Goal: Task Accomplishment & Management: Manage account settings

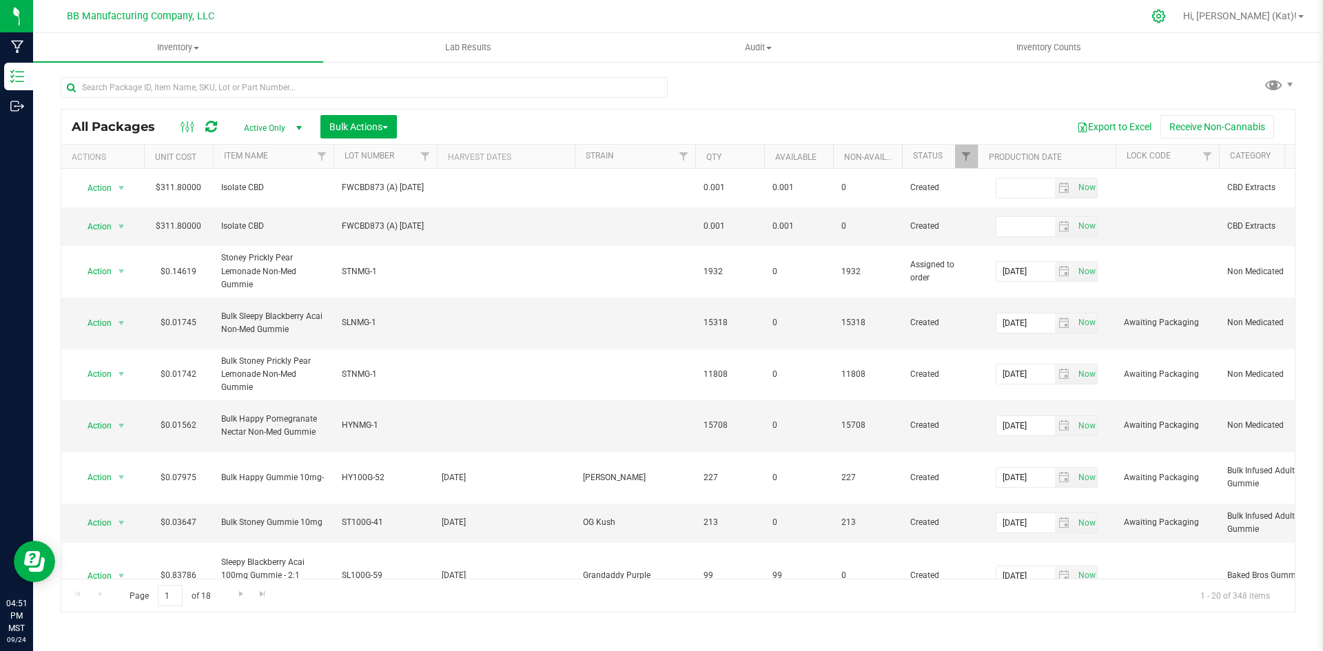
click at [1165, 18] on icon at bounding box center [1158, 16] width 13 height 13
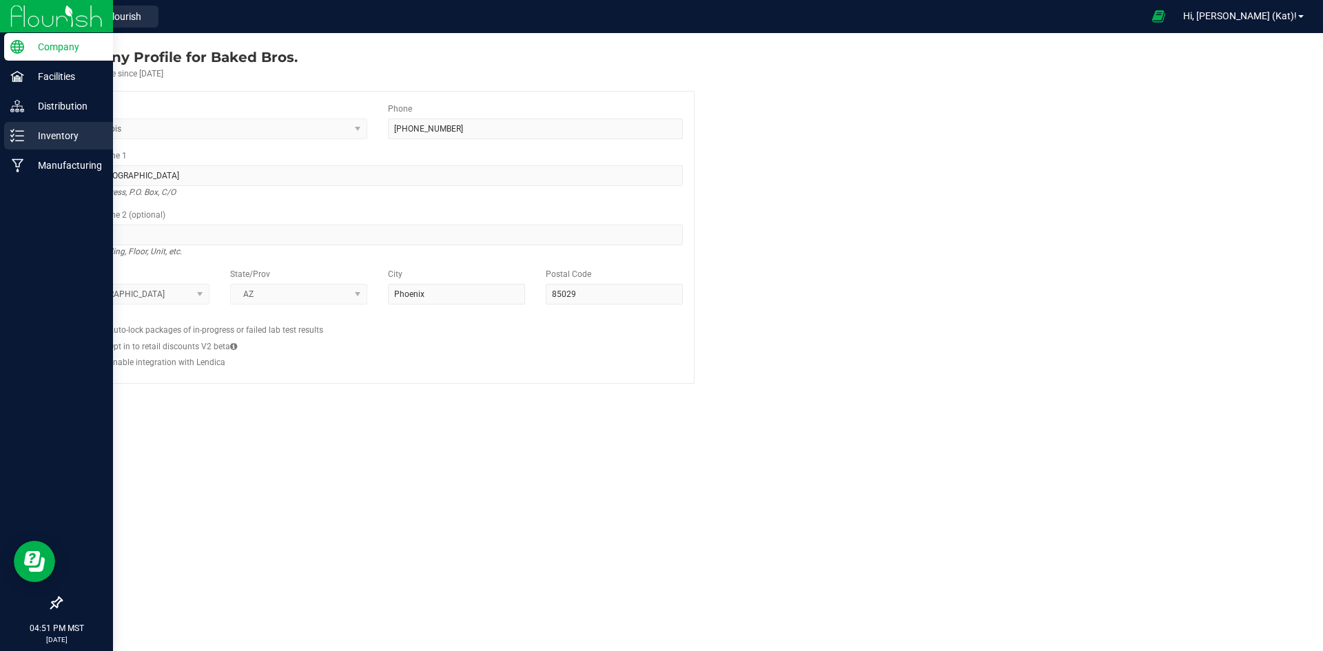
click at [19, 138] on icon at bounding box center [17, 136] width 14 height 14
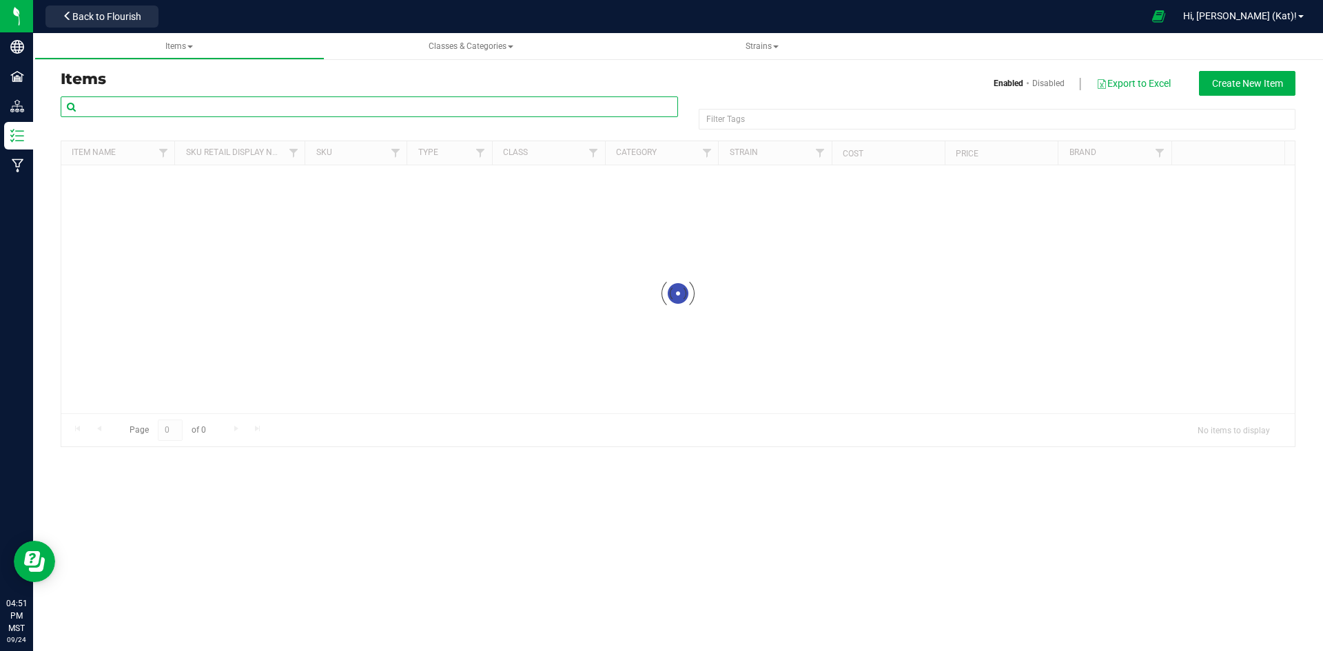
click at [380, 105] on input "text" at bounding box center [370, 106] width 618 height 21
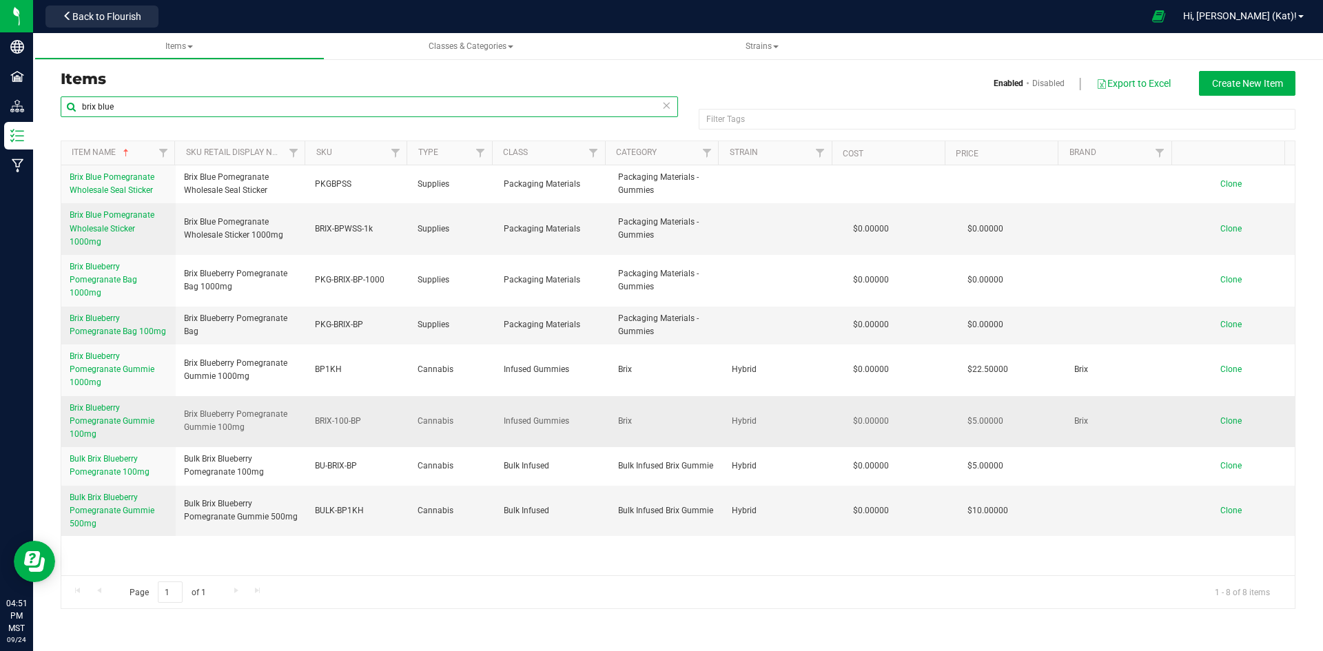
type input "brix blue"
click at [116, 418] on span "Brix Blueberry Pomegranate Gummie 100mg" at bounding box center [112, 421] width 85 height 36
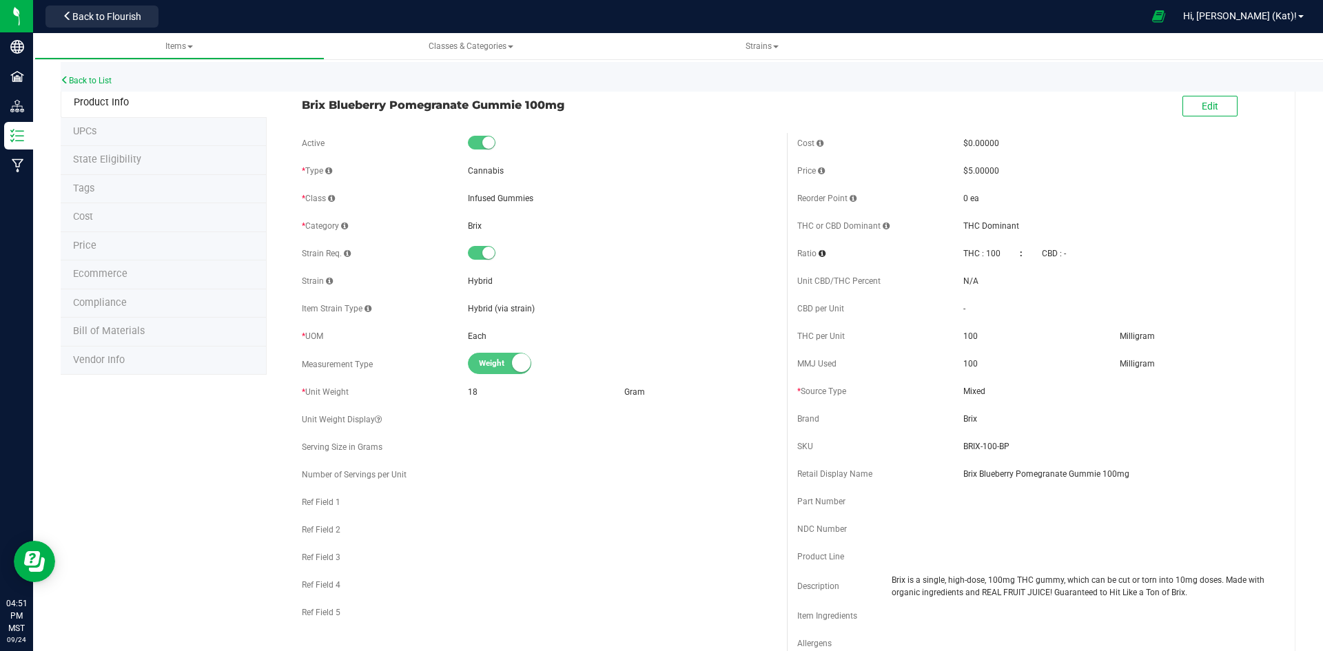
click at [142, 330] on li "Bill of Materials" at bounding box center [164, 332] width 206 height 29
select select "90"
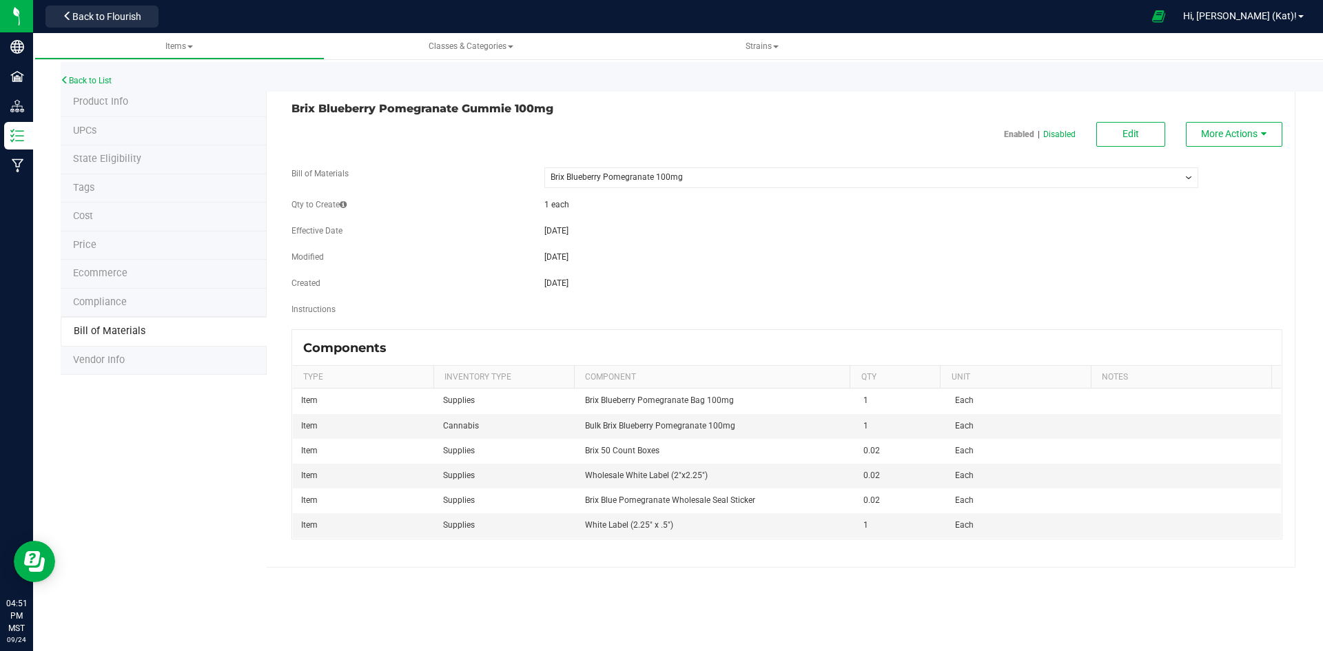
click at [735, 176] on select "-- Select -- Brix Blueberry Pomegranate 100mg" at bounding box center [871, 177] width 654 height 21
click at [735, 178] on select "-- Select -- Brix Blueberry Pomegranate 100mg" at bounding box center [871, 177] width 654 height 21
click at [1205, 137] on span "More Actions" at bounding box center [1229, 133] width 57 height 11
click at [1216, 205] on span "Clone this BOM" at bounding box center [1227, 208] width 57 height 10
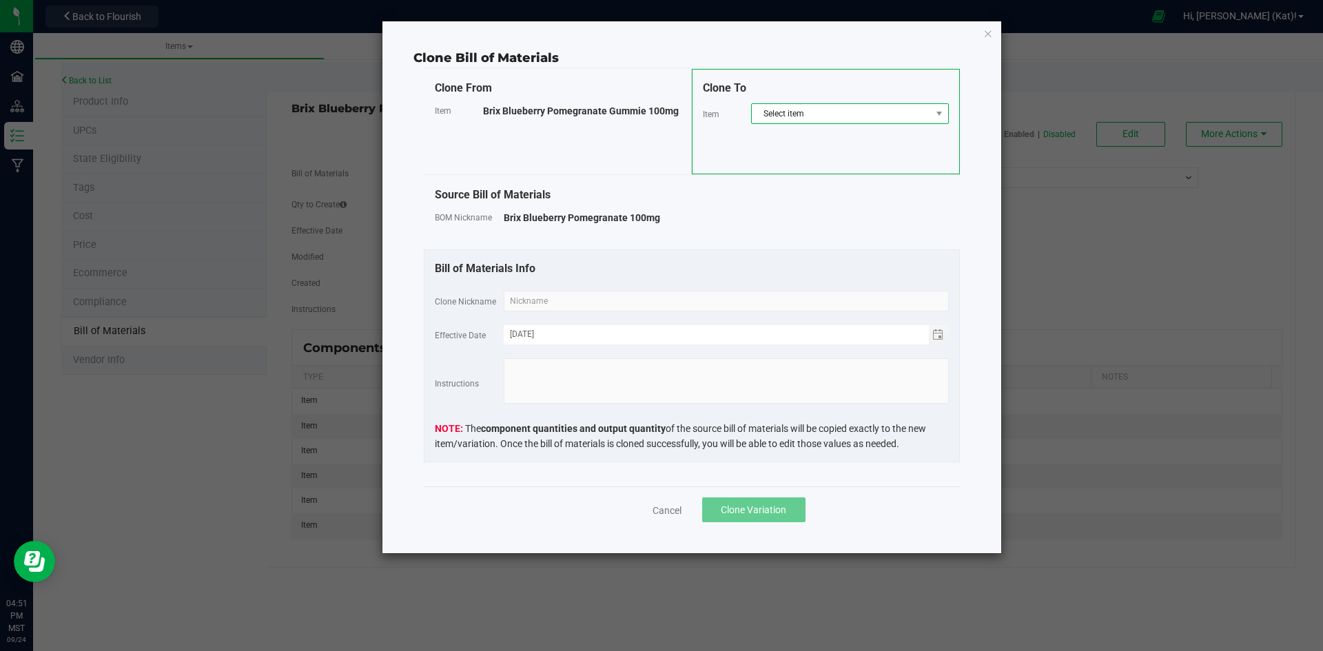
click at [827, 111] on span "Select item" at bounding box center [841, 113] width 179 height 19
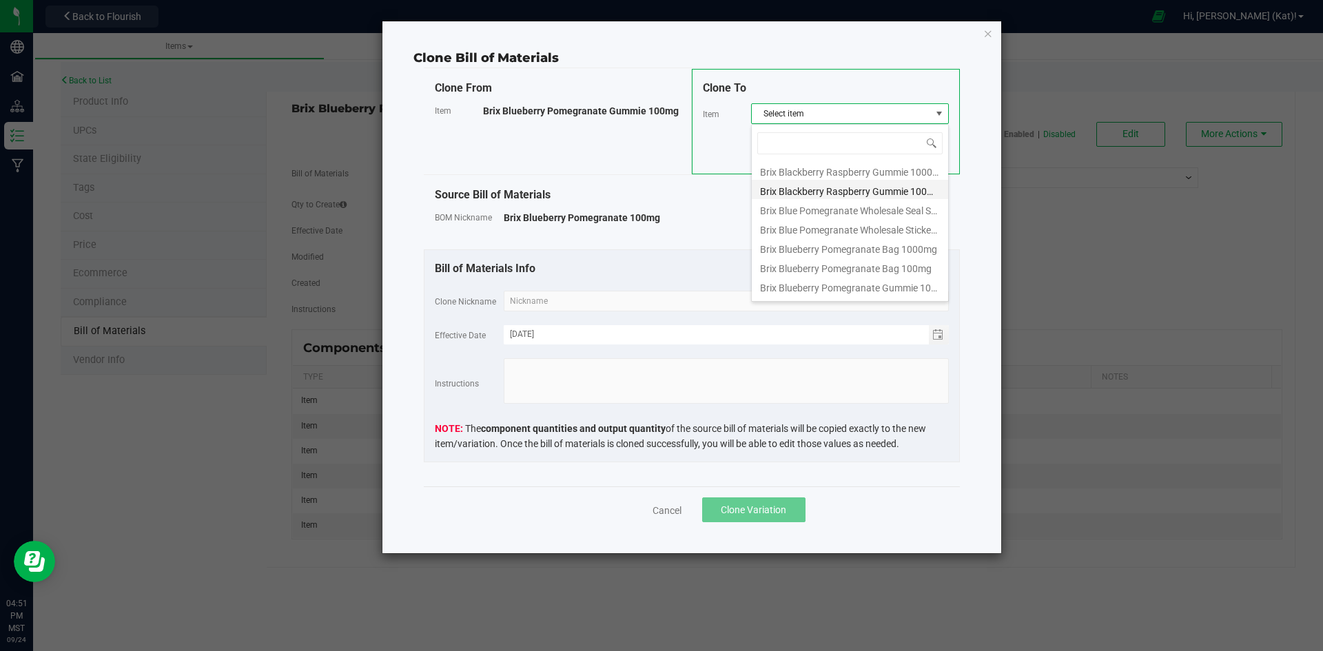
scroll to position [138, 0]
click at [922, 268] on li "Brix Blueberry Pomegranate Gummie 1000mg" at bounding box center [850, 264] width 196 height 19
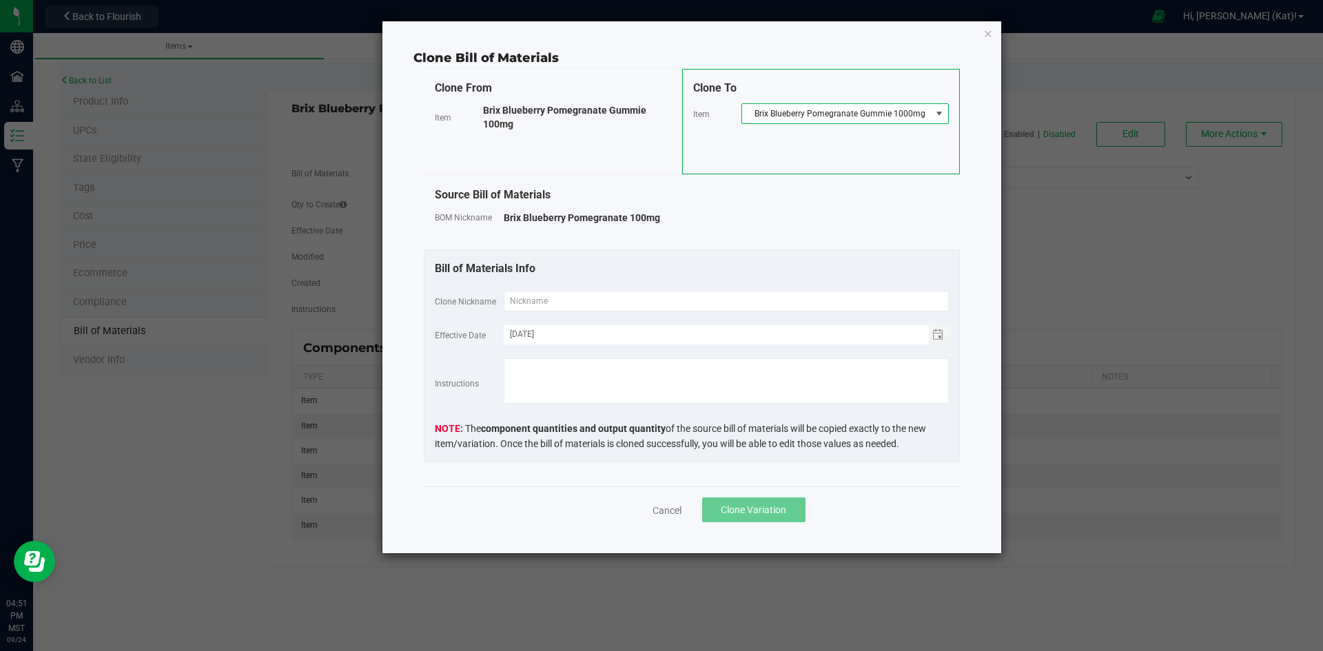
click at [917, 109] on span "Brix Blueberry Pomegranate Gummie 1000mg" at bounding box center [836, 113] width 189 height 19
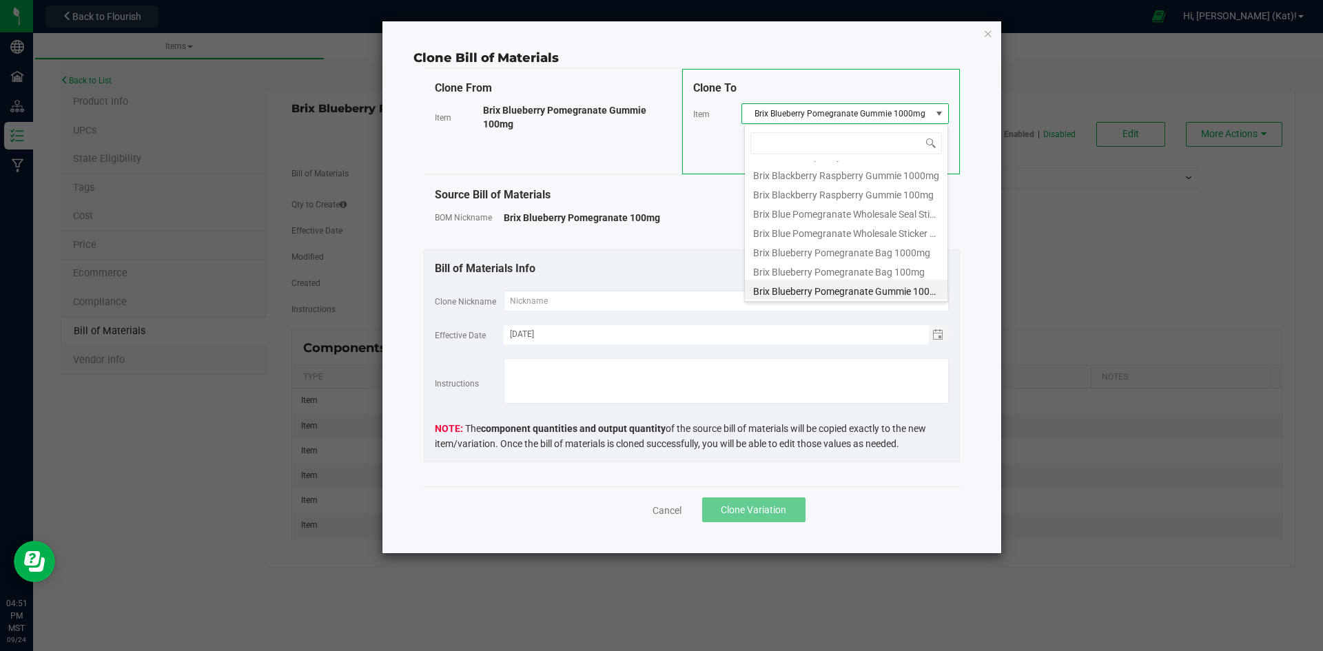
scroll to position [182, 0]
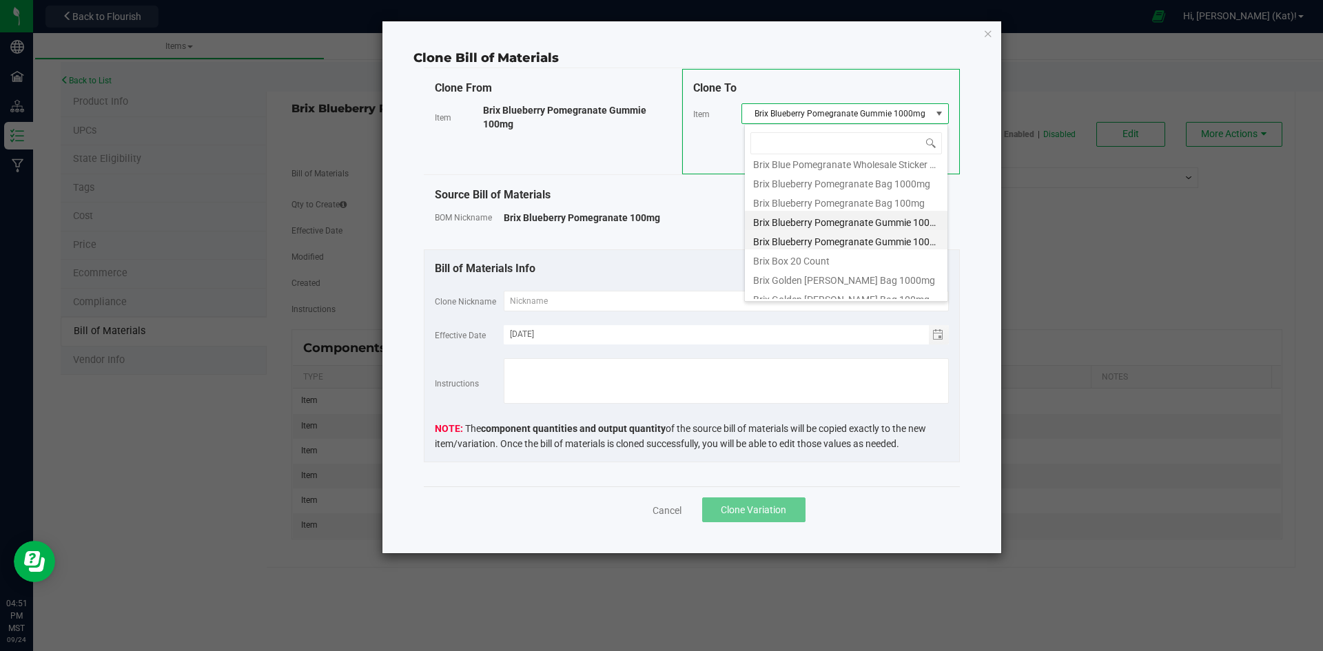
click at [908, 236] on li "Brix Blueberry Pomegranate Gummie 100mg" at bounding box center [846, 239] width 203 height 19
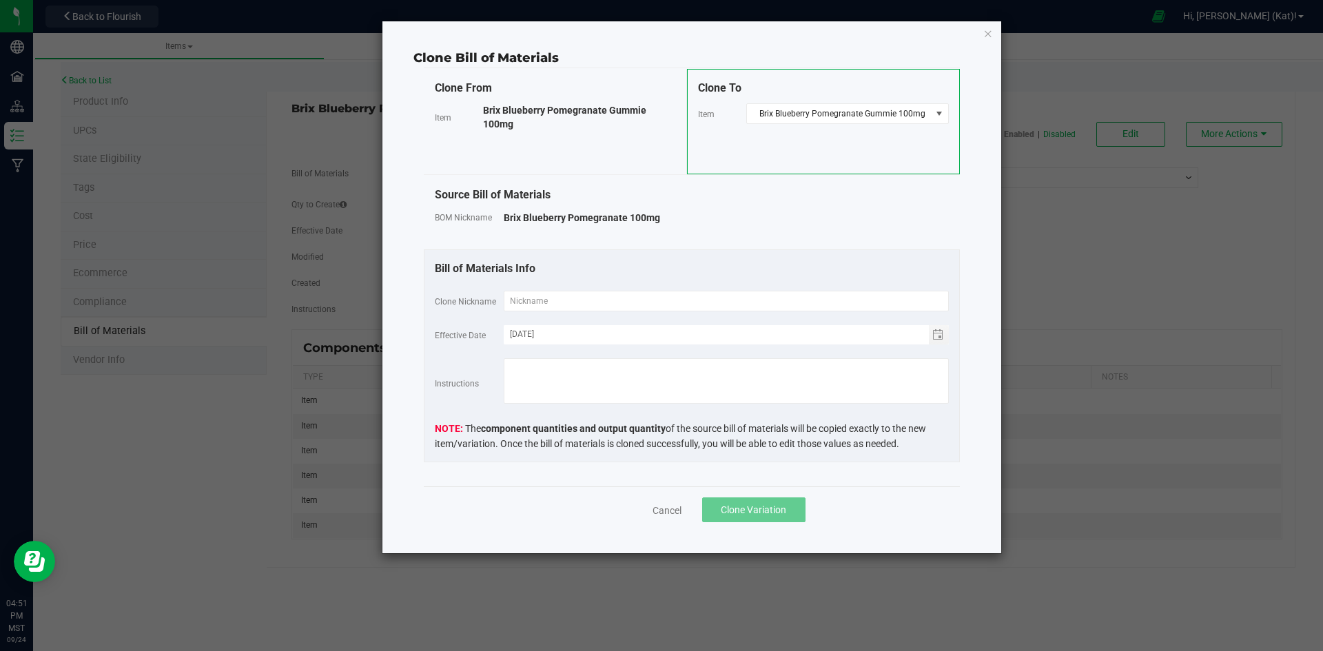
drag, startPoint x: 666, startPoint y: 216, endPoint x: 504, endPoint y: 217, distance: 162.0
click at [504, 217] on div "Brix Blueberry Pomegranate 100mg" at bounding box center [726, 218] width 445 height 14
copy span "Brix Blueberry Pomegranate 100mg"
click at [553, 300] on input "text" at bounding box center [726, 301] width 445 height 21
paste input "Brix Blueberry Pomegranate 100mg"
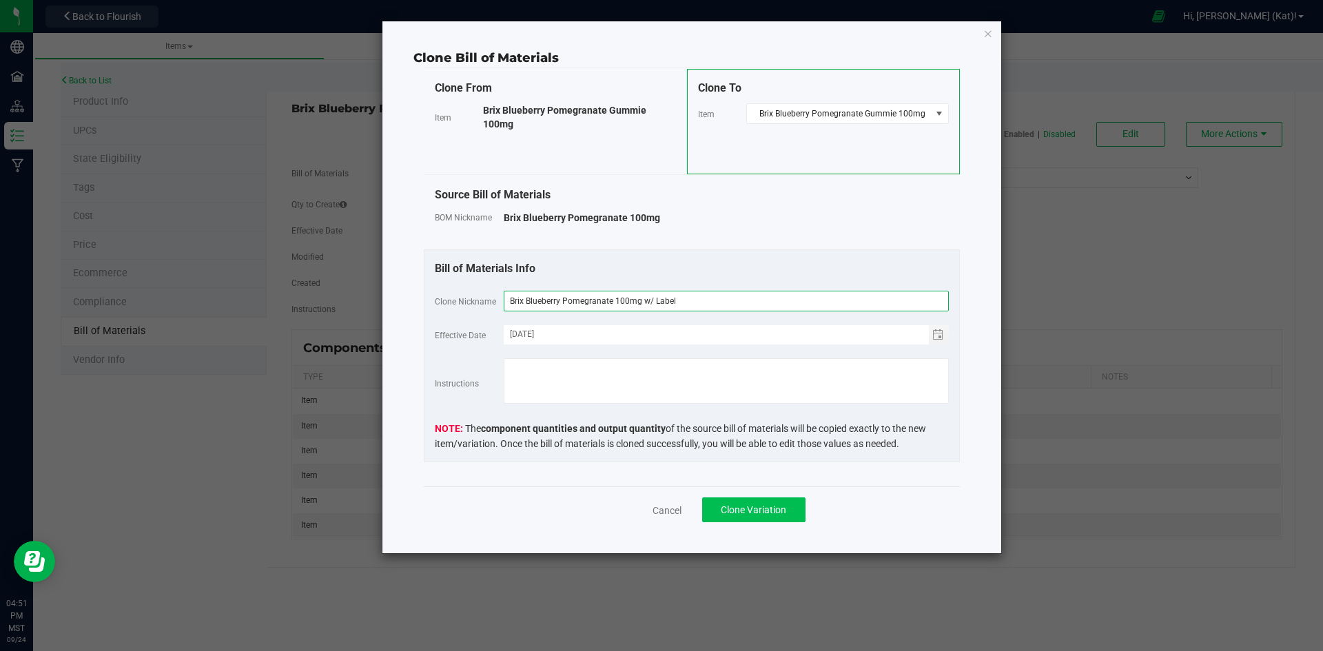
type input "Brix Blueberry Pomegranate 100mg w/ Label"
click at [769, 510] on span "Clone Variation" at bounding box center [753, 510] width 65 height 11
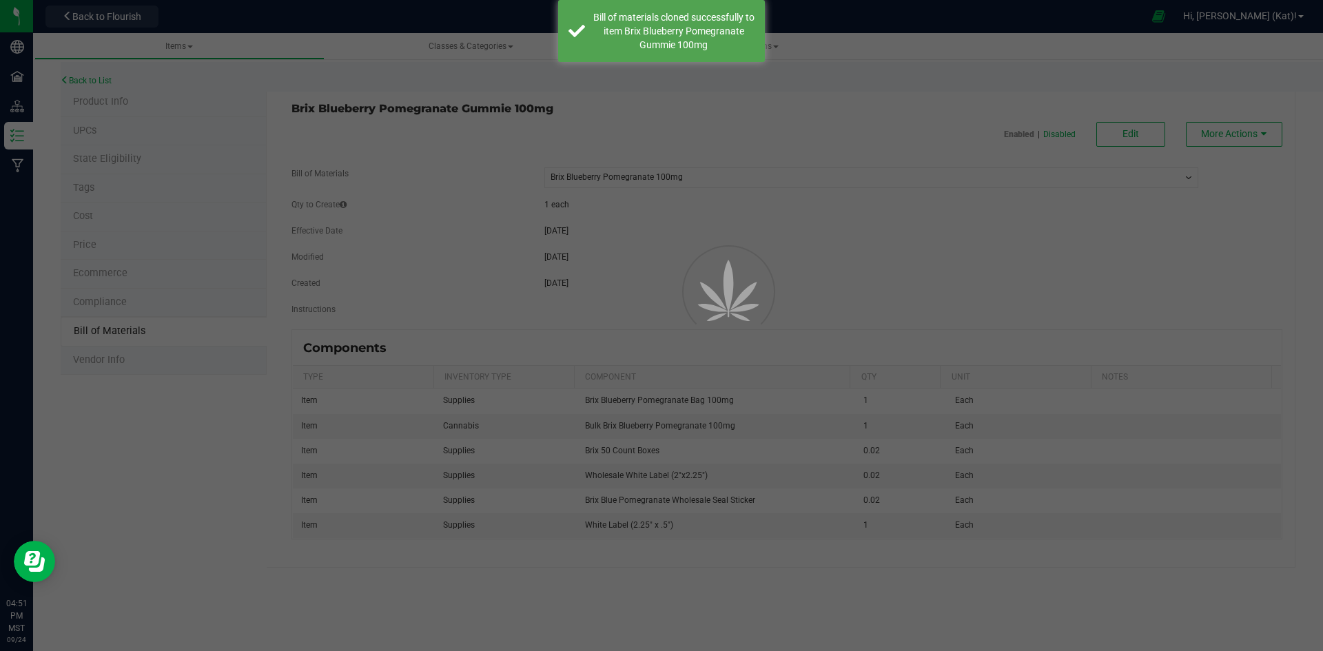
select select "90"
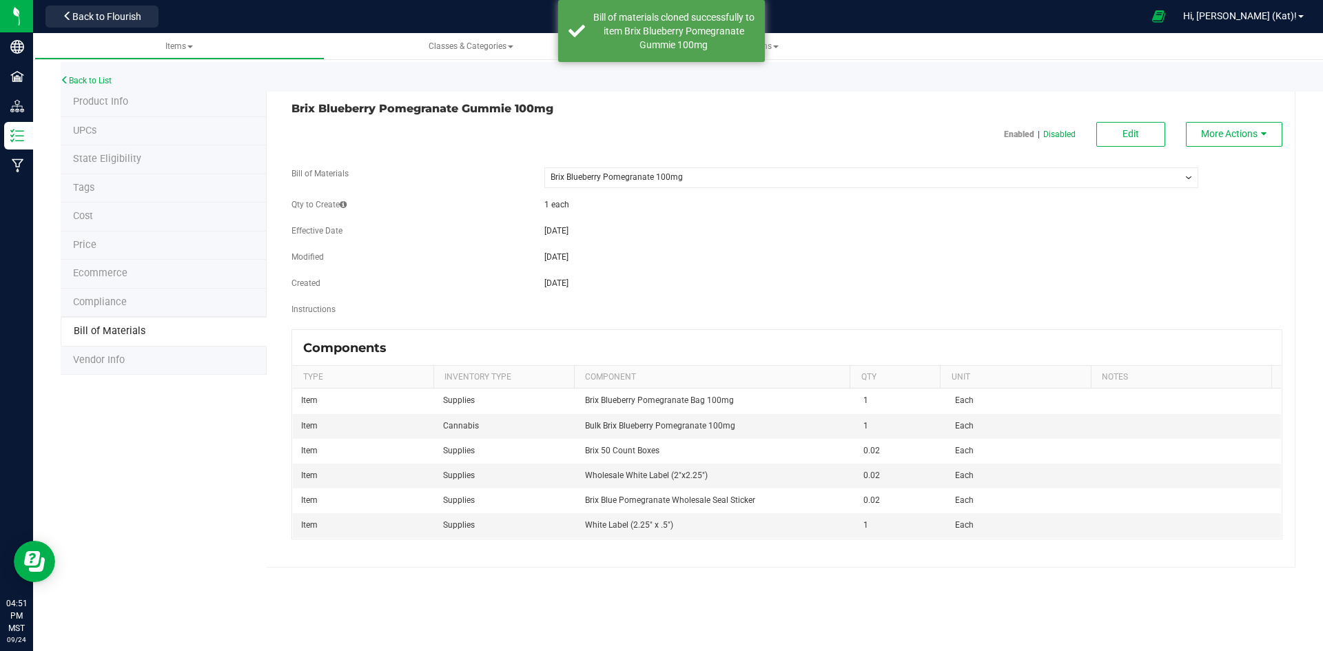
click at [730, 172] on select "-- Select -- Brix Blueberry Pomegranate 100mg Brix Blueberry Pomegranate 100mg …" at bounding box center [871, 177] width 654 height 21
click at [731, 173] on select "-- Select -- Brix Blueberry Pomegranate 100mg Brix Blueberry Pomegranate 100mg …" at bounding box center [871, 177] width 654 height 21
click at [1139, 123] on button "Edit" at bounding box center [1131, 134] width 69 height 25
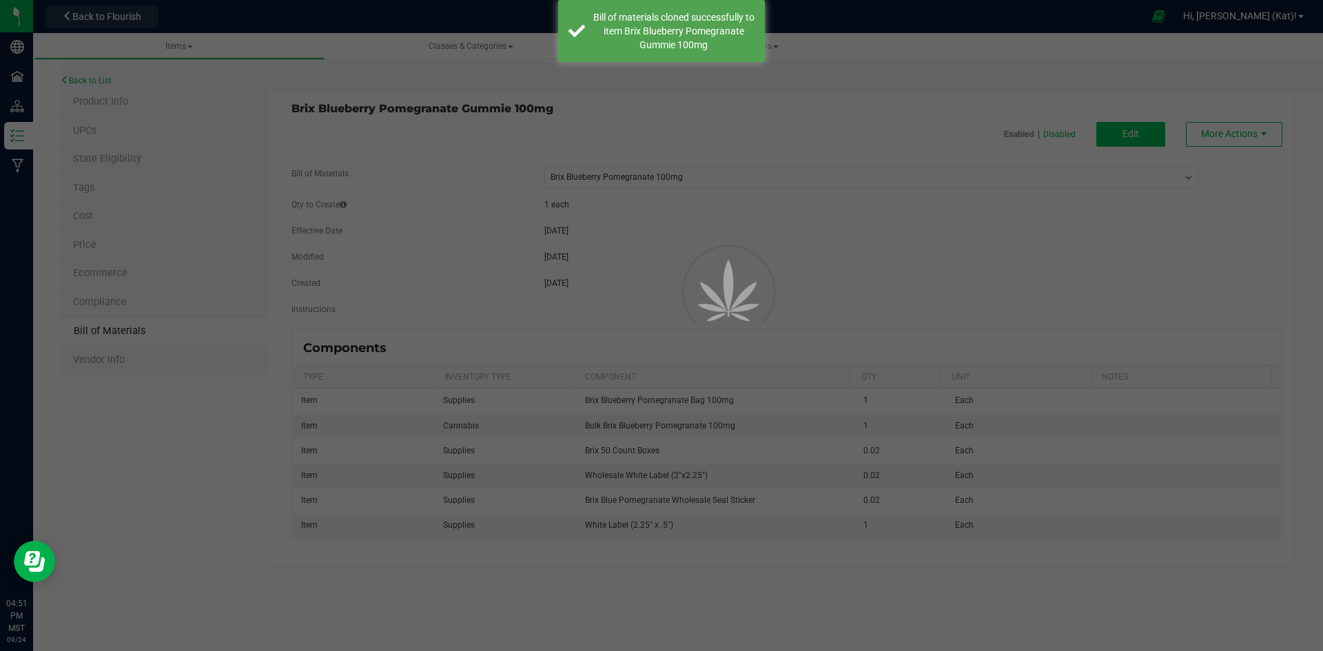
select select "90"
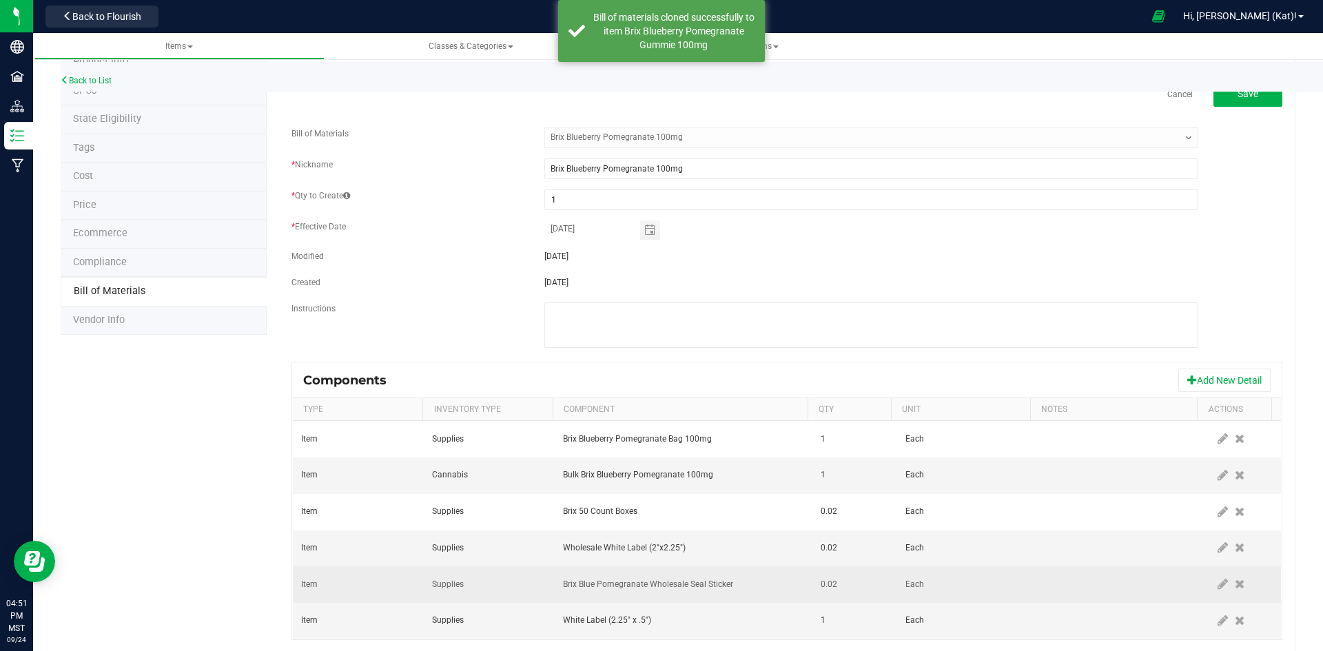
scroll to position [71, 0]
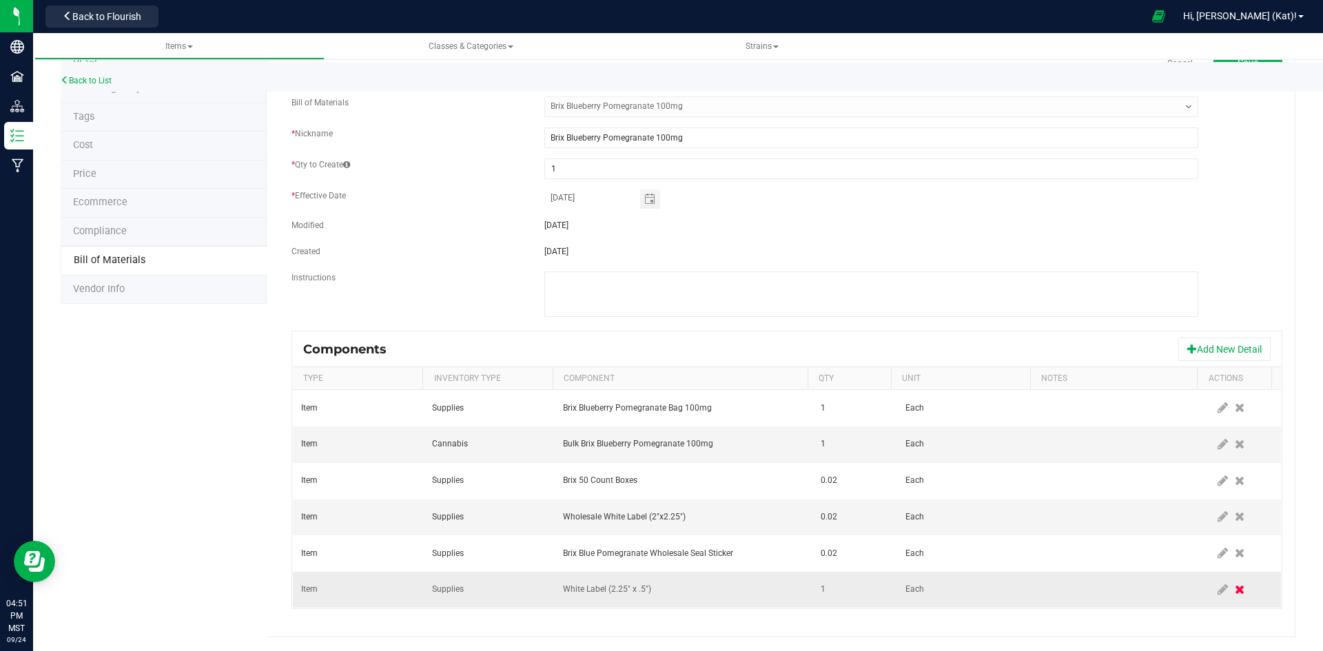
click at [1235, 594] on icon at bounding box center [1240, 590] width 10 height 12
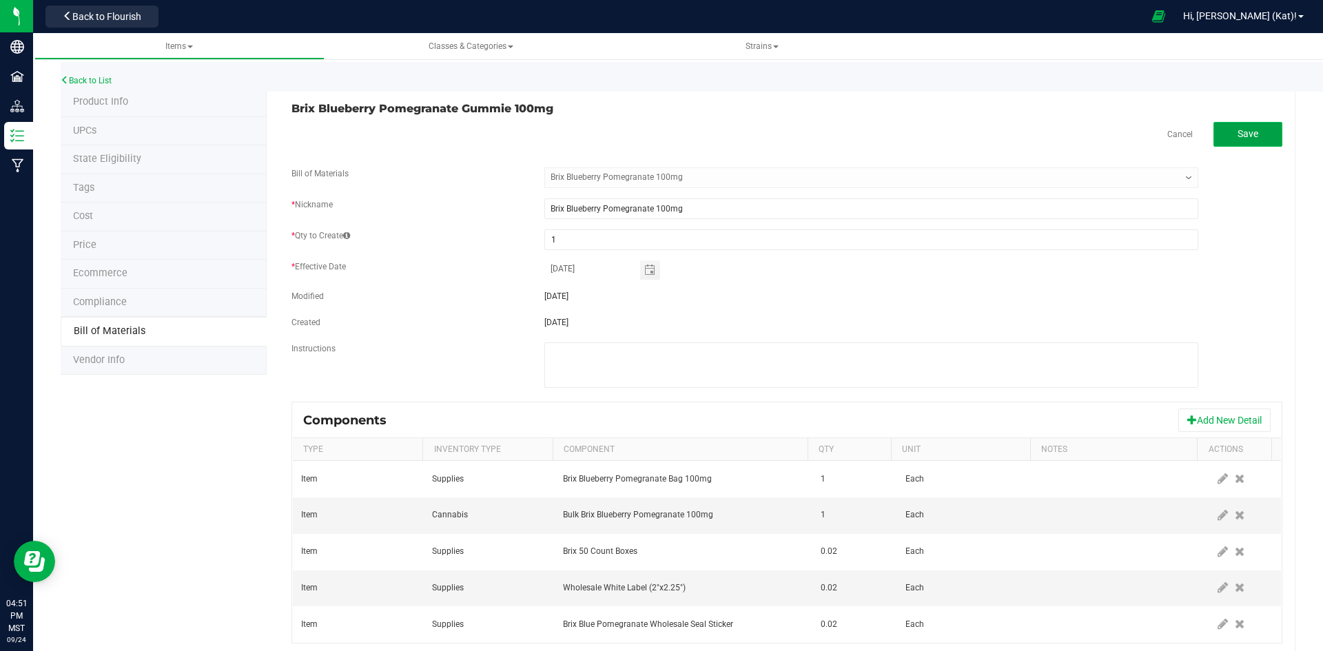
click at [1245, 132] on span "Save" at bounding box center [1248, 133] width 21 height 11
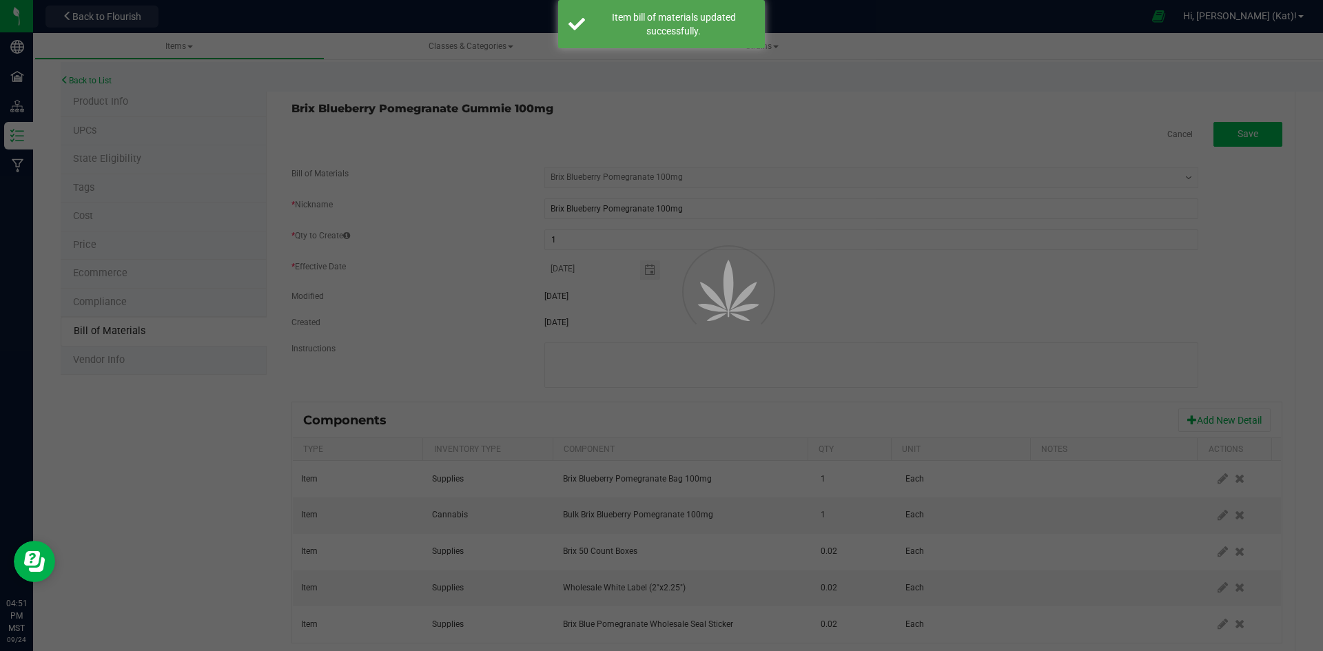
select select "90"
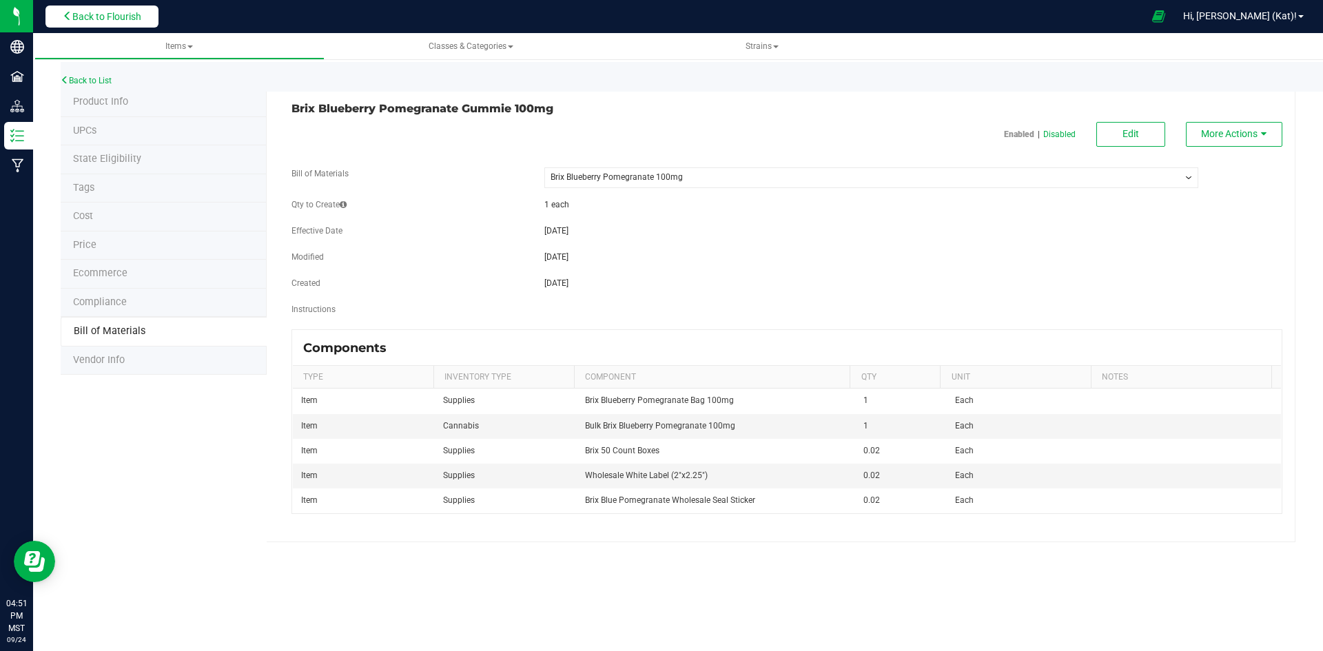
click at [123, 15] on span "Back to Flourish" at bounding box center [106, 16] width 69 height 11
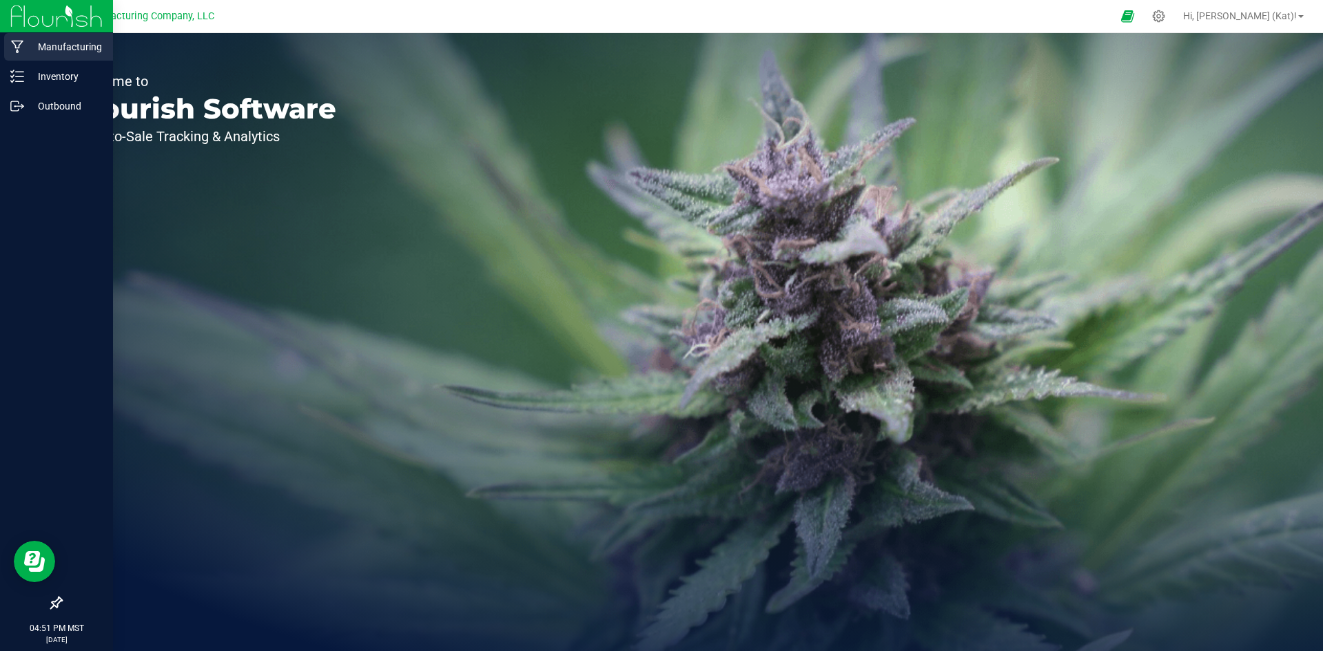
click at [24, 39] on div "Manufacturing" at bounding box center [58, 47] width 109 height 28
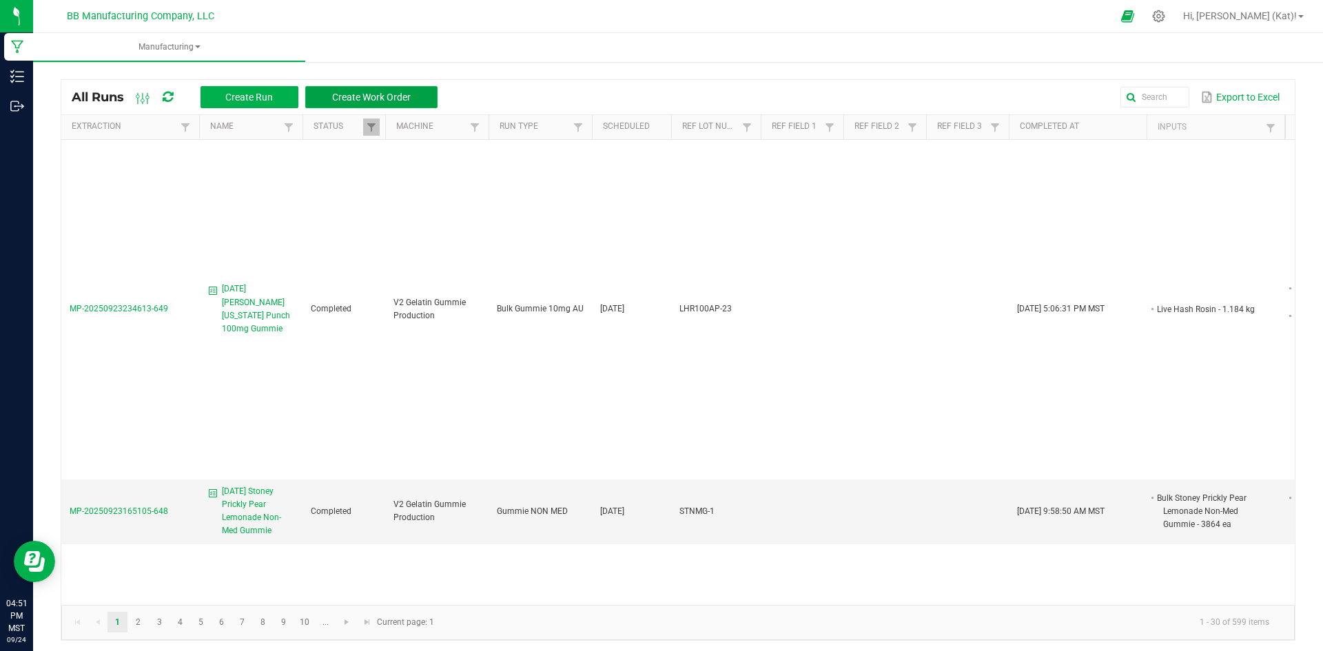
click at [401, 94] on span "Create Work Order" at bounding box center [371, 97] width 79 height 11
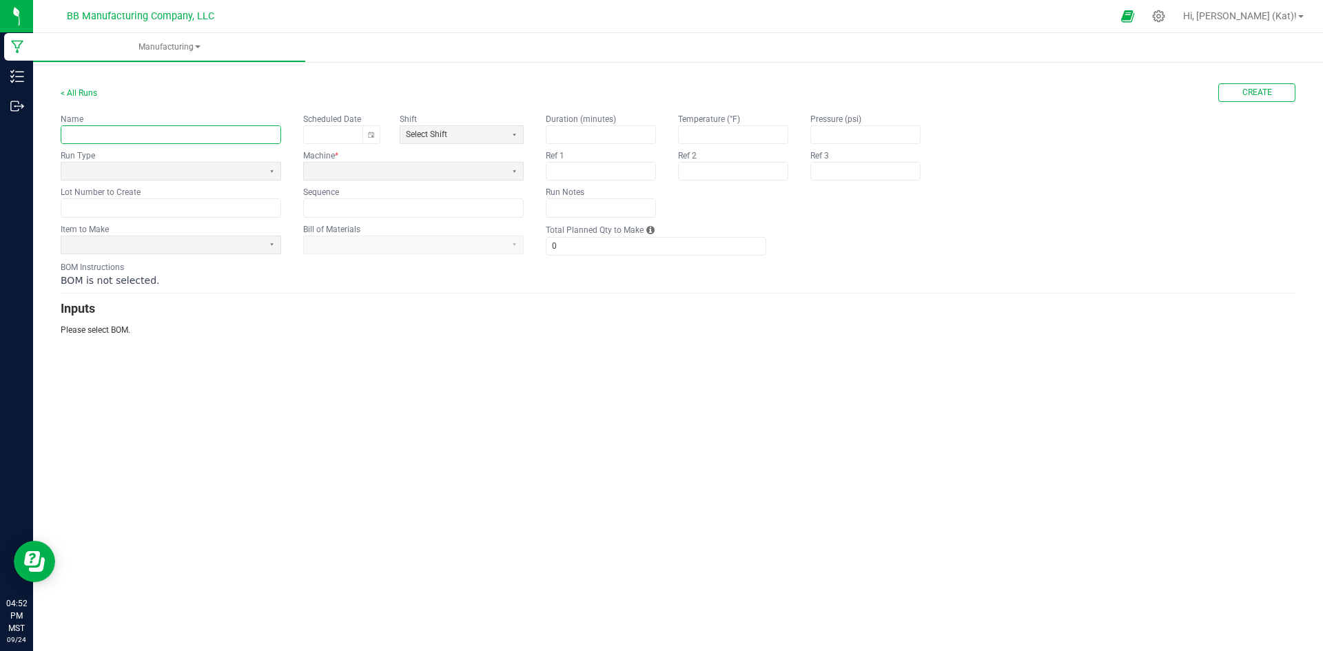
click at [104, 130] on input "text" at bounding box center [170, 134] width 219 height 17
paste input "Brix Blueberry Pomegranate 100mg Gummie"
click at [68, 136] on input "Brix Blueberry Pomegranate 100mg Gummie" at bounding box center [170, 134] width 219 height 17
type input "[DATE] Brix Blueberry Pomegranate 100mg Gummie"
click at [203, 173] on span at bounding box center [162, 171] width 191 height 12
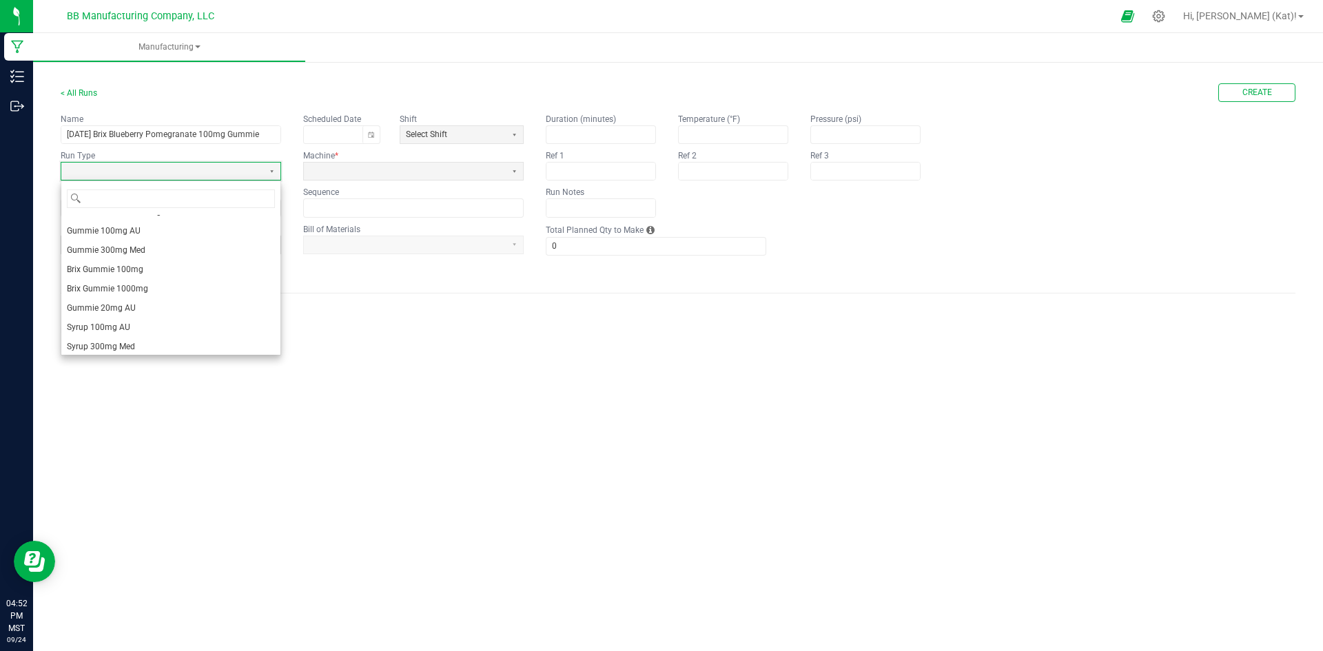
scroll to position [152, 0]
click at [157, 228] on li "Brix Gummie 100mg" at bounding box center [170, 227] width 219 height 19
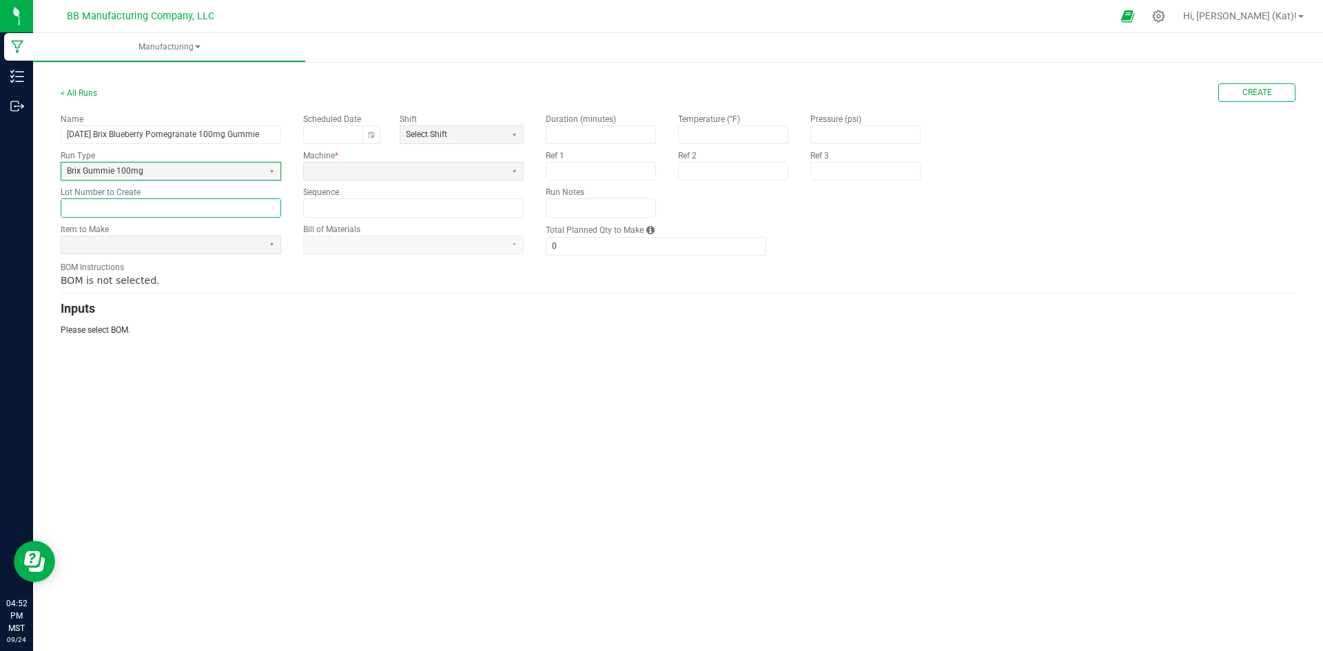
click at [154, 204] on input "text" at bounding box center [170, 207] width 219 height 17
paste input "BR100BP-16"
type input "BR100BP-16"
click at [161, 244] on span at bounding box center [162, 245] width 191 height 12
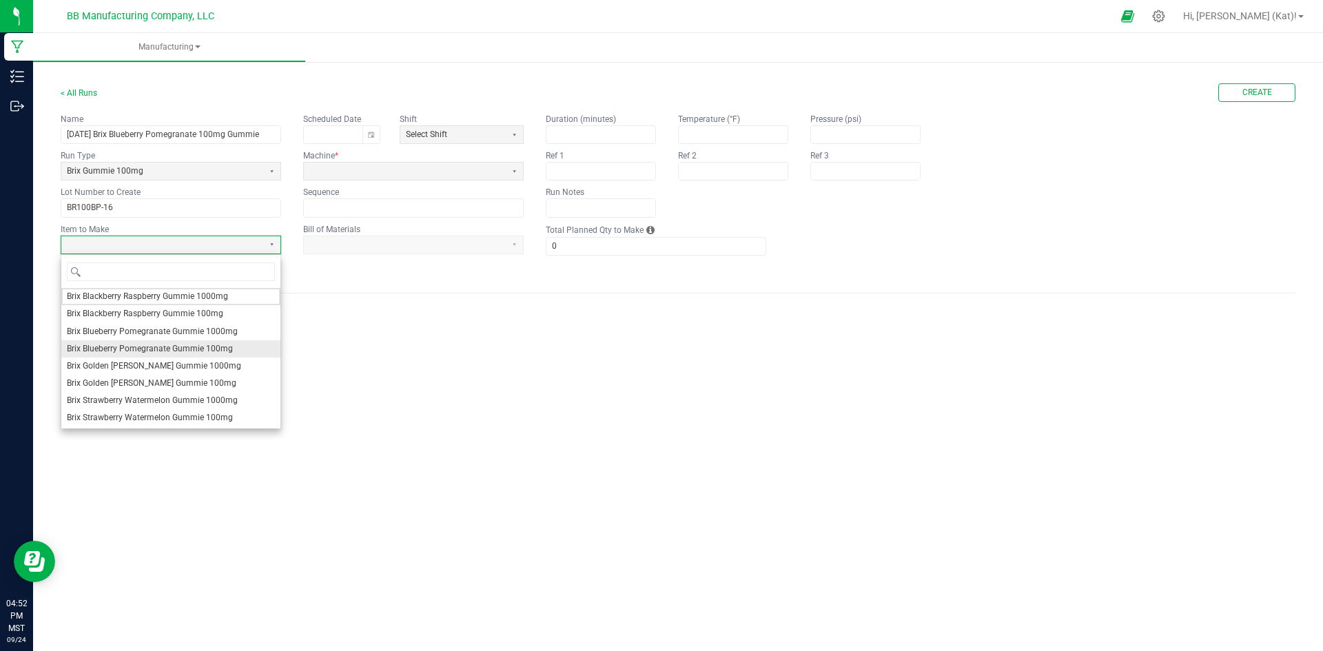
click at [151, 346] on span "Brix Blueberry Pomegranate Gummie 100mg" at bounding box center [150, 349] width 166 height 12
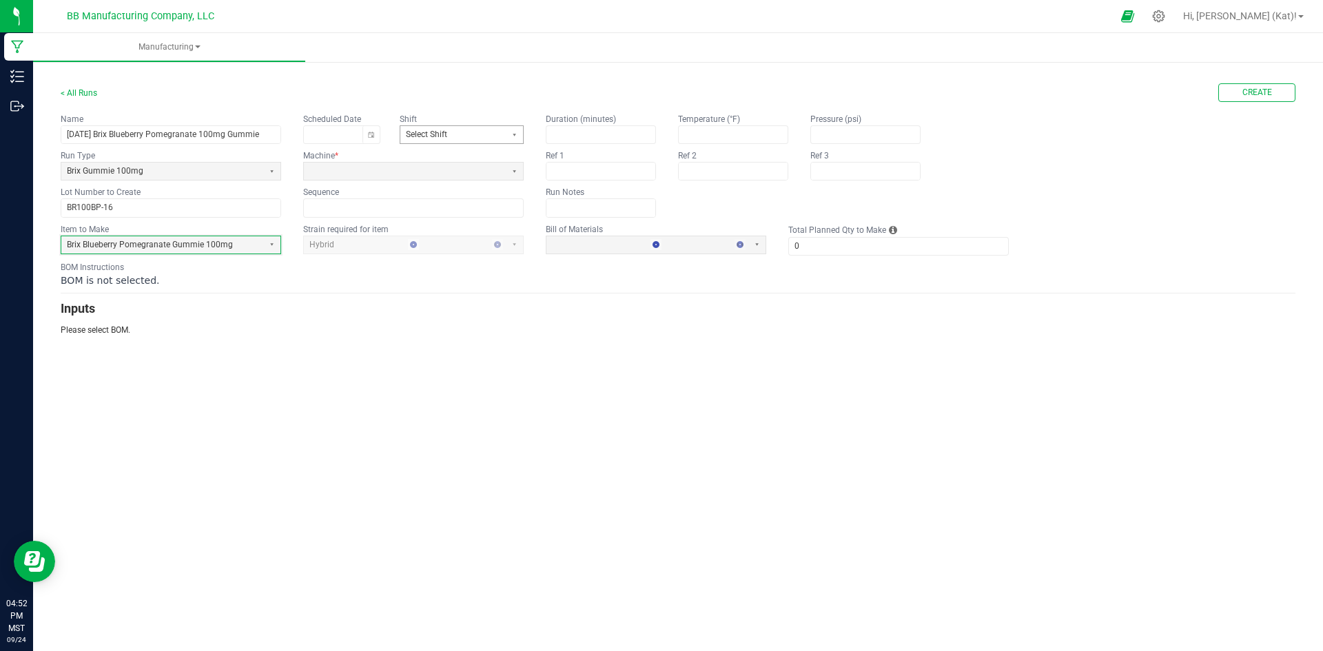
type input "1"
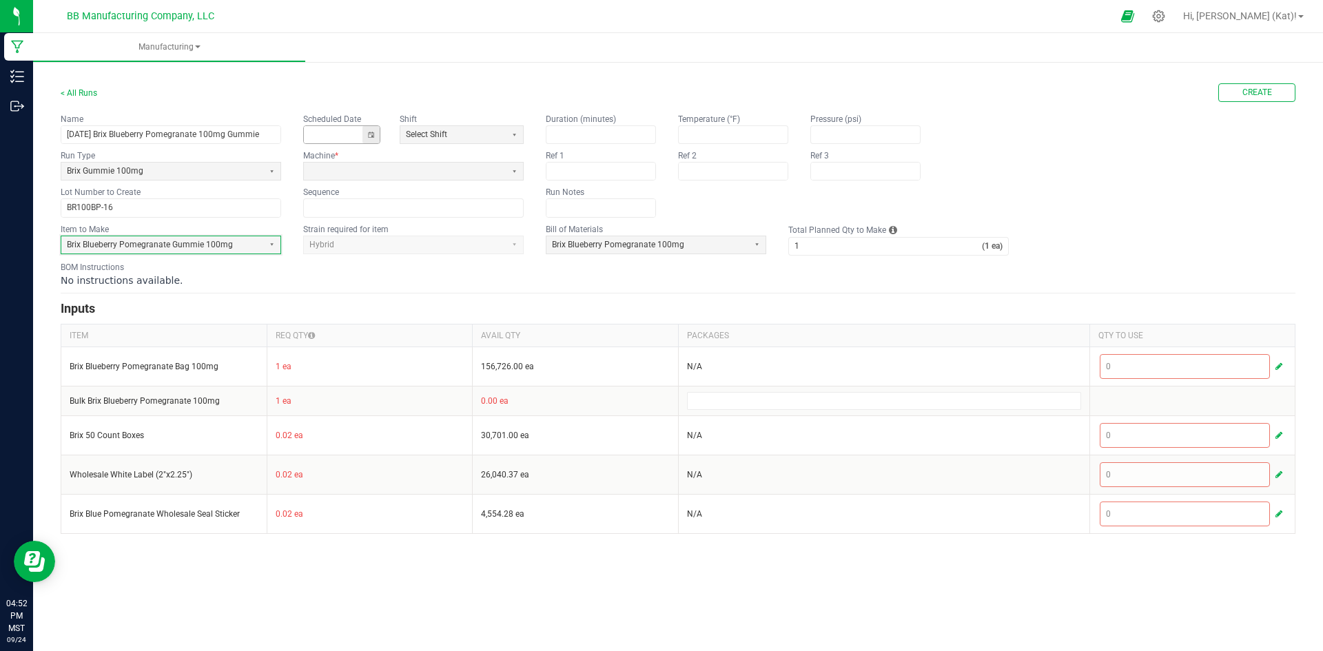
click at [366, 133] on button "Toggle calendar" at bounding box center [371, 134] width 17 height 17
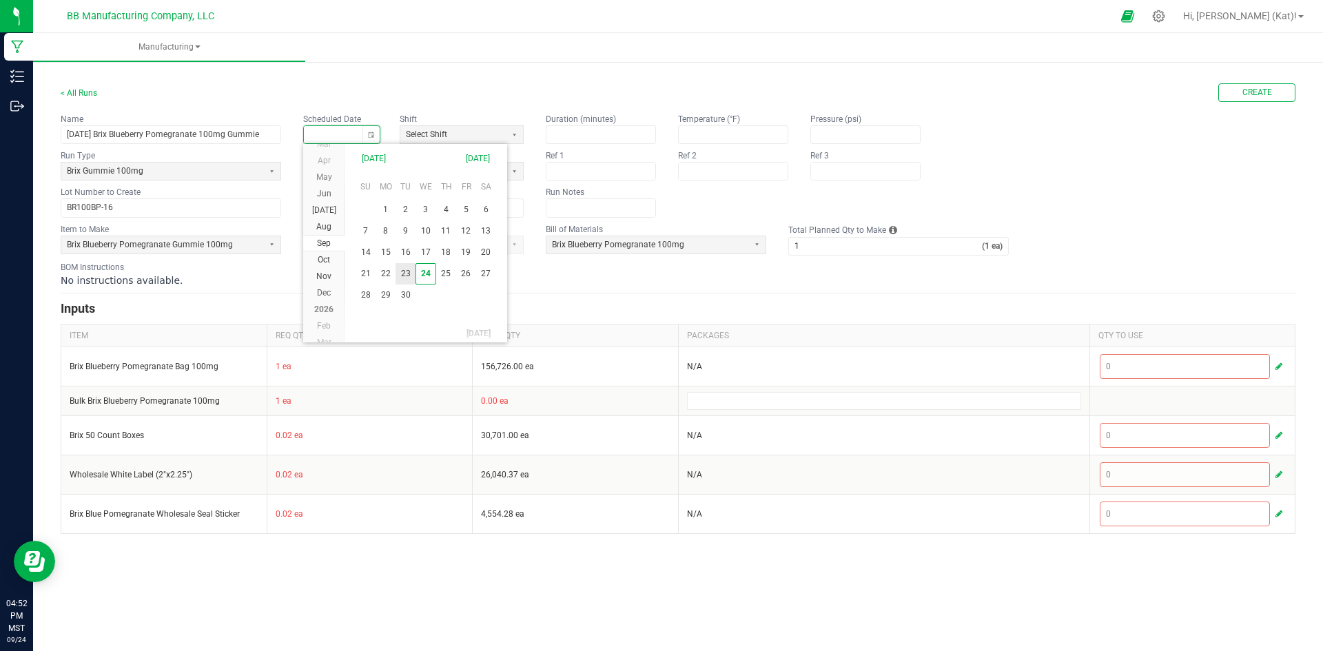
click at [409, 269] on span "23" at bounding box center [406, 273] width 20 height 21
type input "[DATE]"
click at [366, 176] on span at bounding box center [404, 171] width 191 height 12
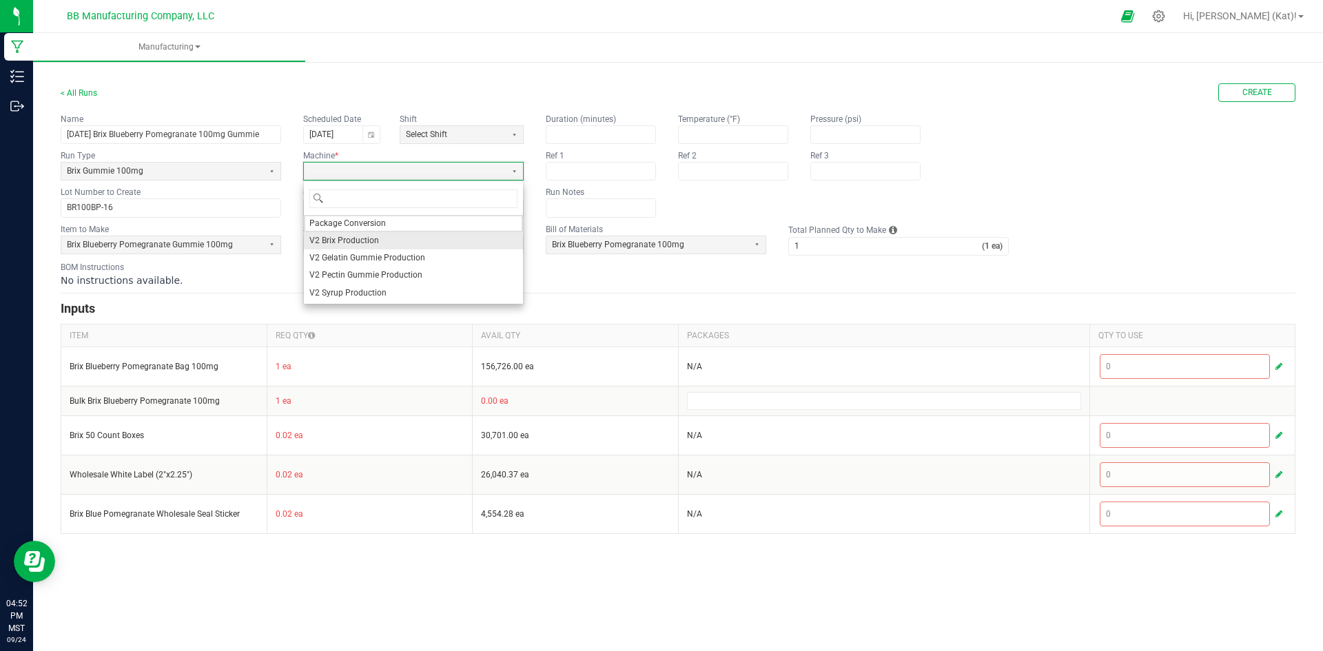
click at [374, 245] on span "V2 Brix Production" at bounding box center [344, 241] width 70 height 12
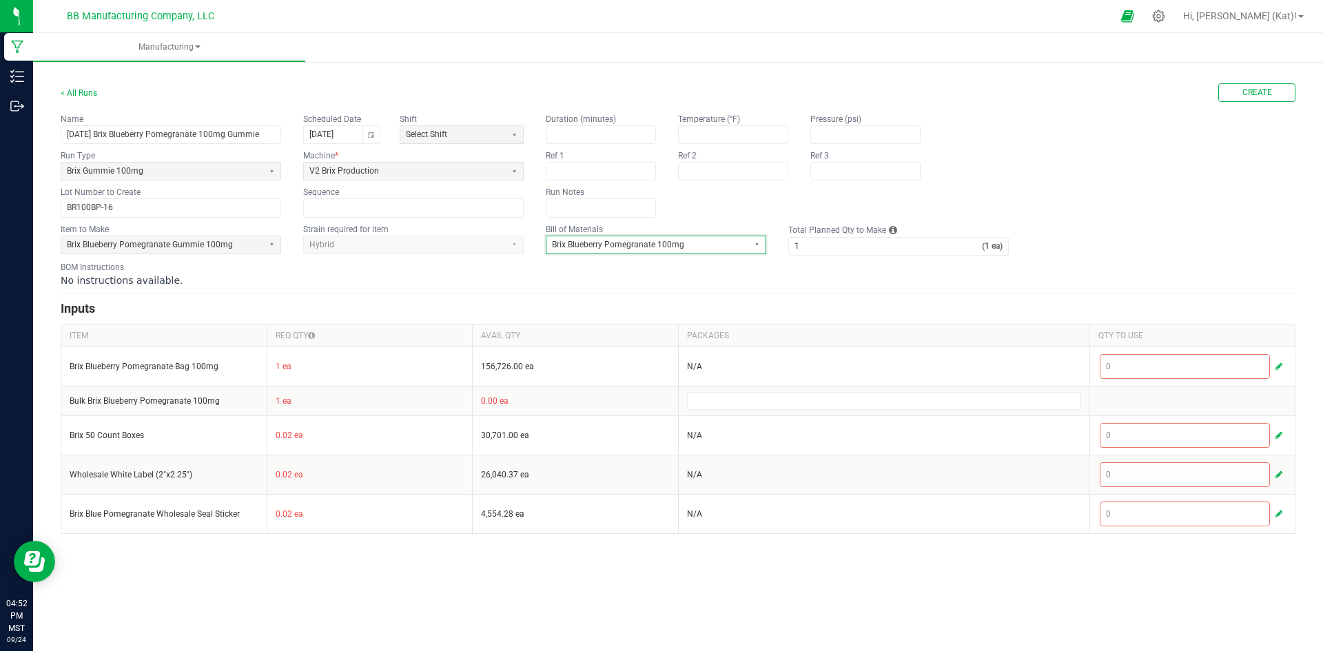
click at [678, 243] on span "Brix Blueberry Pomegranate 100mg" at bounding box center [647, 245] width 191 height 12
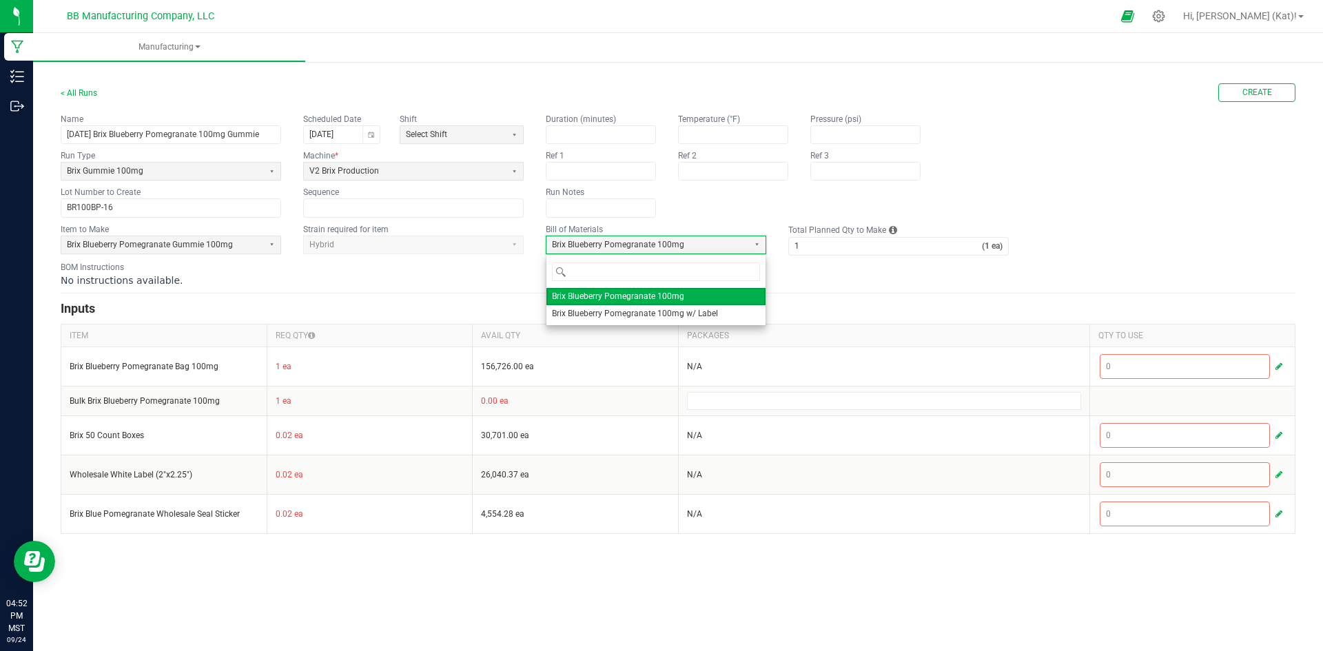
click at [832, 289] on form "< All Runs Create Name [DATE] Brix Blueberry Pomegranate 100mg Gummie Scheduled…" at bounding box center [678, 308] width 1235 height 451
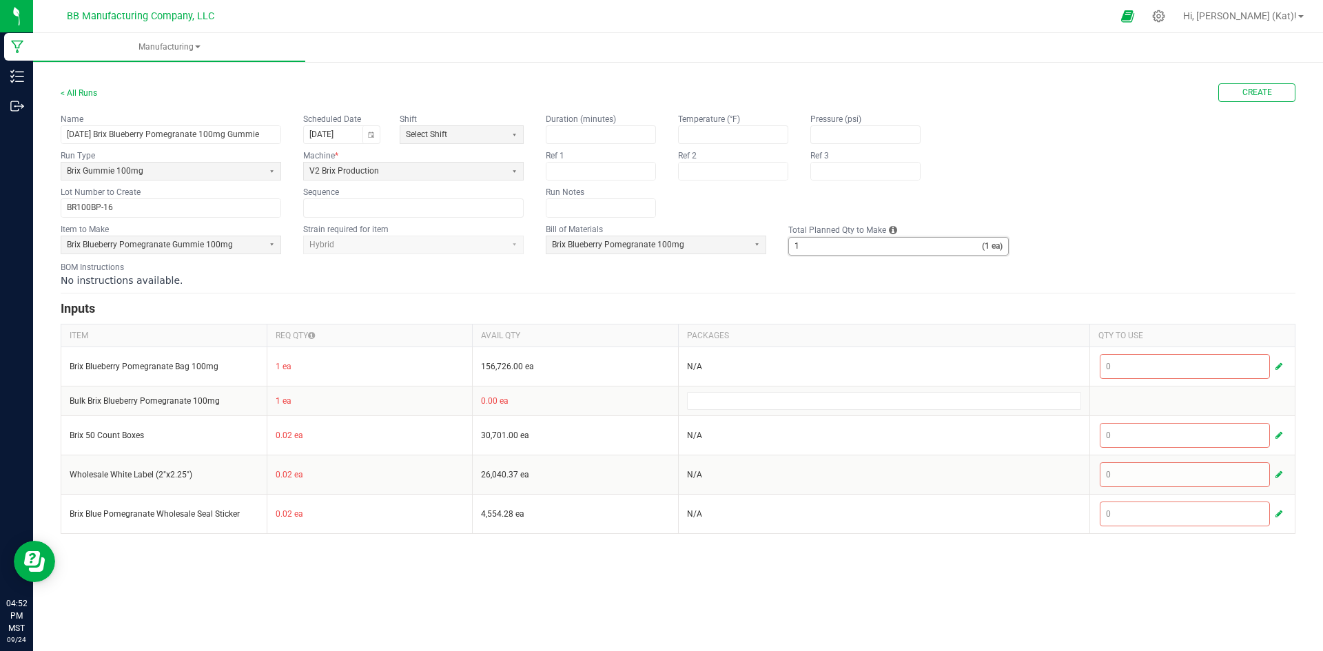
click at [844, 242] on input "1" at bounding box center [885, 246] width 193 height 17
type input "17,060"
click at [791, 309] on h3 "Inputs" at bounding box center [678, 308] width 1235 height 19
click at [1247, 92] on span "Create" at bounding box center [1258, 93] width 30 height 12
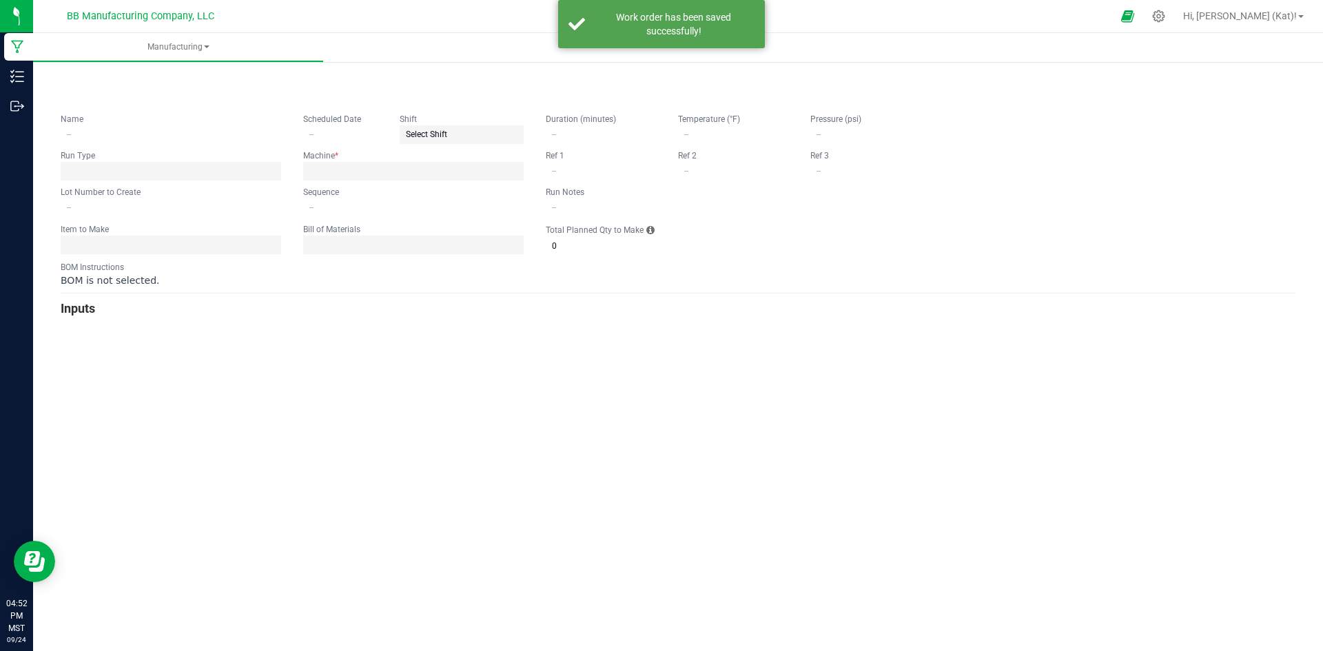
type input "[DATE] Brix Blueberry Pomegranate 100mg Gummie"
type input "[DATE]"
type input "BR100BP-16"
type input "0"
type input "17,060"
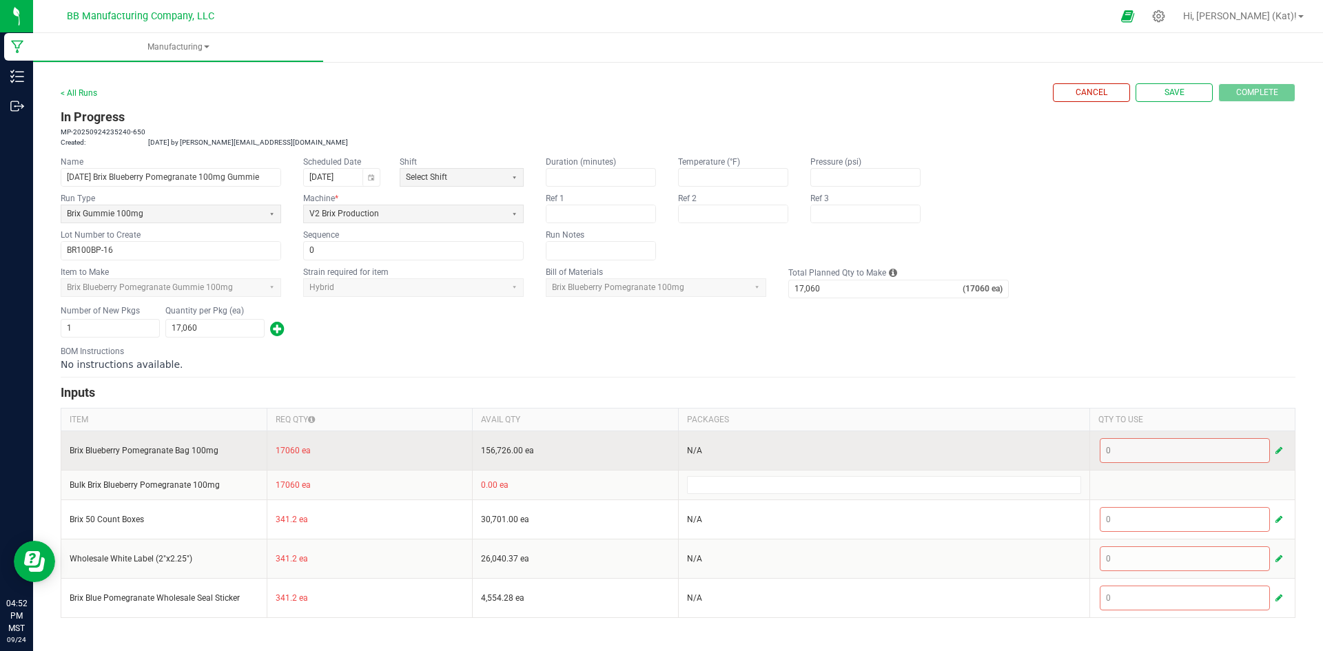
click at [1281, 447] on span "button" at bounding box center [1279, 450] width 7 height 11
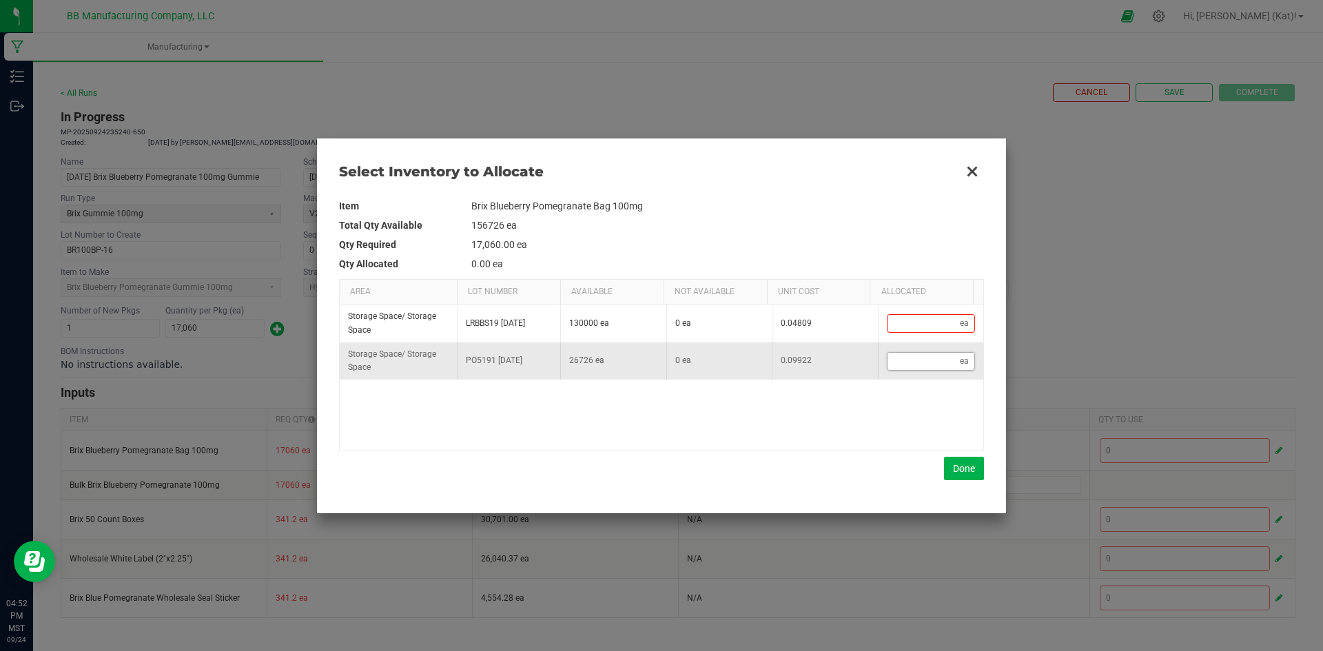
click at [913, 369] on input "Data table" at bounding box center [924, 361] width 73 height 17
type input "1"
type input "17"
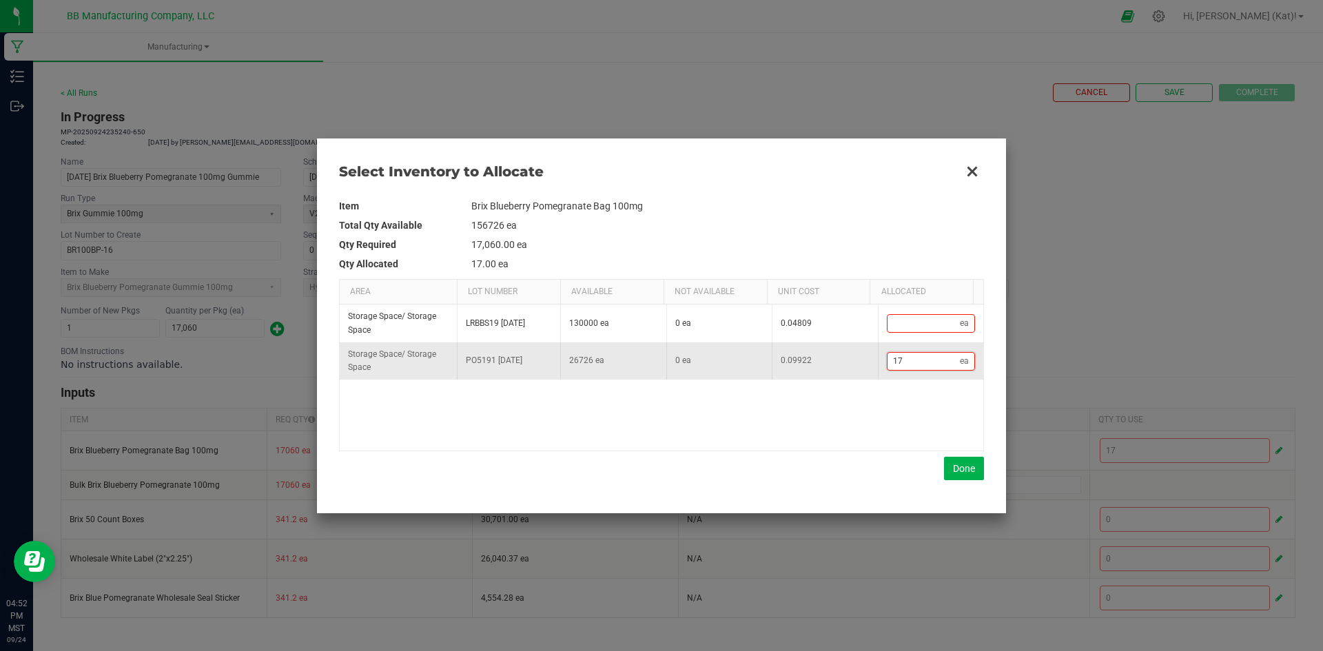
type input "172"
type input "1,722"
type input "1722"
type input "17,229"
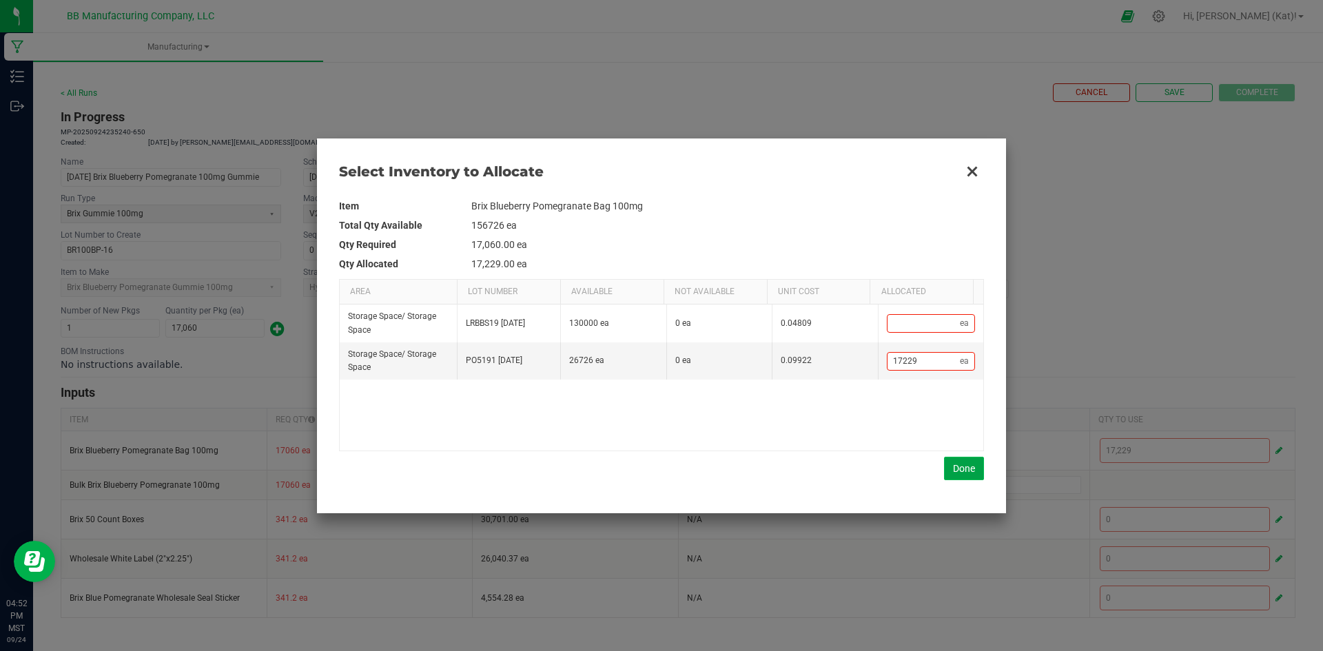
type input "17,229"
click at [971, 472] on button "Done" at bounding box center [964, 468] width 40 height 23
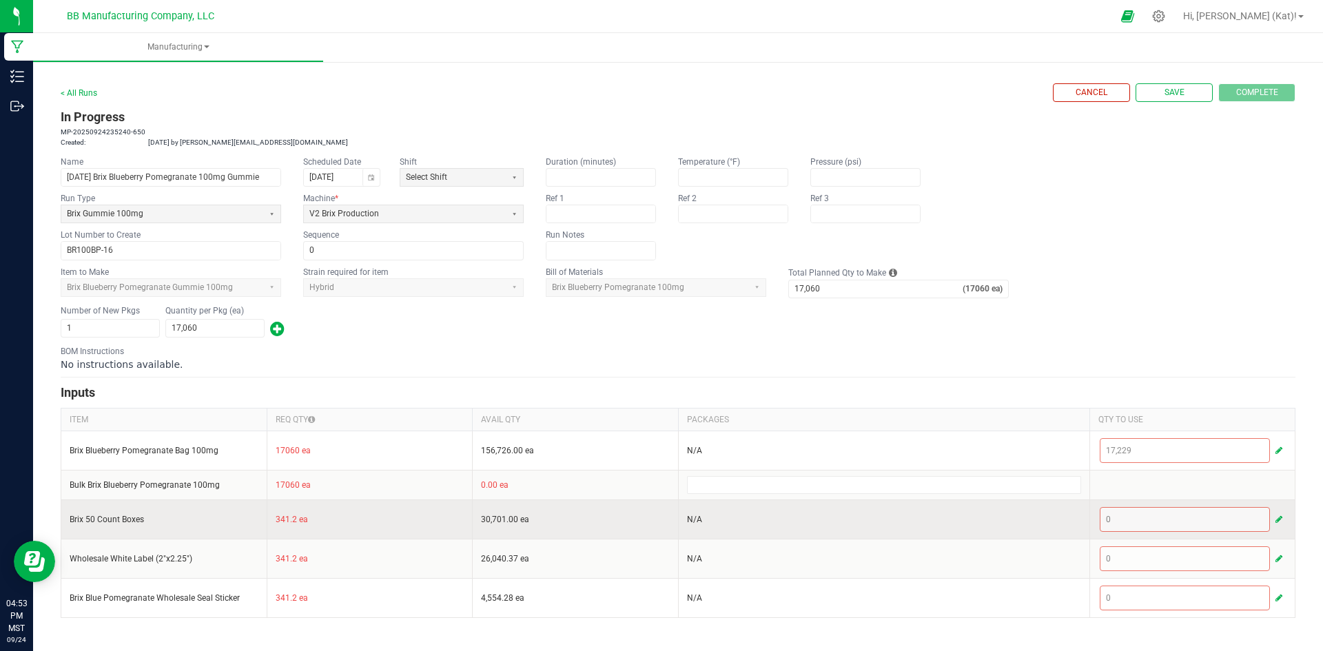
click at [1273, 525] on button "button" at bounding box center [1279, 519] width 12 height 17
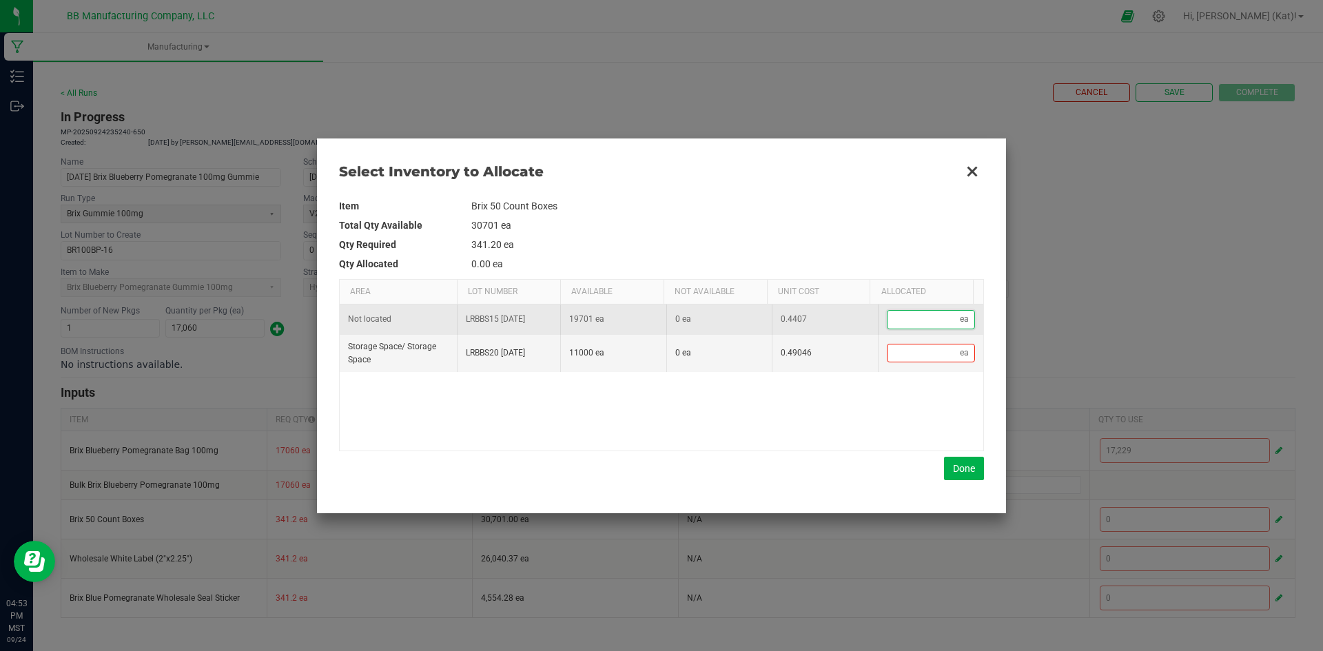
click at [904, 321] on input "Data table" at bounding box center [924, 319] width 73 height 17
type input "3"
type input "34"
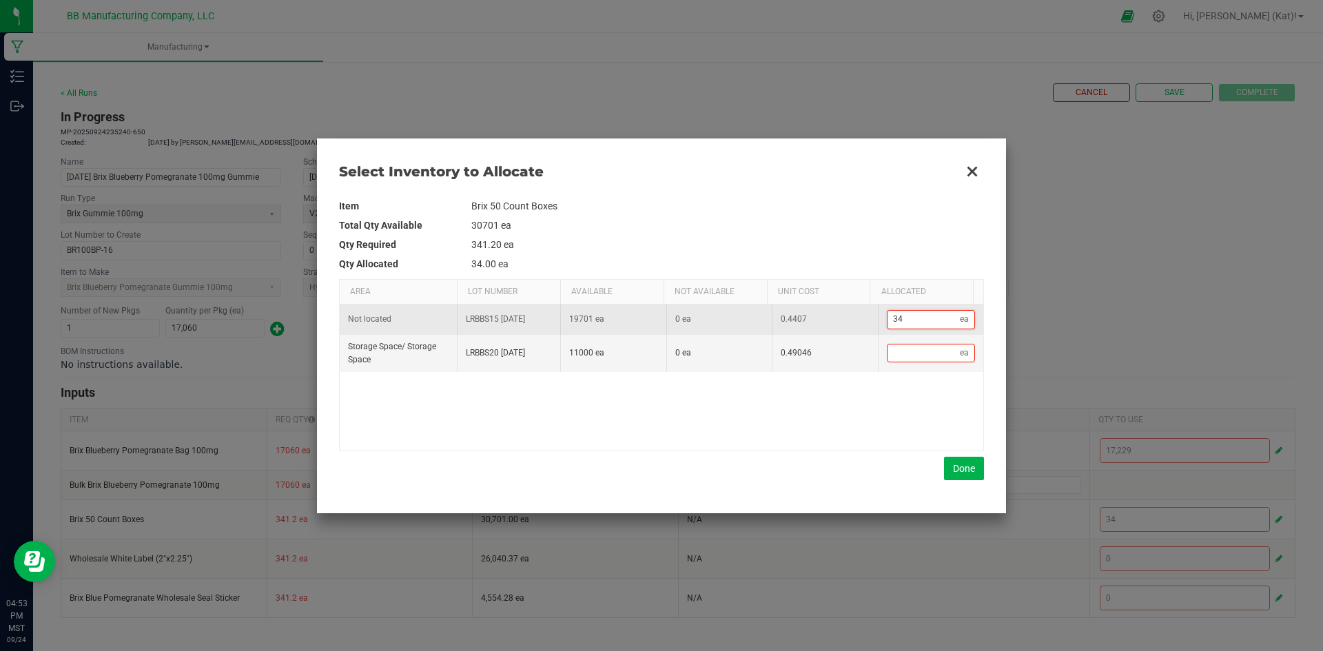
type input "342"
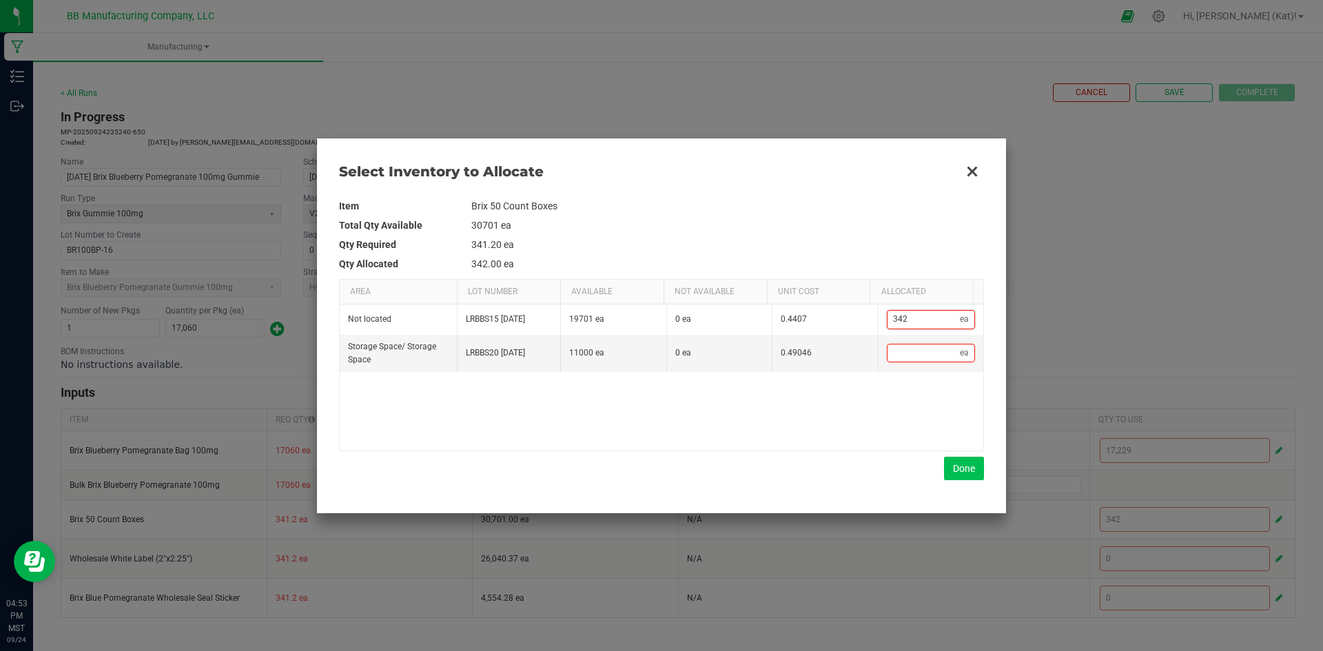
type input "342"
click at [968, 470] on button "Done" at bounding box center [964, 468] width 40 height 23
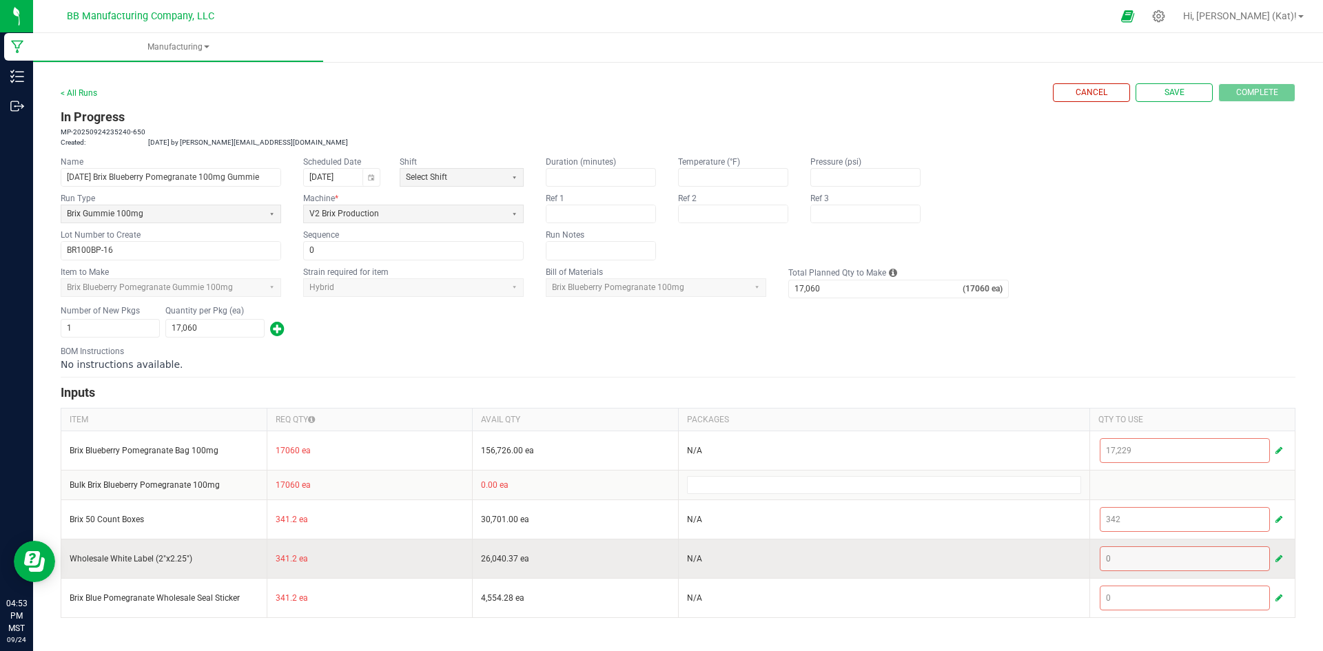
click at [1276, 565] on button "button" at bounding box center [1279, 559] width 12 height 17
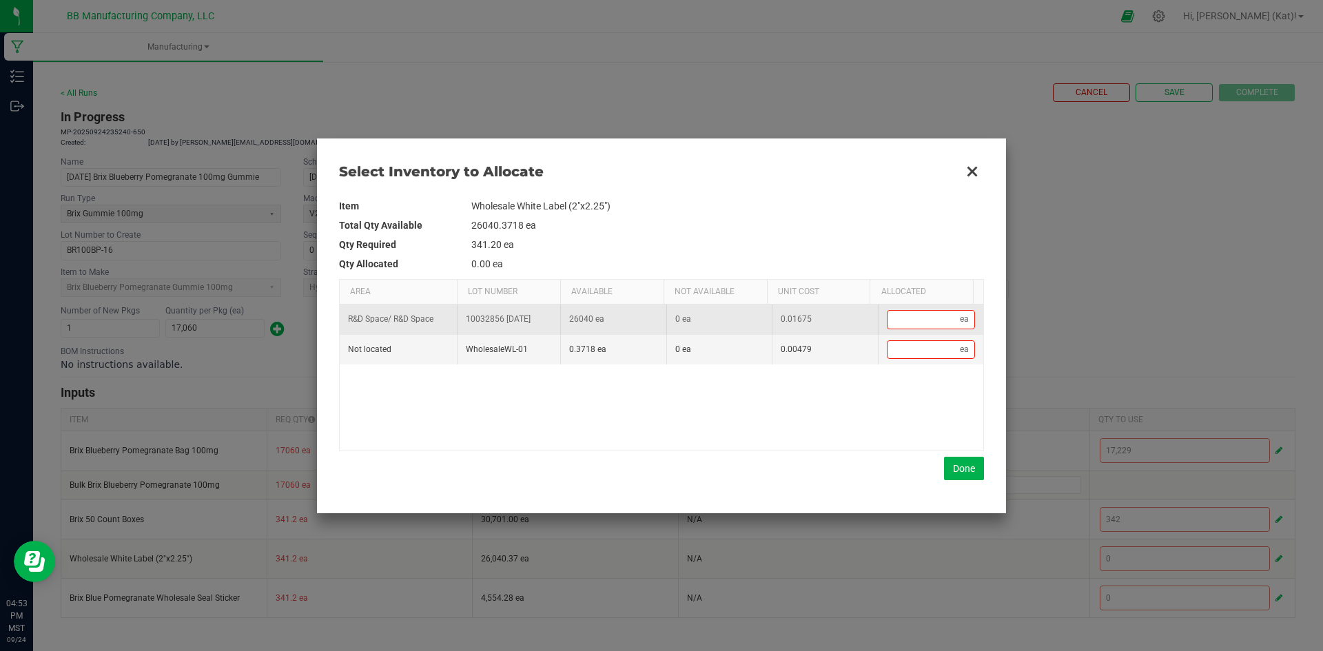
click at [924, 329] on td "ea" at bounding box center [931, 320] width 106 height 30
click at [921, 327] on input "Data table" at bounding box center [924, 319] width 73 height 17
type input "3"
type input "34"
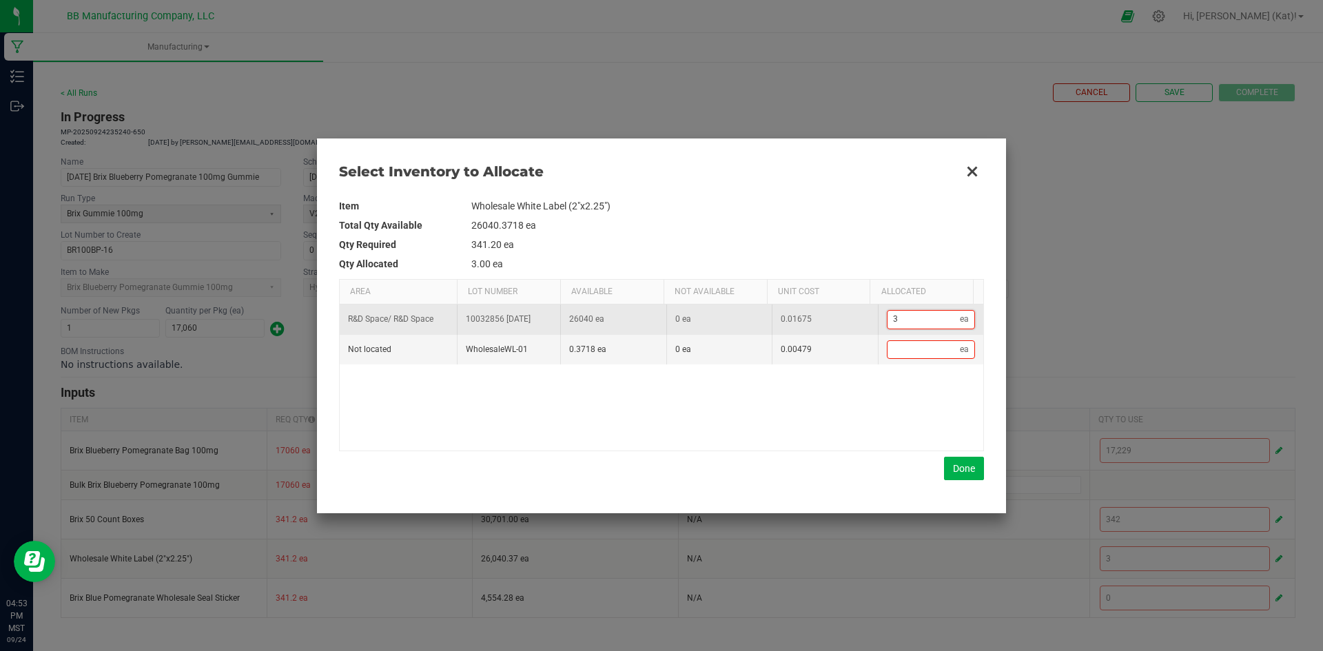
type input "34"
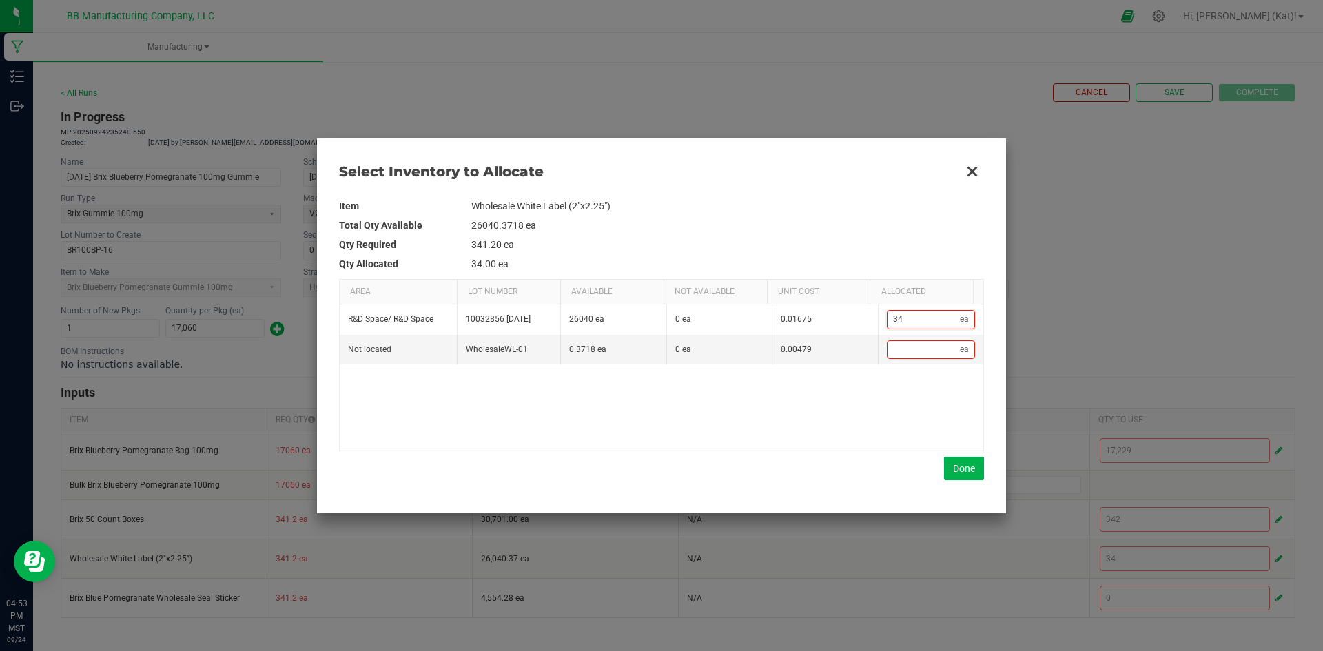
type input "342"
click at [972, 469] on button "Done" at bounding box center [964, 468] width 40 height 23
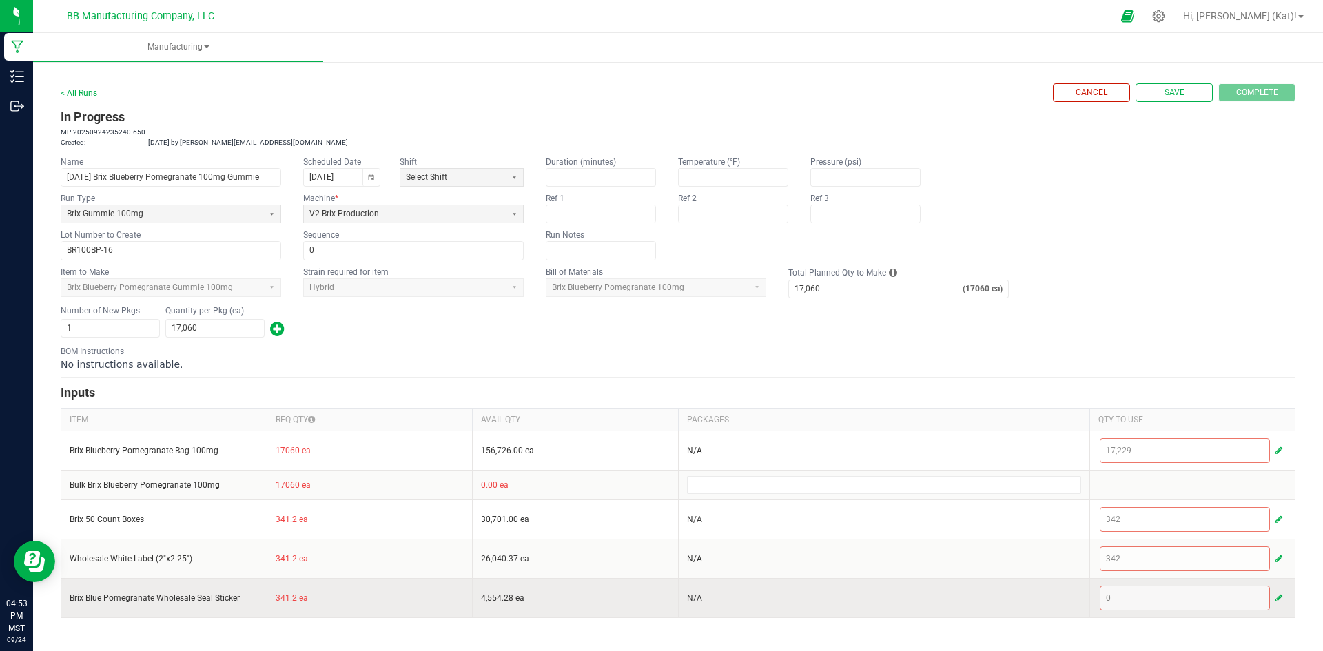
click at [1283, 598] on button "button" at bounding box center [1279, 598] width 12 height 17
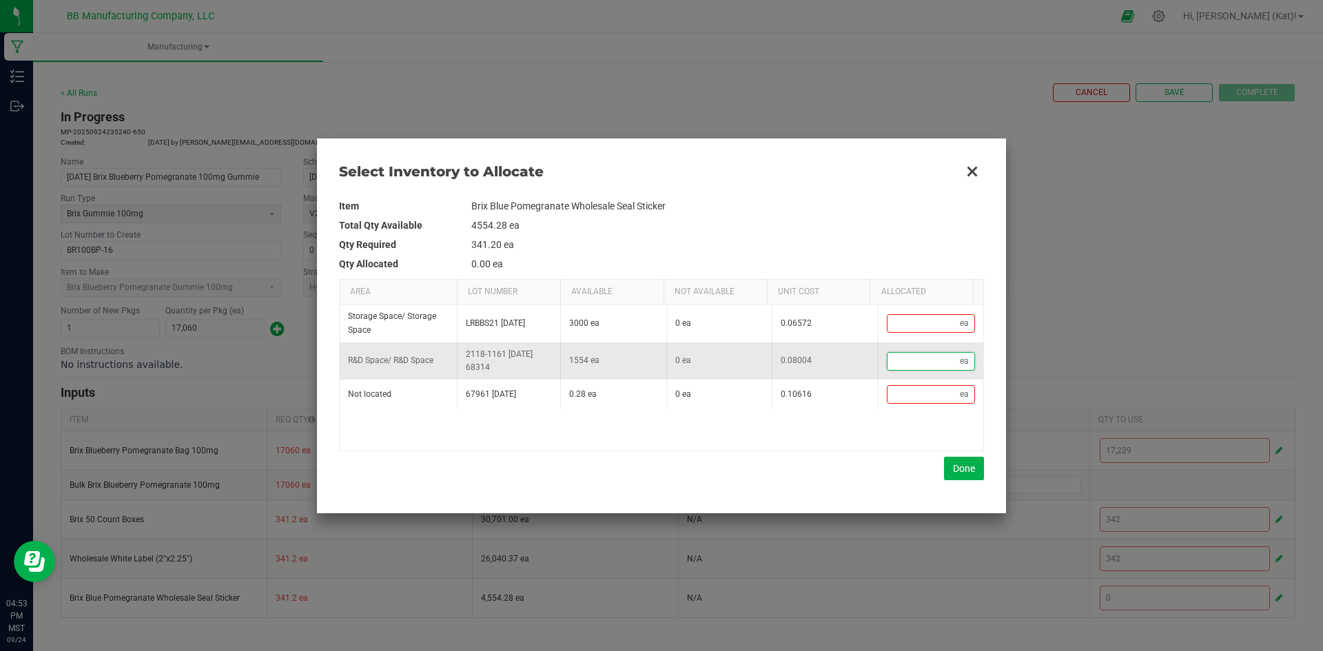
click at [930, 358] on input "Data table" at bounding box center [924, 361] width 73 height 17
type input "3"
type input "34"
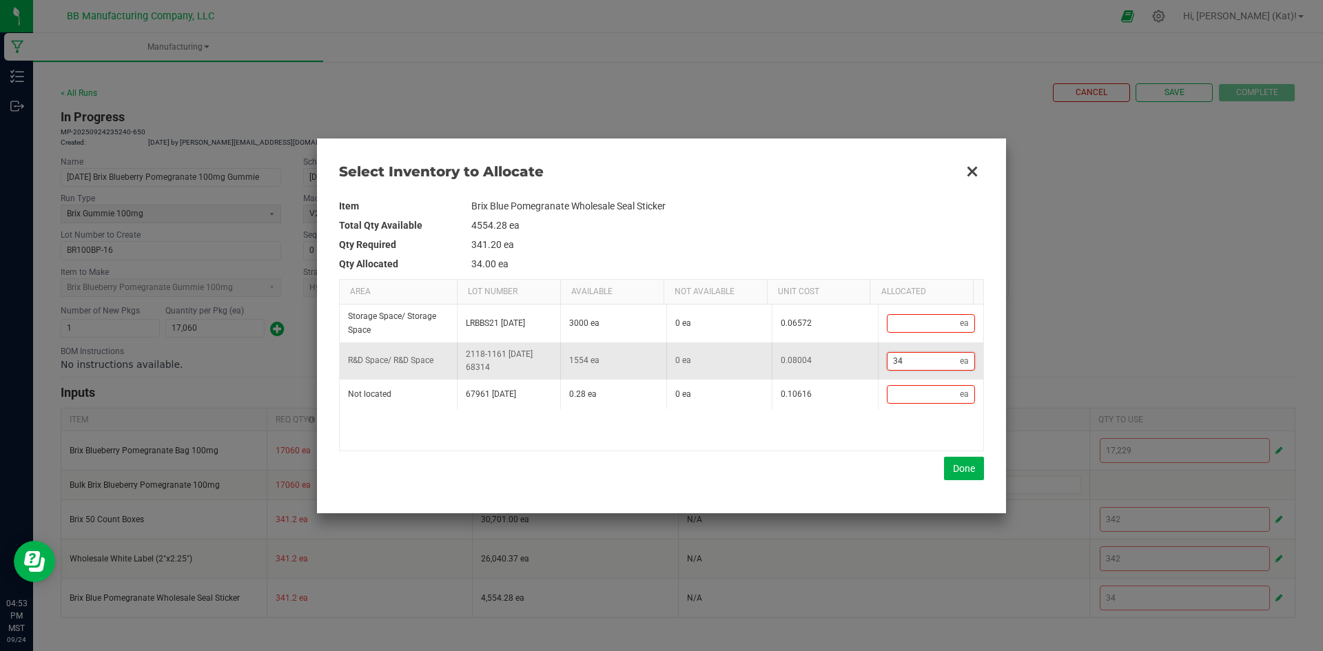
type input "342"
click at [970, 470] on button "Done" at bounding box center [964, 468] width 40 height 23
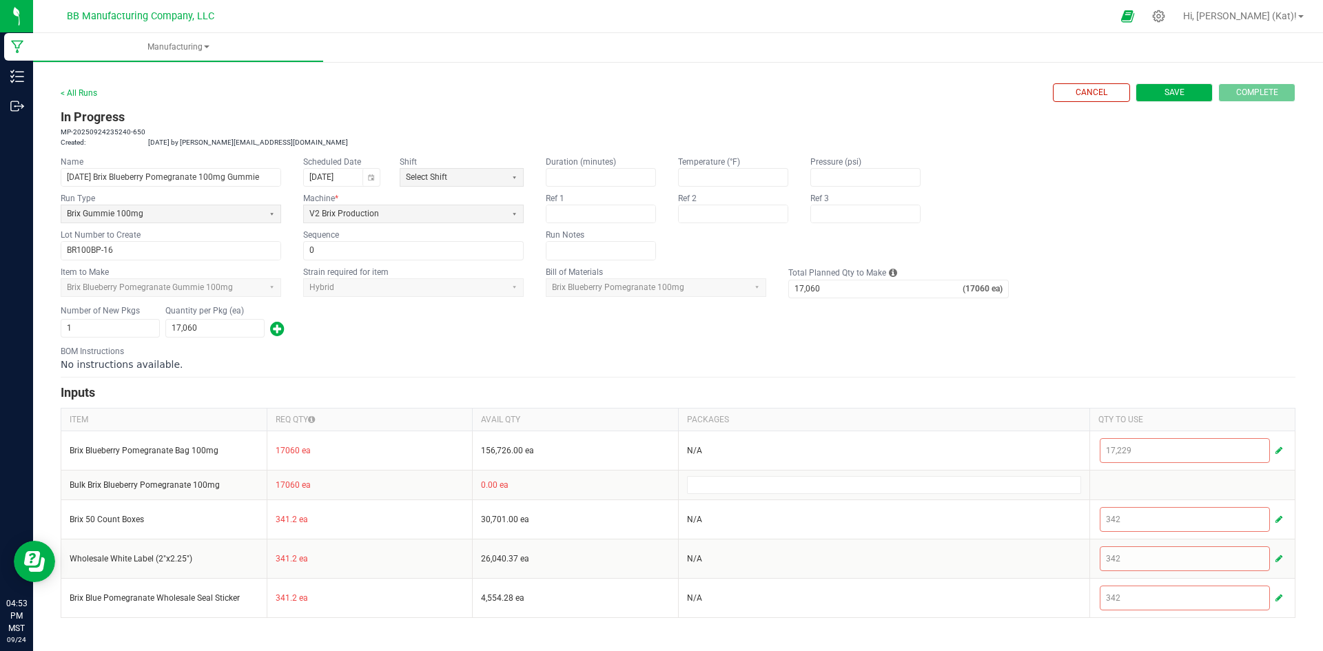
click at [1161, 97] on button "Save" at bounding box center [1174, 92] width 77 height 19
type input "0"
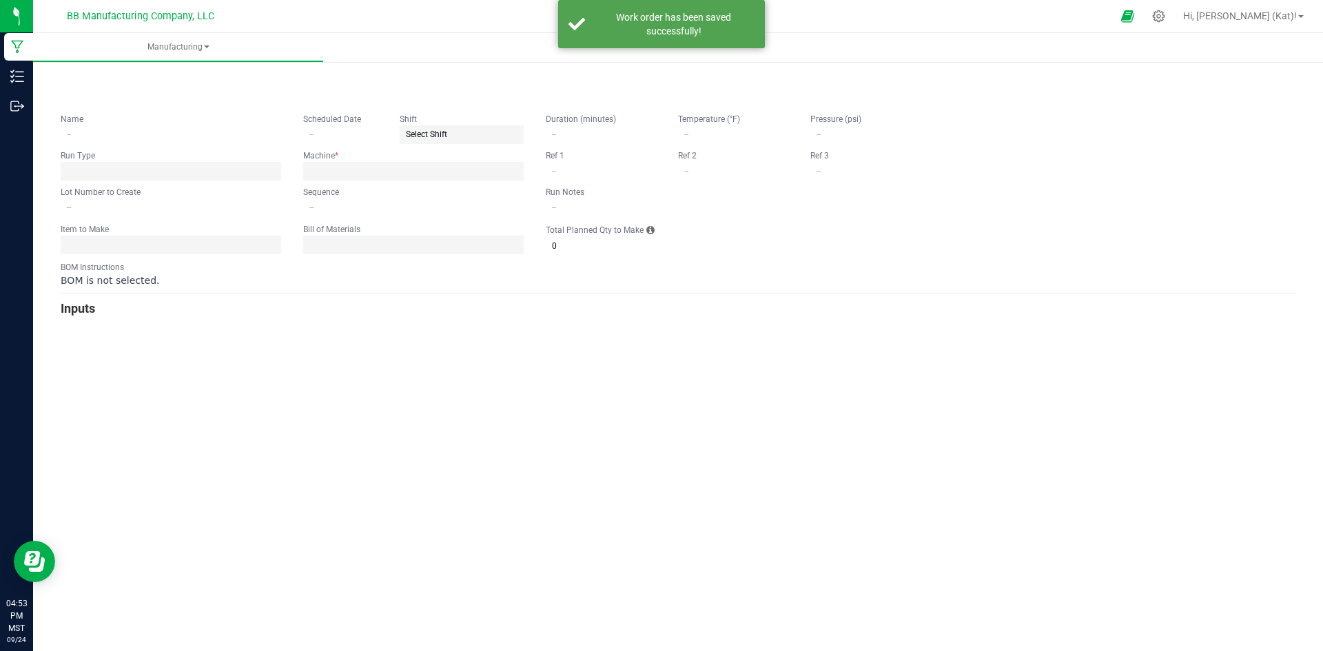
type input "[DATE] Brix Blueberry Pomegranate 100mg Gummie"
type input "[DATE]"
type input "BR100BP-16"
type input "0"
type input "17,060"
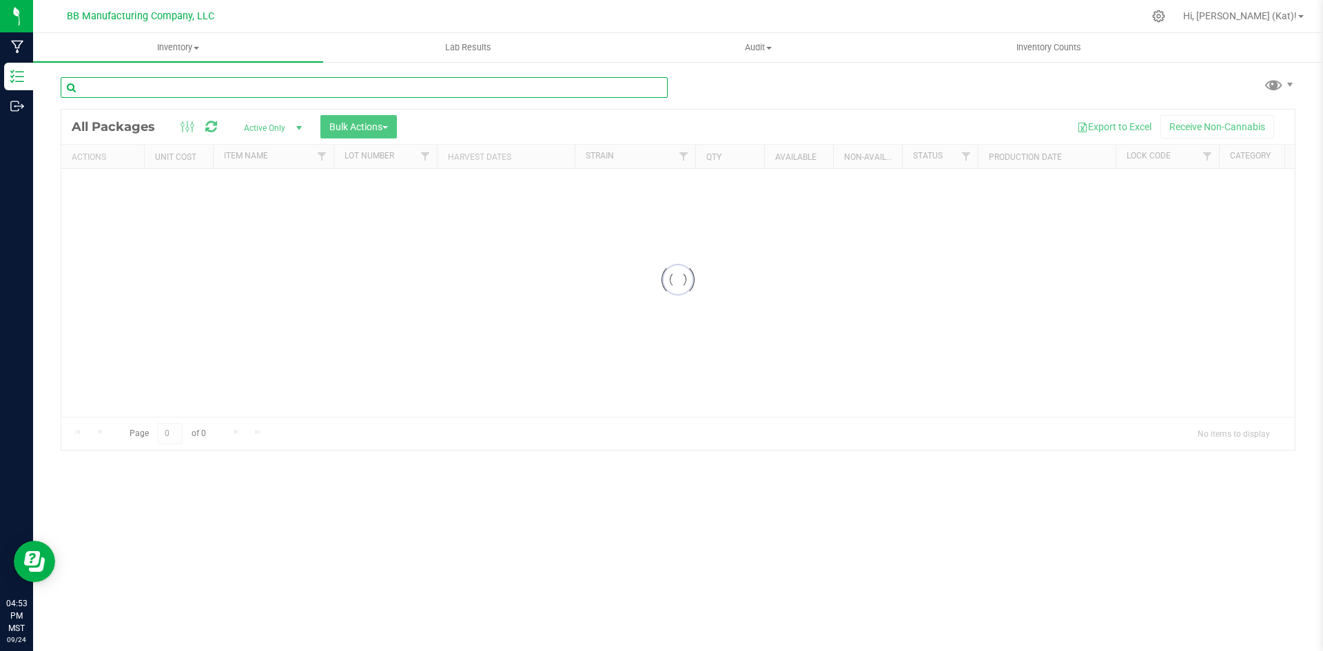
click at [271, 81] on input "text" at bounding box center [364, 87] width 607 height 21
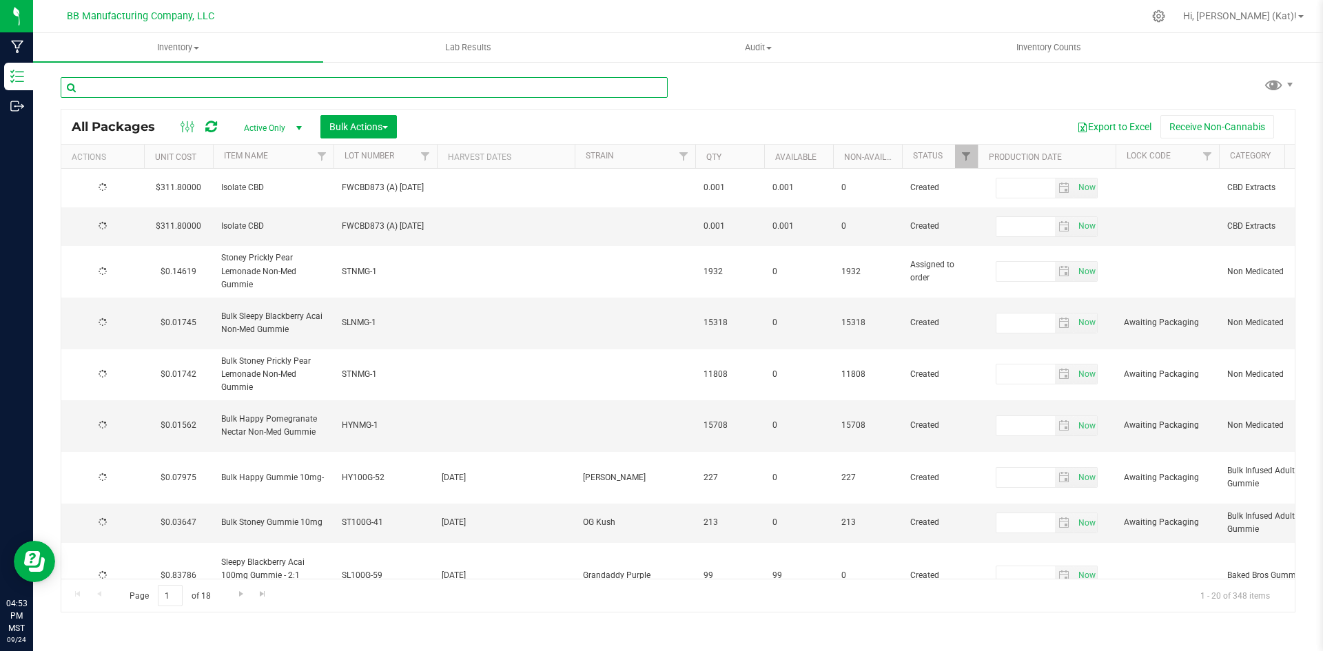
type input "[DATE]"
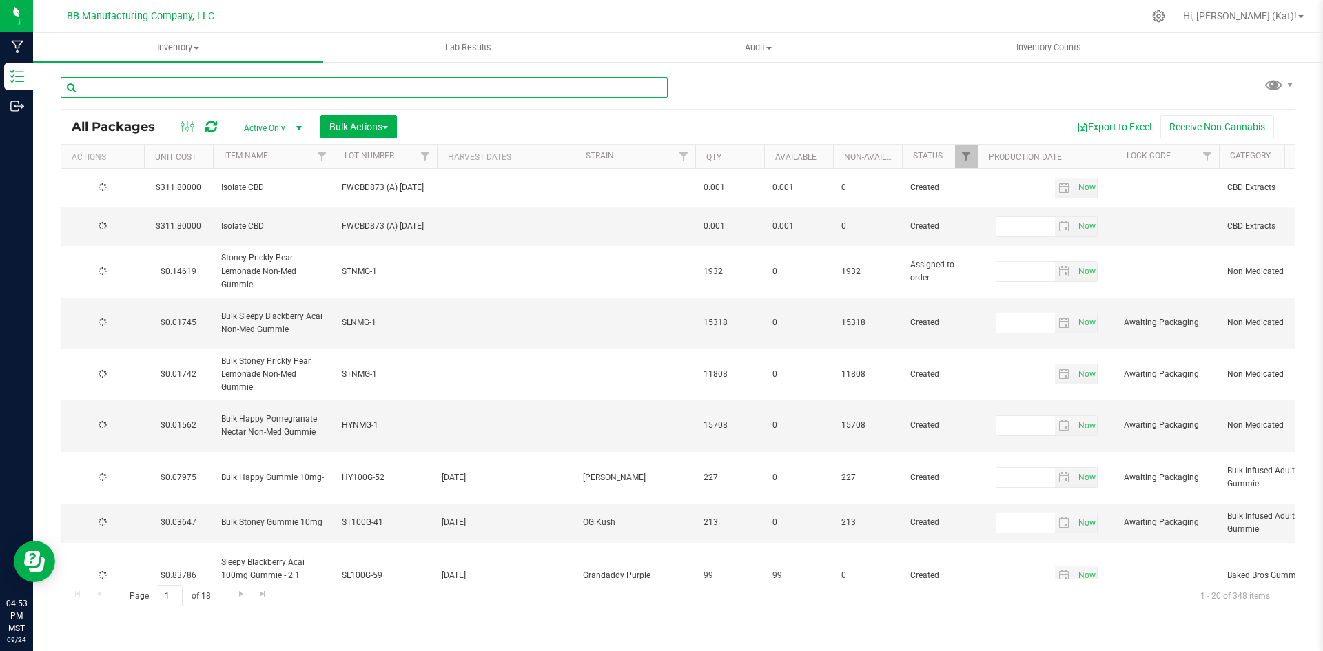
type input "[DATE]"
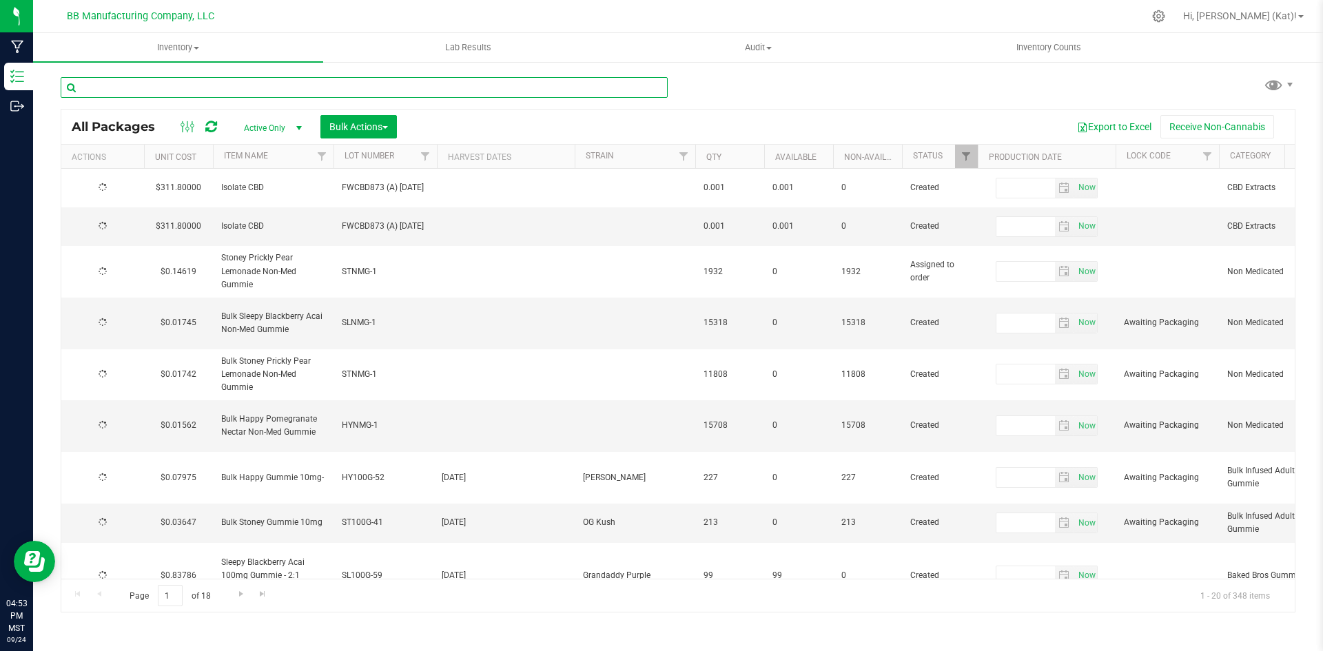
type input "[DATE]"
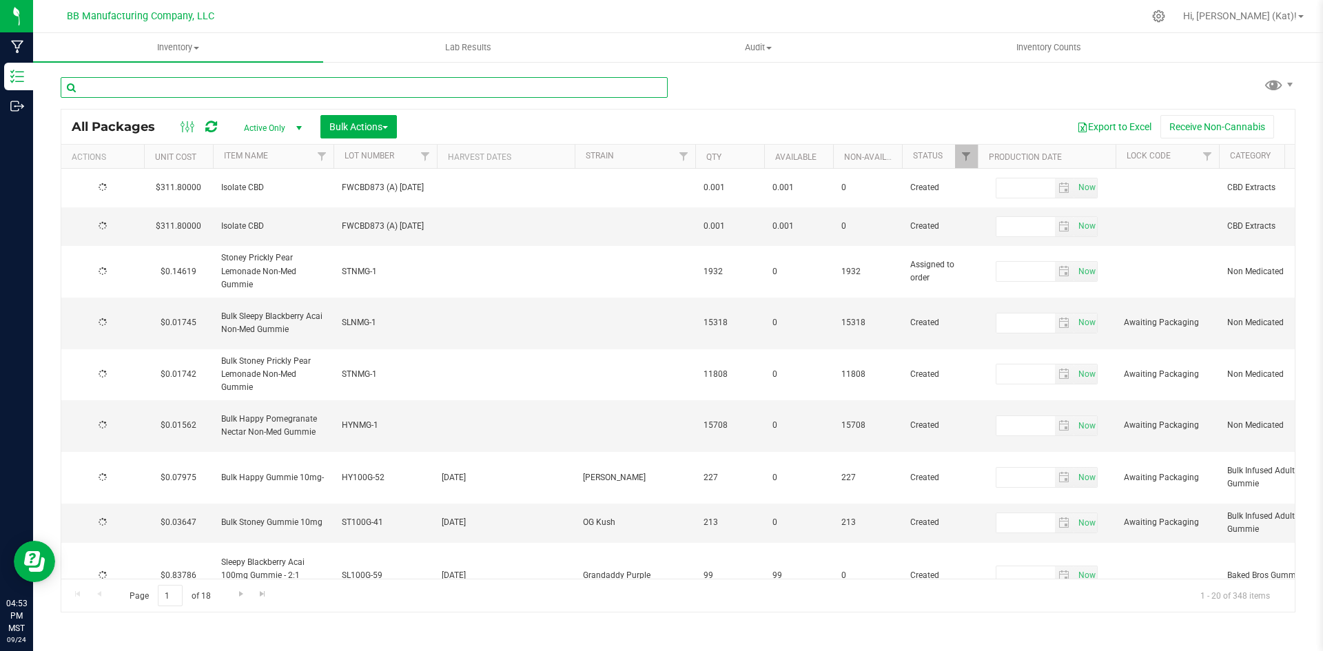
type input "[DATE]"
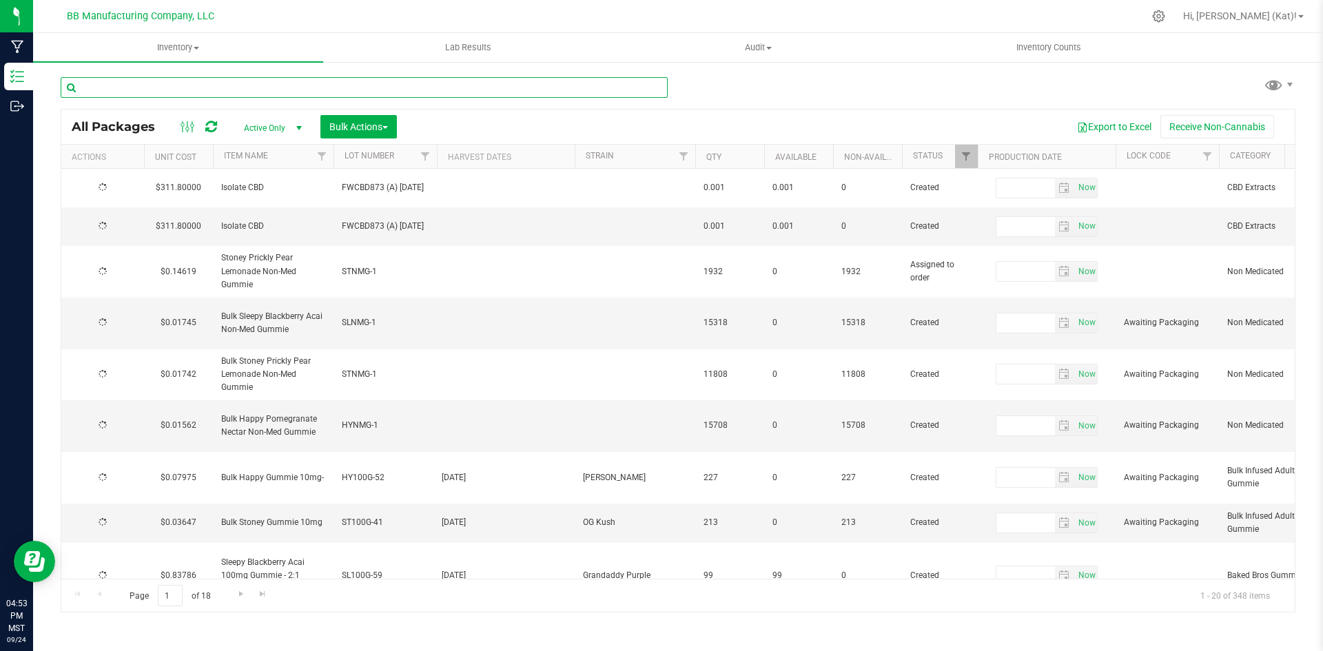
type input "[DATE]"
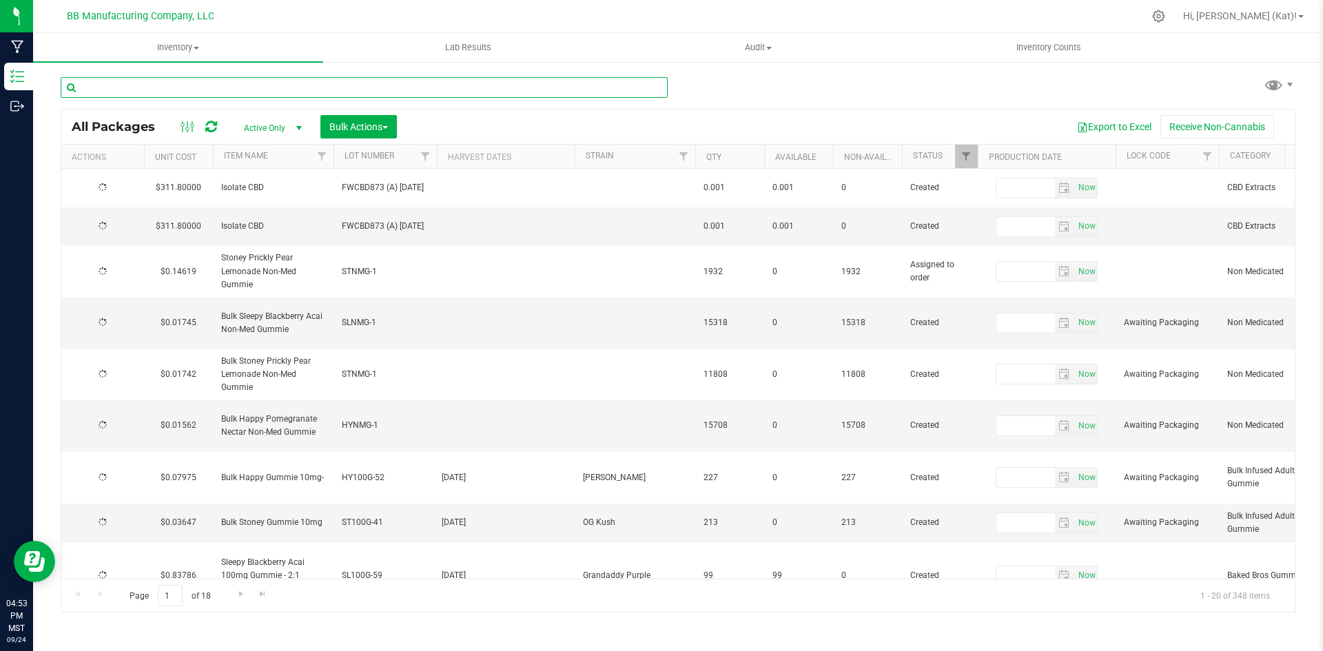
type input "[DATE]"
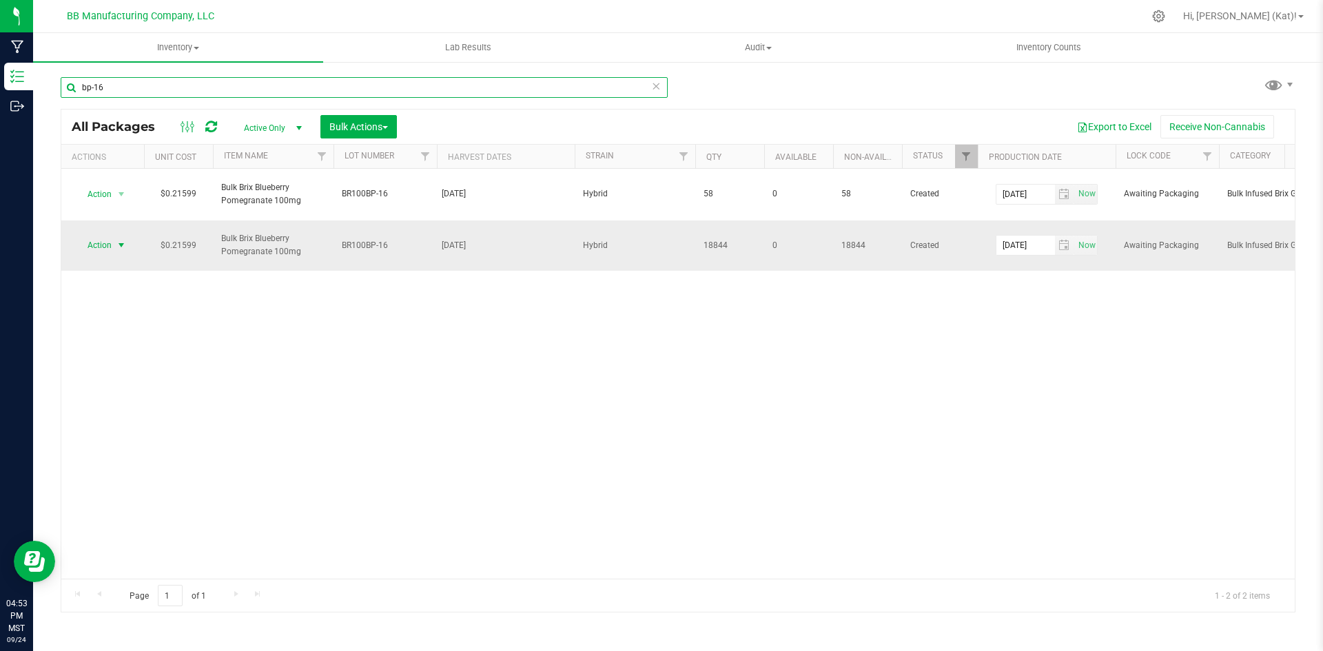
type input "bp-16"
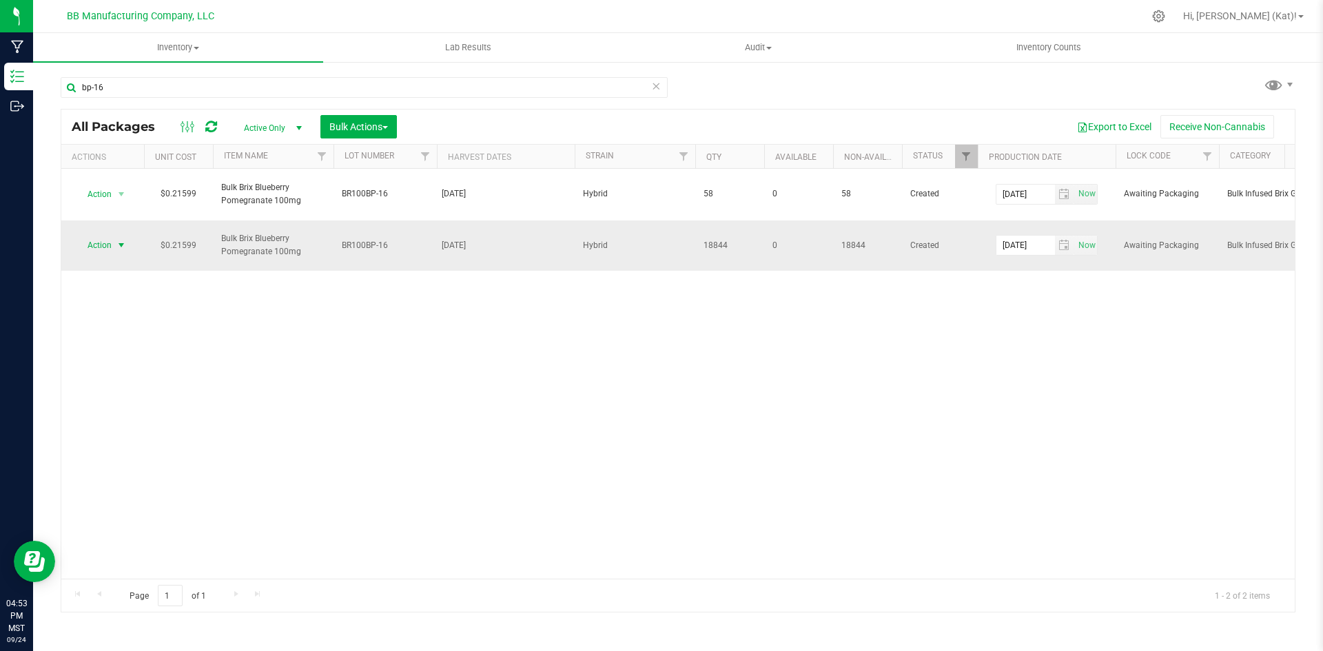
click at [121, 247] on span "select" at bounding box center [121, 245] width 11 height 11
click at [136, 440] on li "Unlock package" at bounding box center [119, 450] width 87 height 21
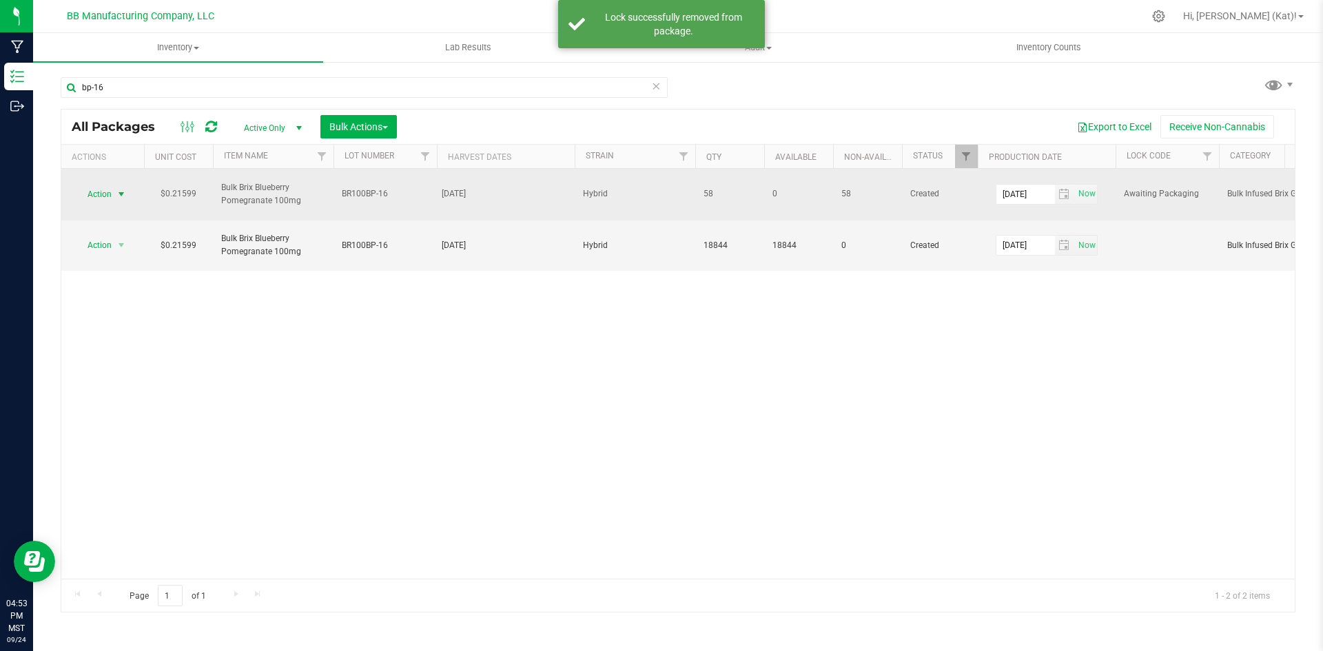
click at [104, 196] on span "Action" at bounding box center [93, 194] width 37 height 19
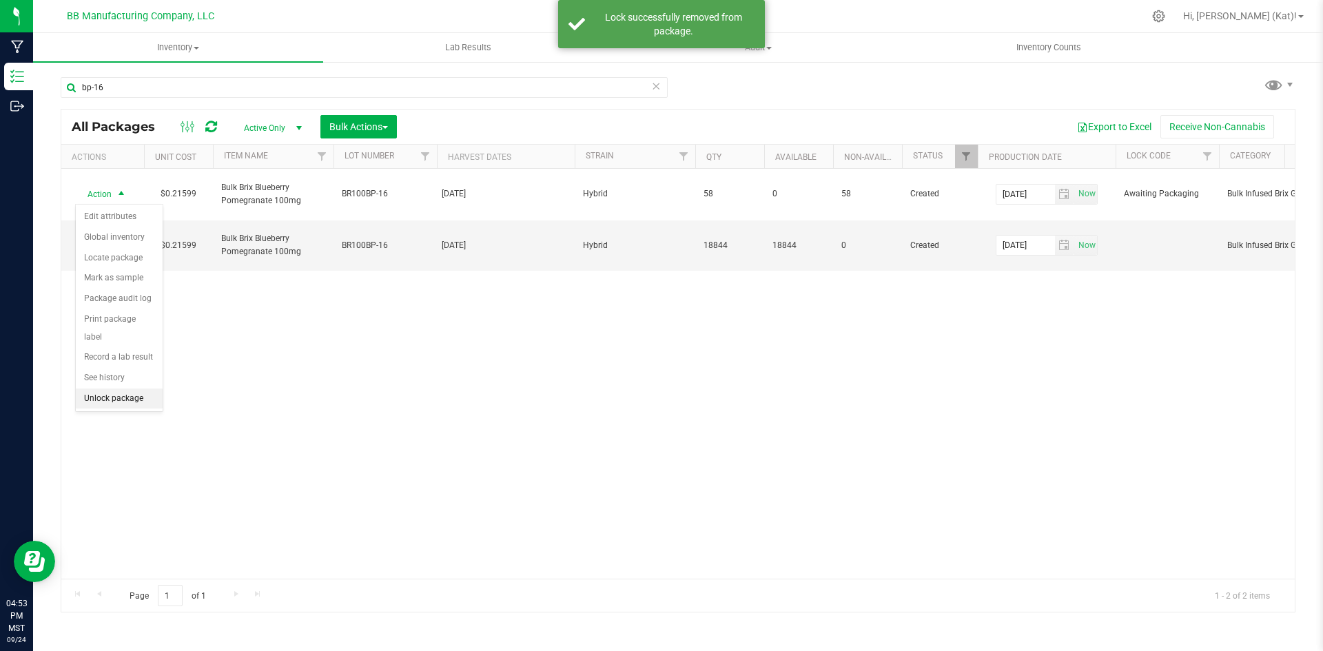
click at [132, 389] on li "Unlock package" at bounding box center [119, 399] width 87 height 21
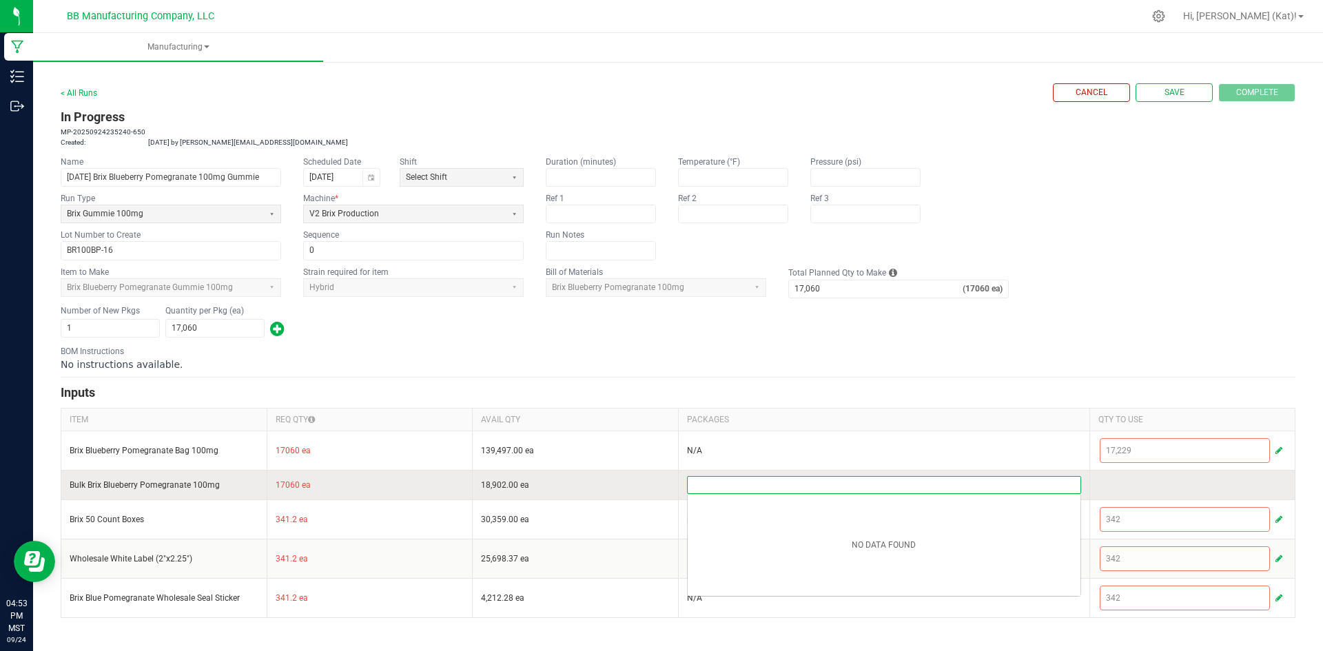
click at [899, 487] on input at bounding box center [884, 485] width 393 height 17
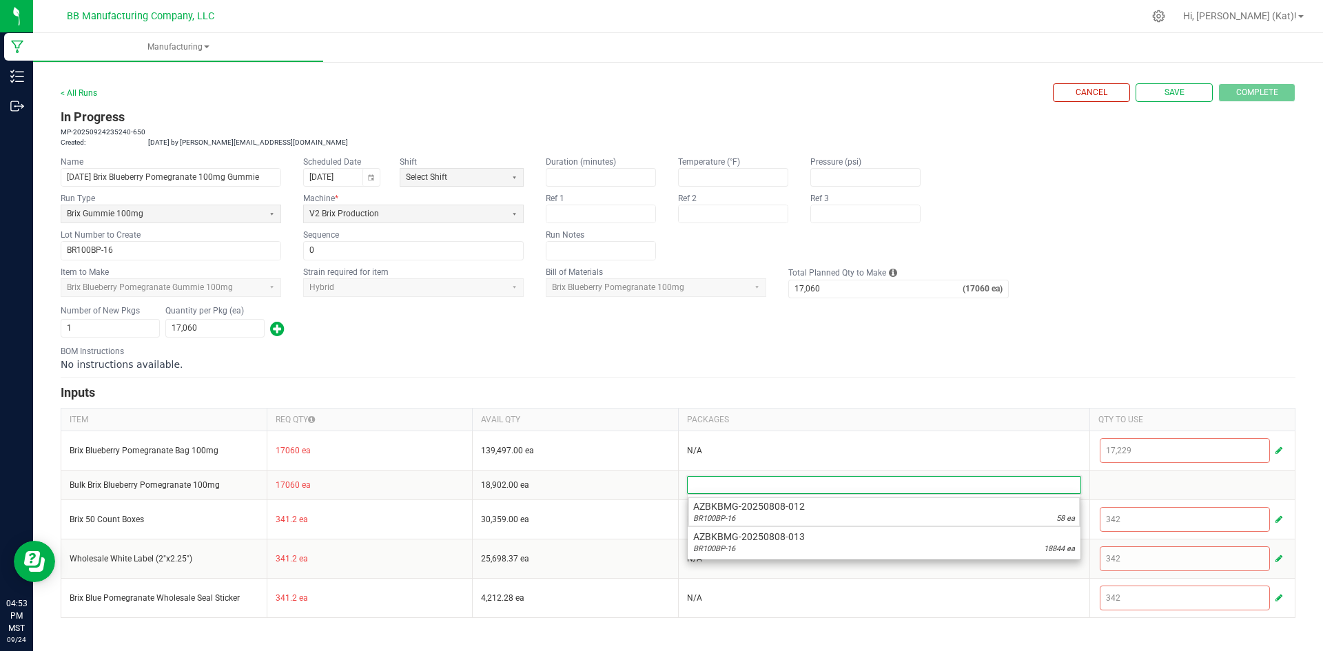
click at [890, 509] on span "AZBKBMG-20250808-012" at bounding box center [884, 507] width 382 height 14
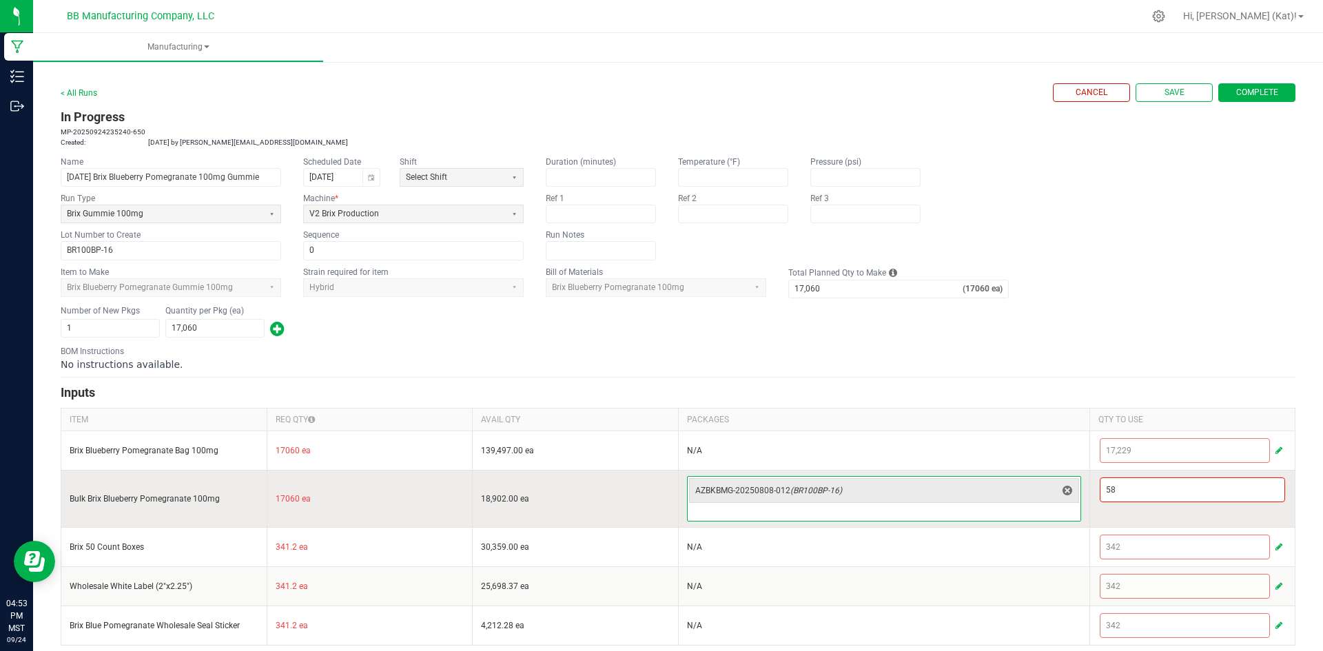
click at [876, 510] on input at bounding box center [884, 513] width 393 height 17
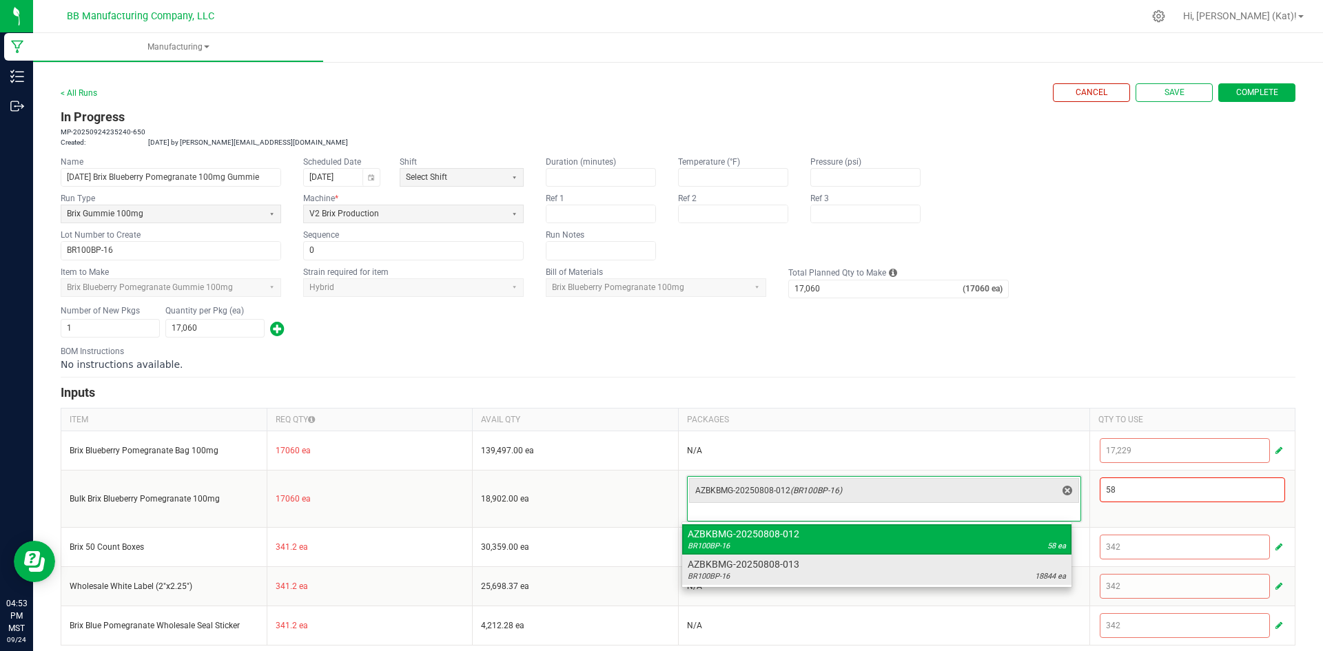
click at [839, 562] on span "AZBKBMG-20250808-013" at bounding box center [877, 565] width 378 height 14
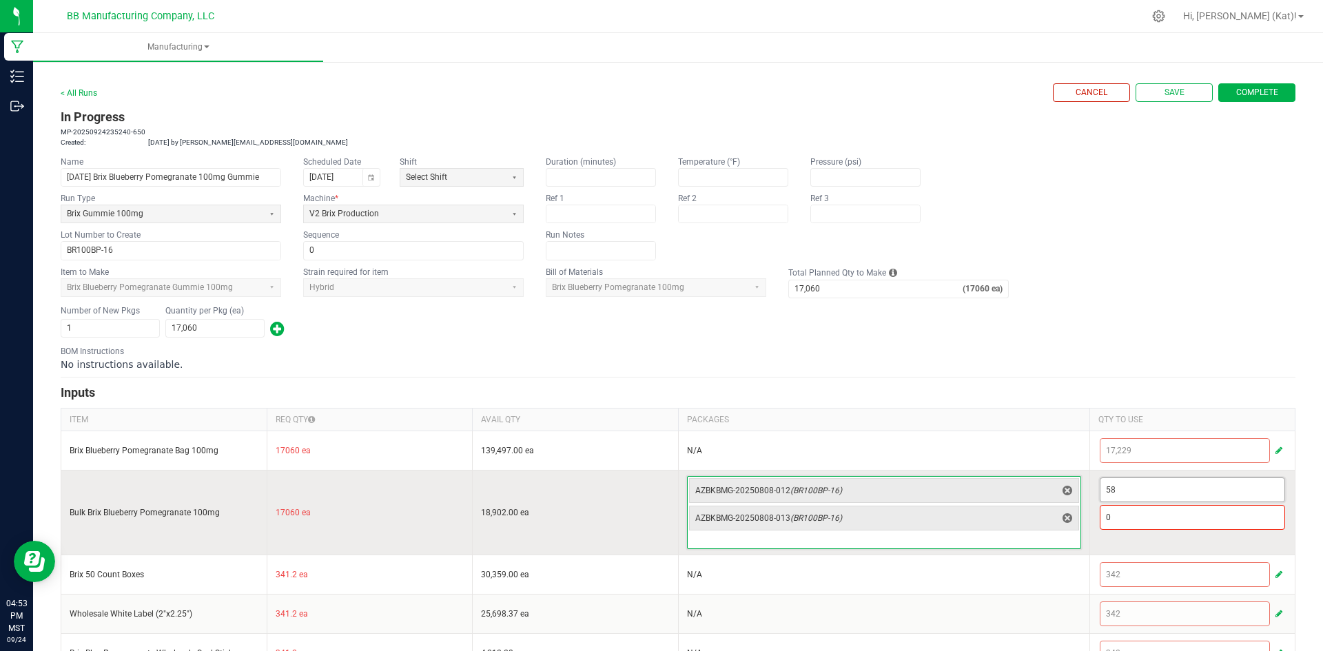
click at [1134, 491] on input "58" at bounding box center [1193, 489] width 185 height 23
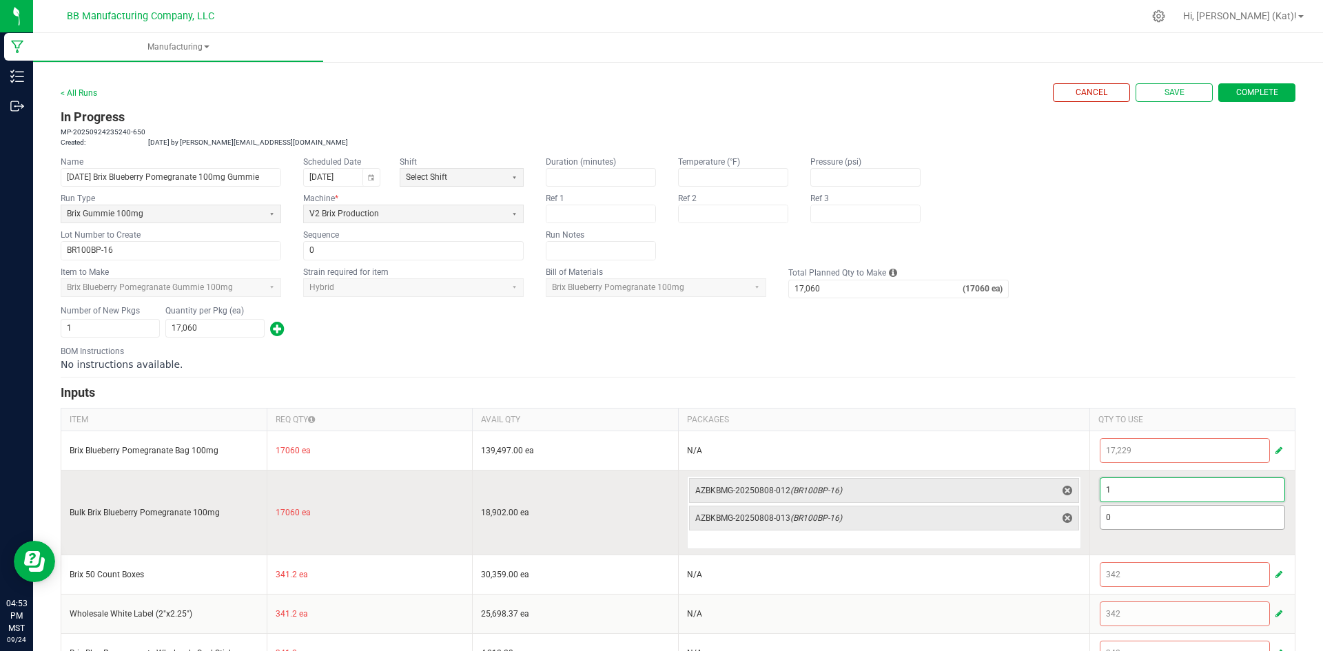
type input "1"
click at [1122, 516] on input "0" at bounding box center [1193, 517] width 185 height 23
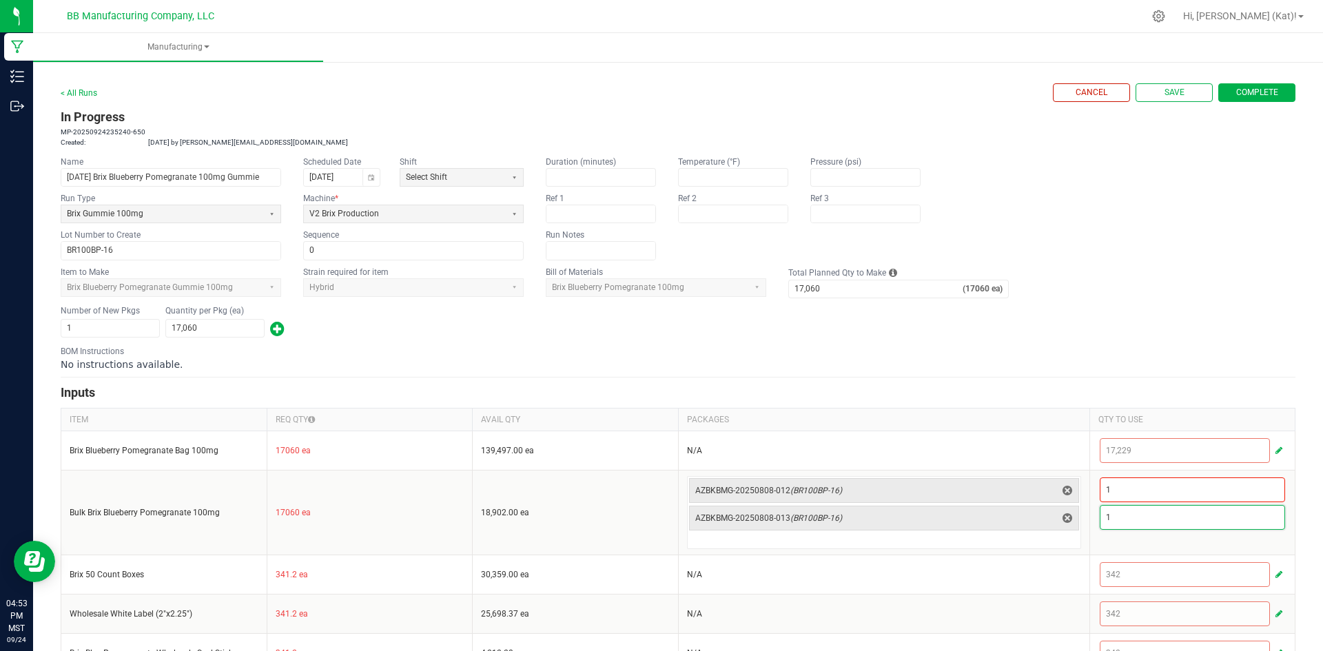
type input "1"
click at [1124, 369] on div "No instructions available." at bounding box center [678, 365] width 1235 height 14
click at [1165, 96] on span "Save" at bounding box center [1175, 93] width 20 height 12
type input "0"
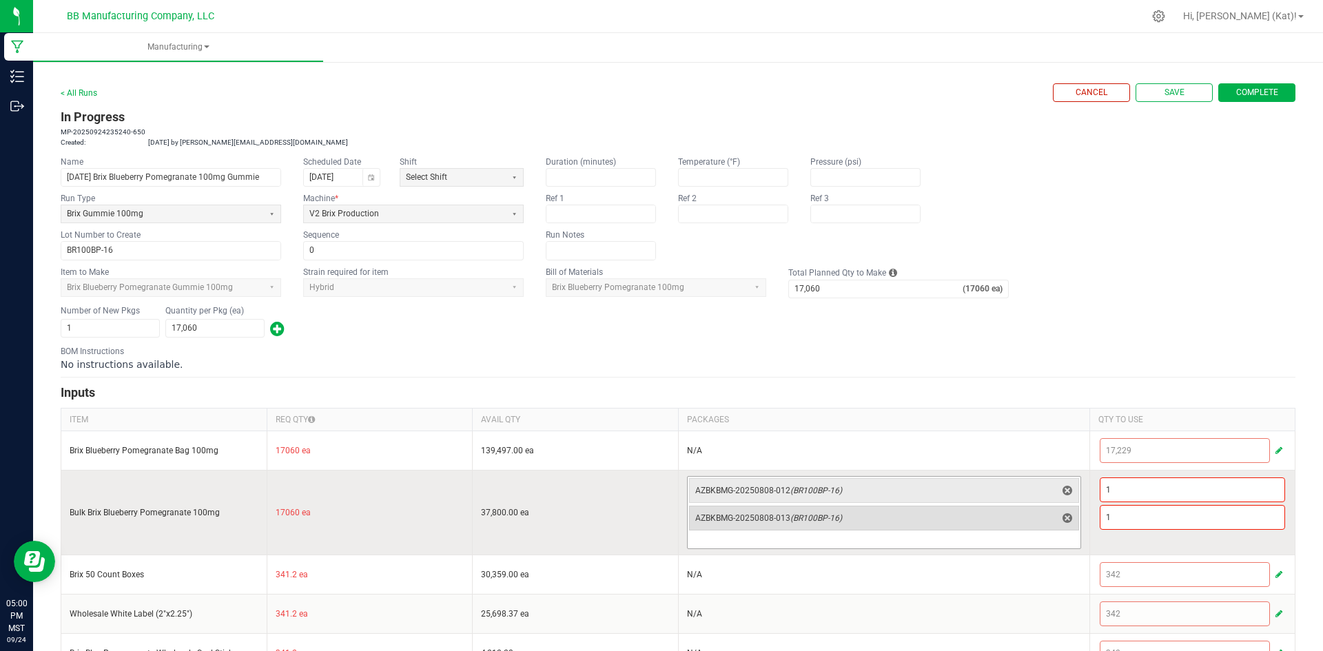
click at [1036, 525] on span "AZBKBMG-20250808-013 (BR100BP-16)" at bounding box center [875, 518] width 361 height 19
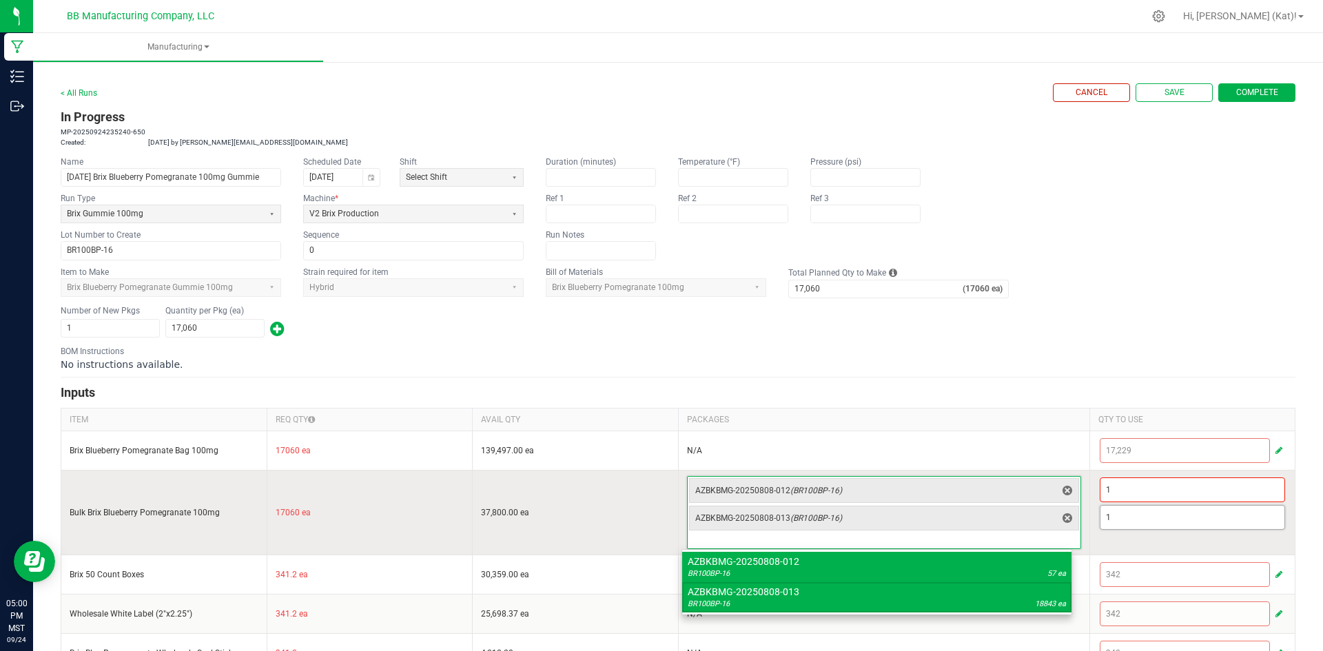
click at [1132, 520] on input "1" at bounding box center [1193, 517] width 185 height 23
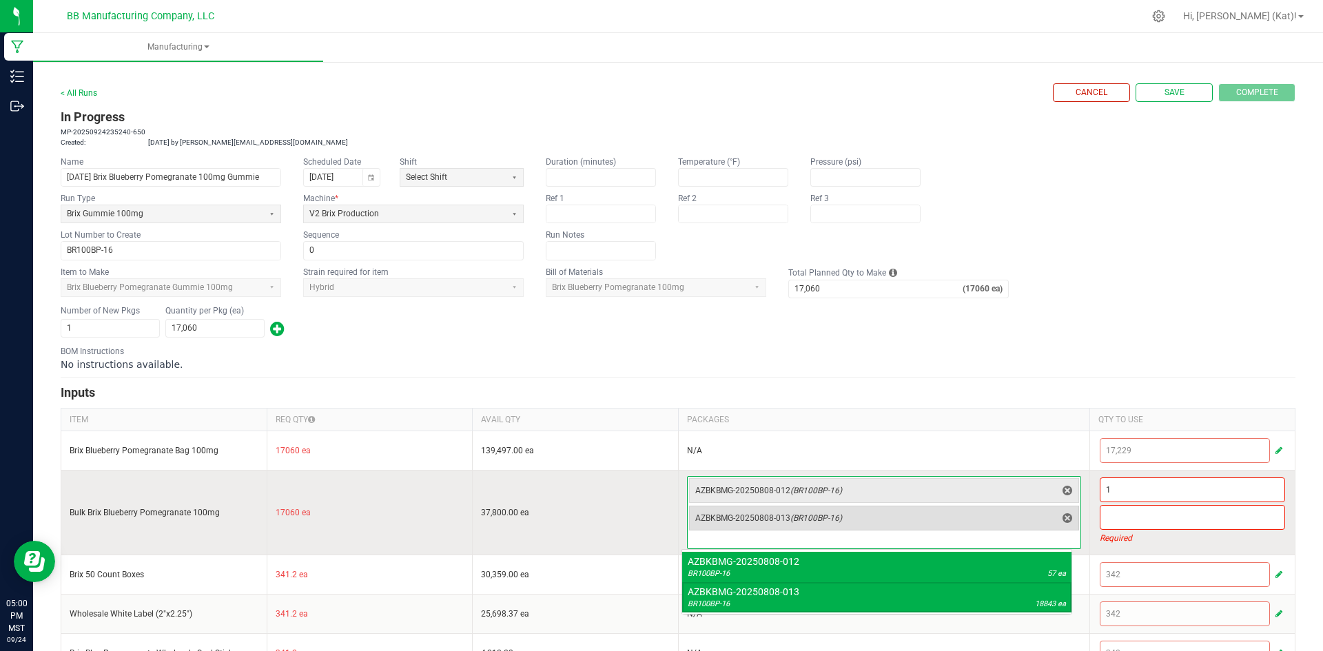
click at [1068, 518] on div "AZBKBMG-20250808-013 (BR100BP-16)" at bounding box center [884, 518] width 390 height 25
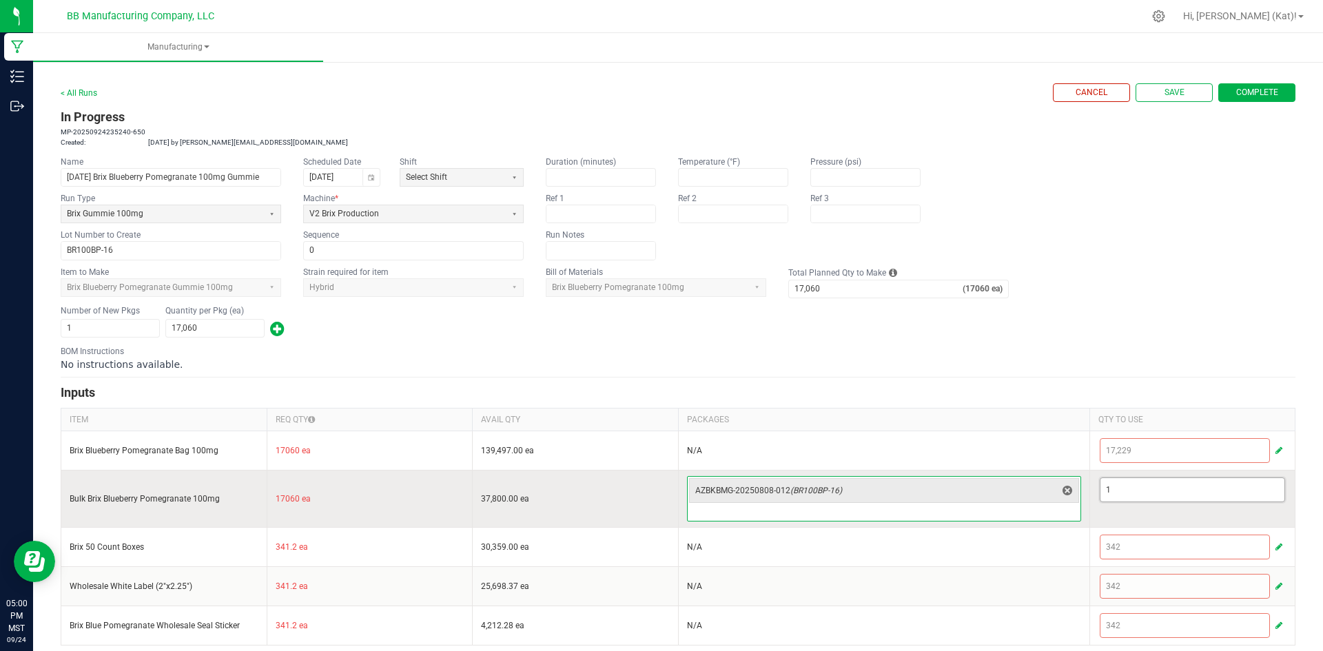
click at [1113, 487] on input "1" at bounding box center [1193, 489] width 185 height 23
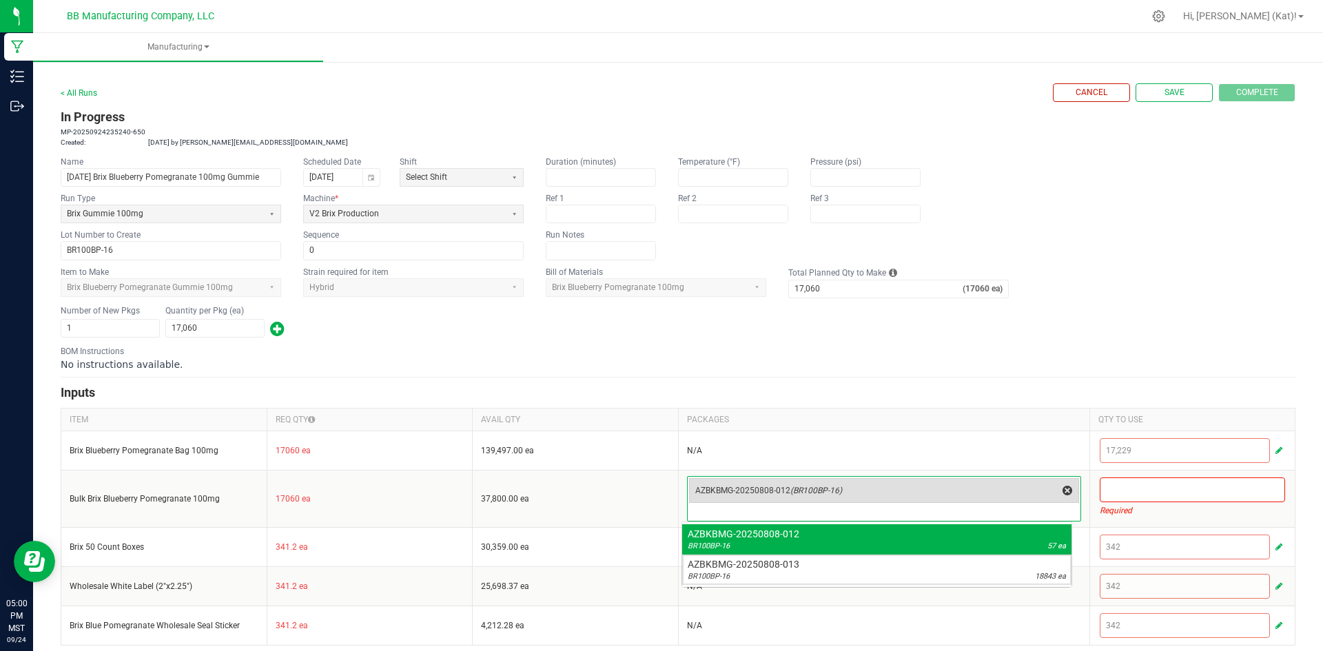
click at [1063, 493] on span "delete" at bounding box center [1067, 490] width 17 height 17
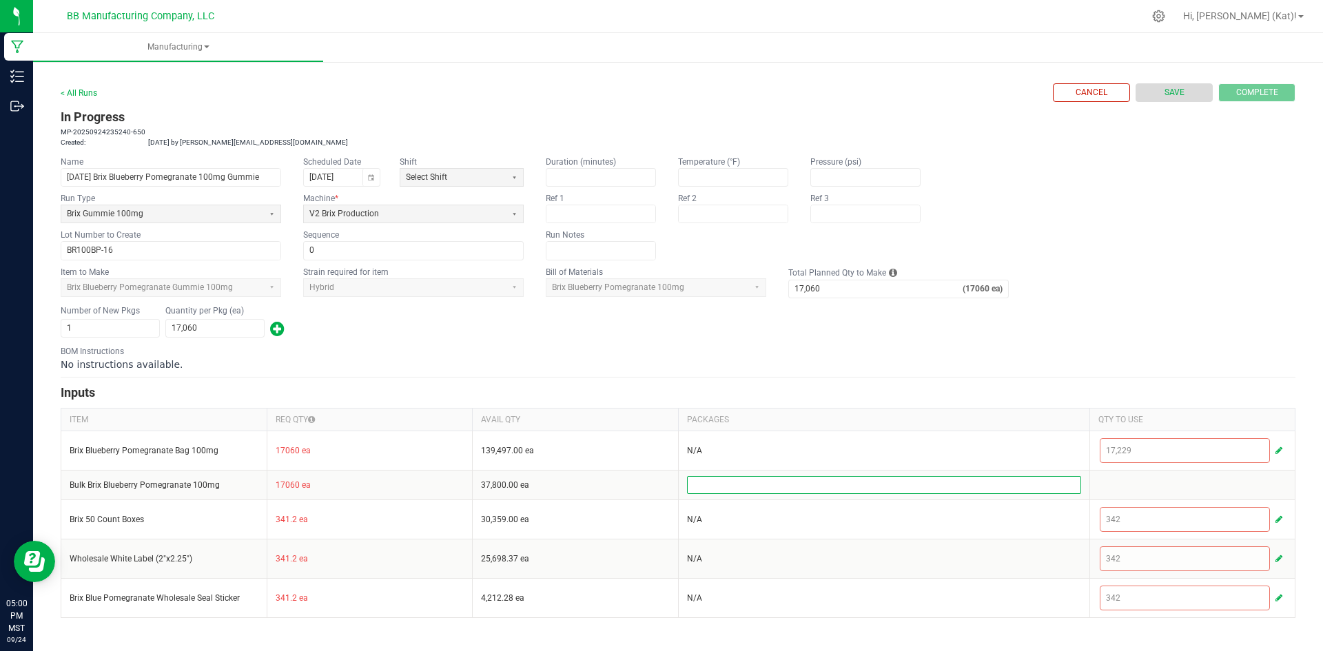
click at [1190, 93] on button "Save" at bounding box center [1174, 92] width 77 height 19
type input "0"
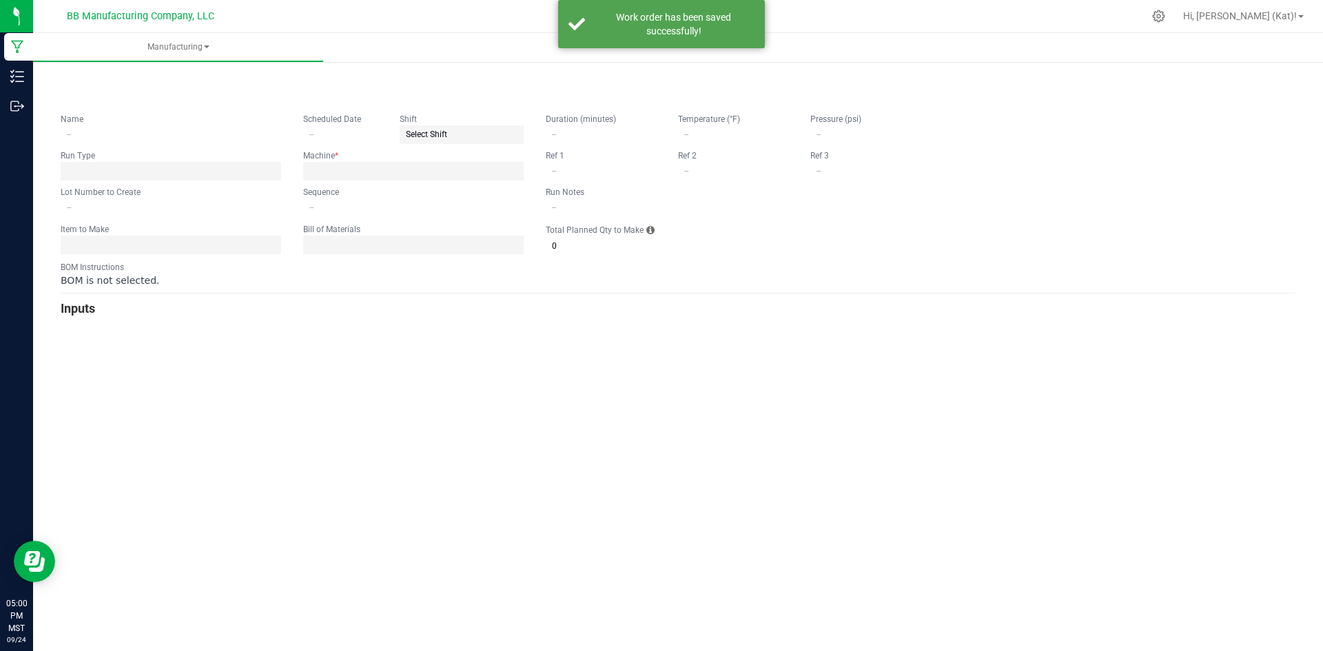
type input "[DATE] Brix Blueberry Pomegranate 100mg Gummie"
type input "[DATE]"
type input "BR100BP-16"
type input "0"
type input "17,060"
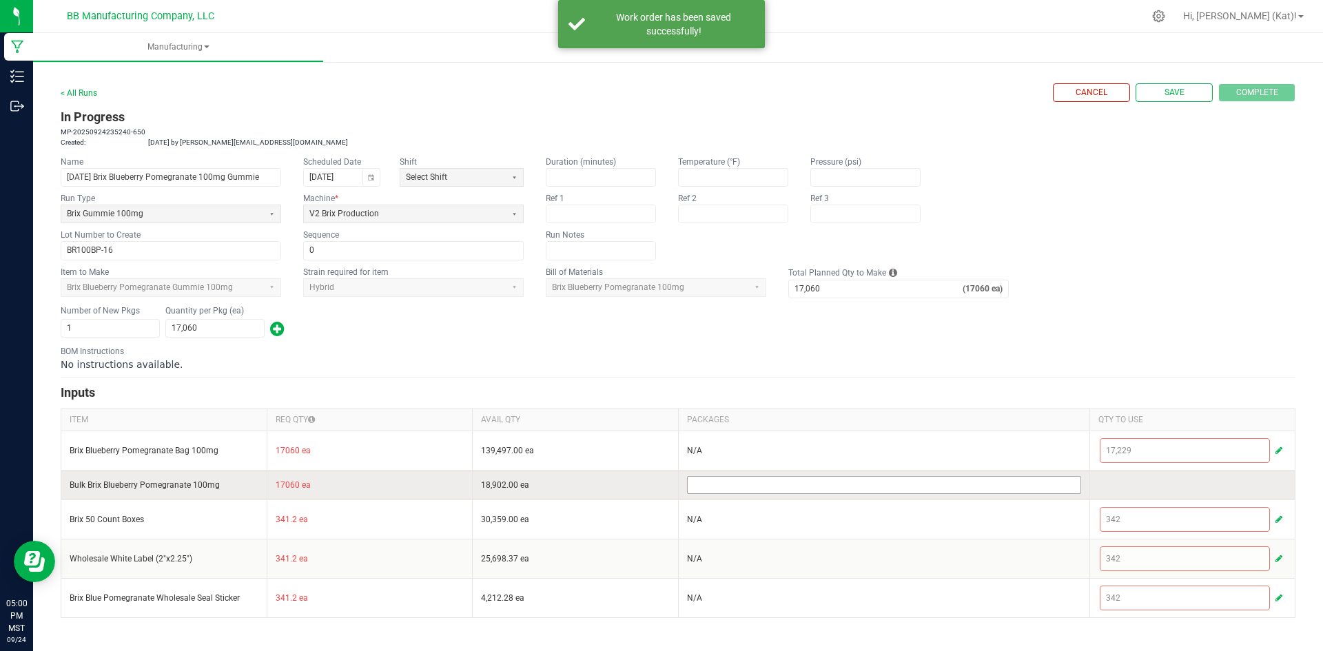
click at [1059, 487] on input at bounding box center [884, 485] width 393 height 17
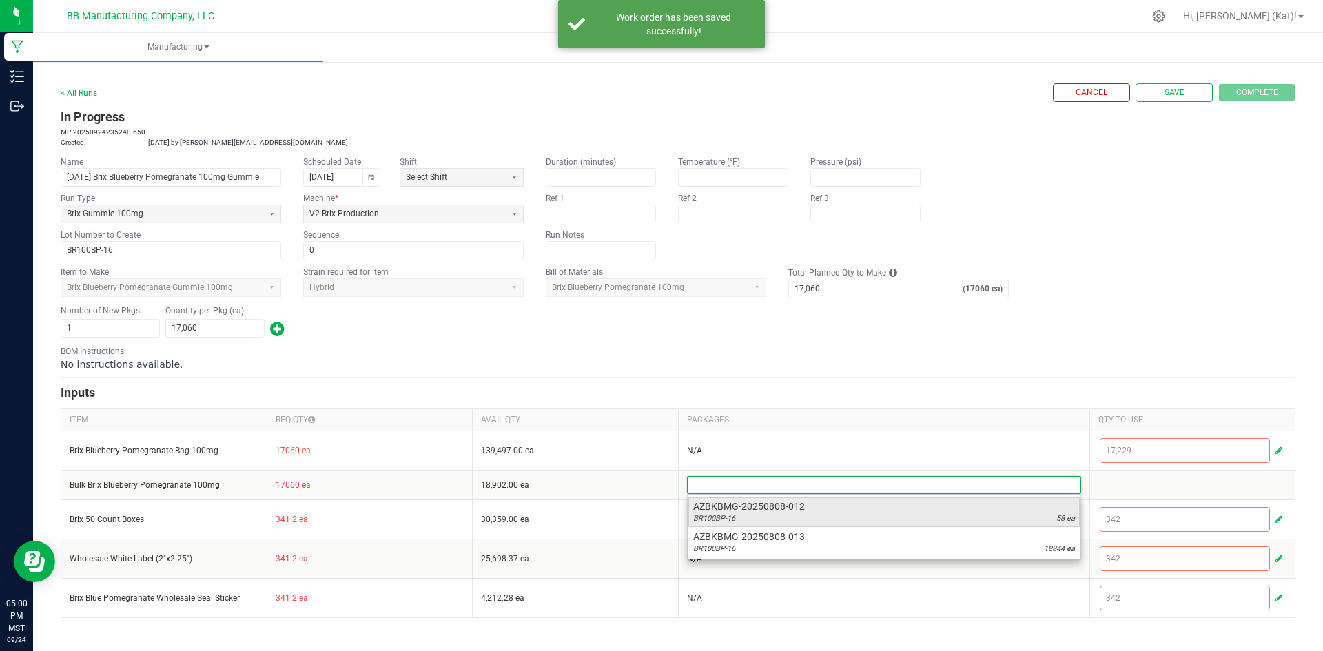
click at [1059, 510] on span "AZBKBMG-20250808-012" at bounding box center [884, 507] width 382 height 14
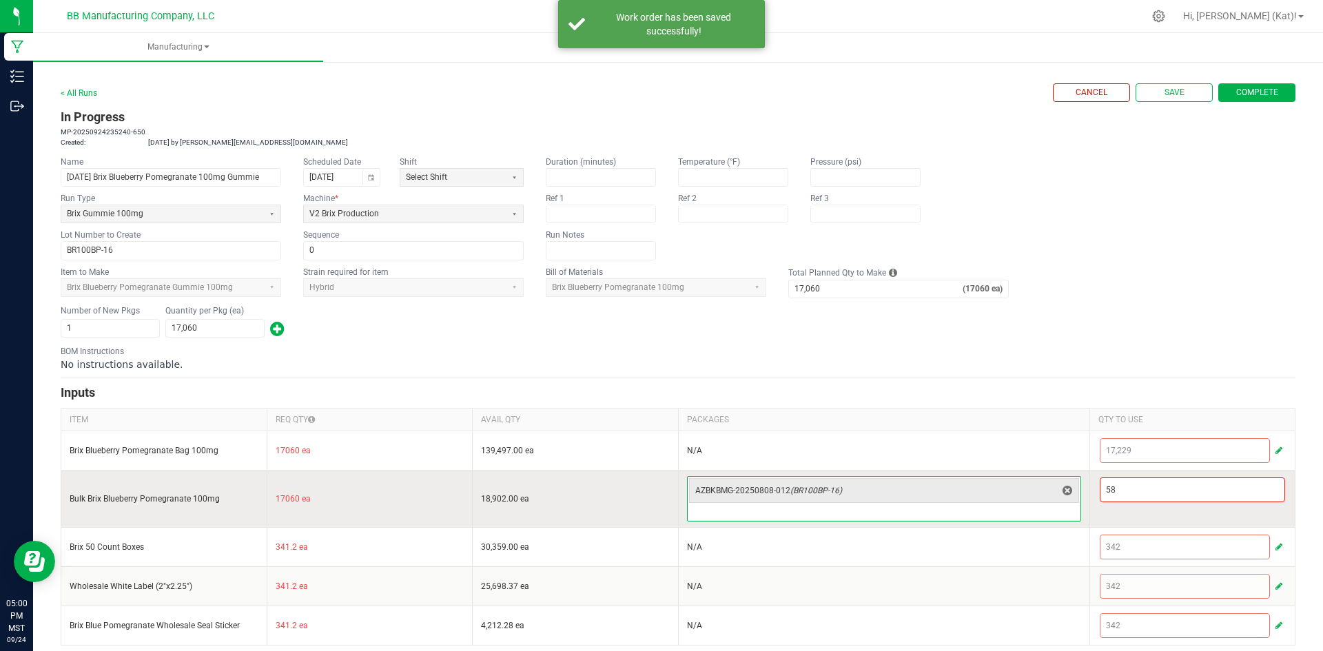
click at [1046, 518] on input at bounding box center [884, 513] width 393 height 17
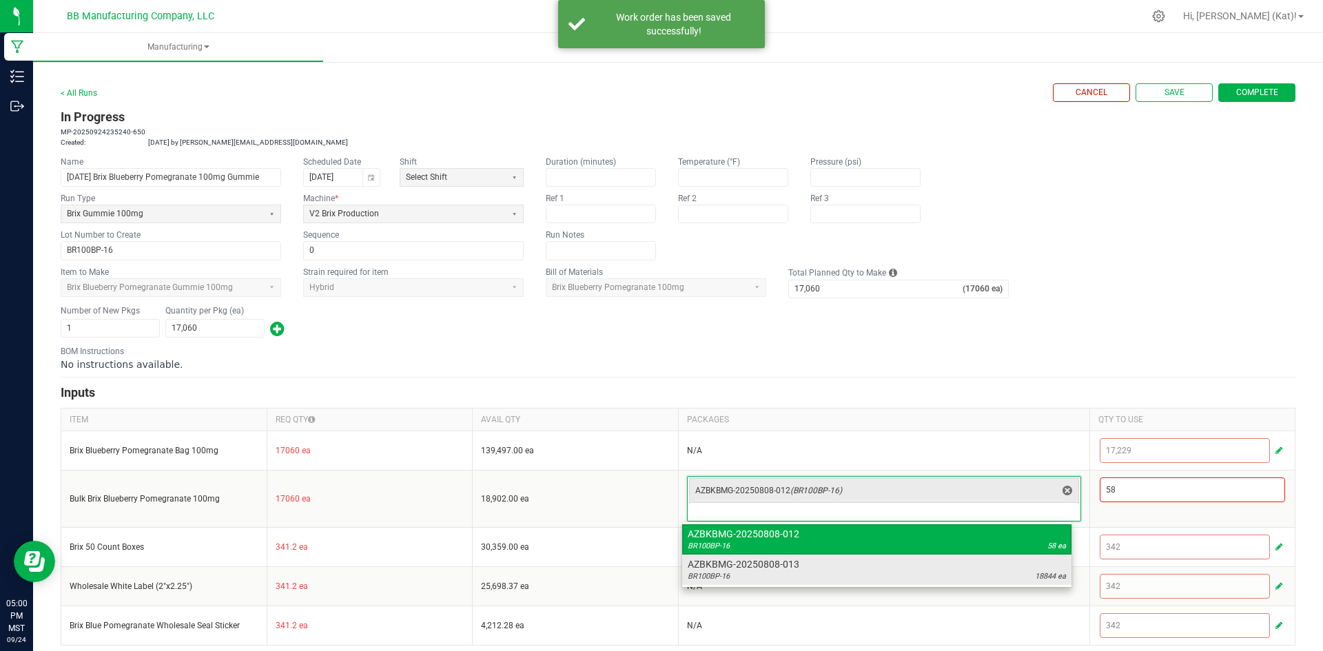
click at [1043, 569] on span "AZBKBMG-20250808-013" at bounding box center [877, 565] width 378 height 14
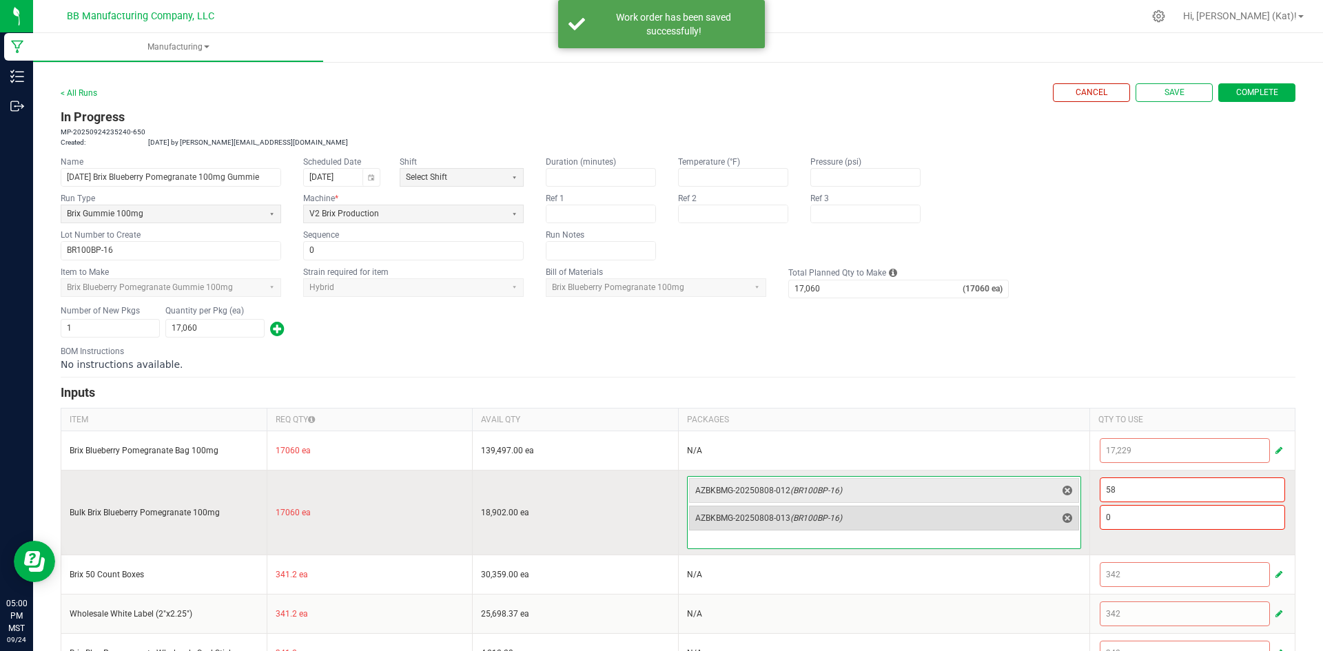
click at [1029, 523] on span "AZBKBMG-20250808-013 (BR100BP-16)" at bounding box center [875, 518] width 361 height 11
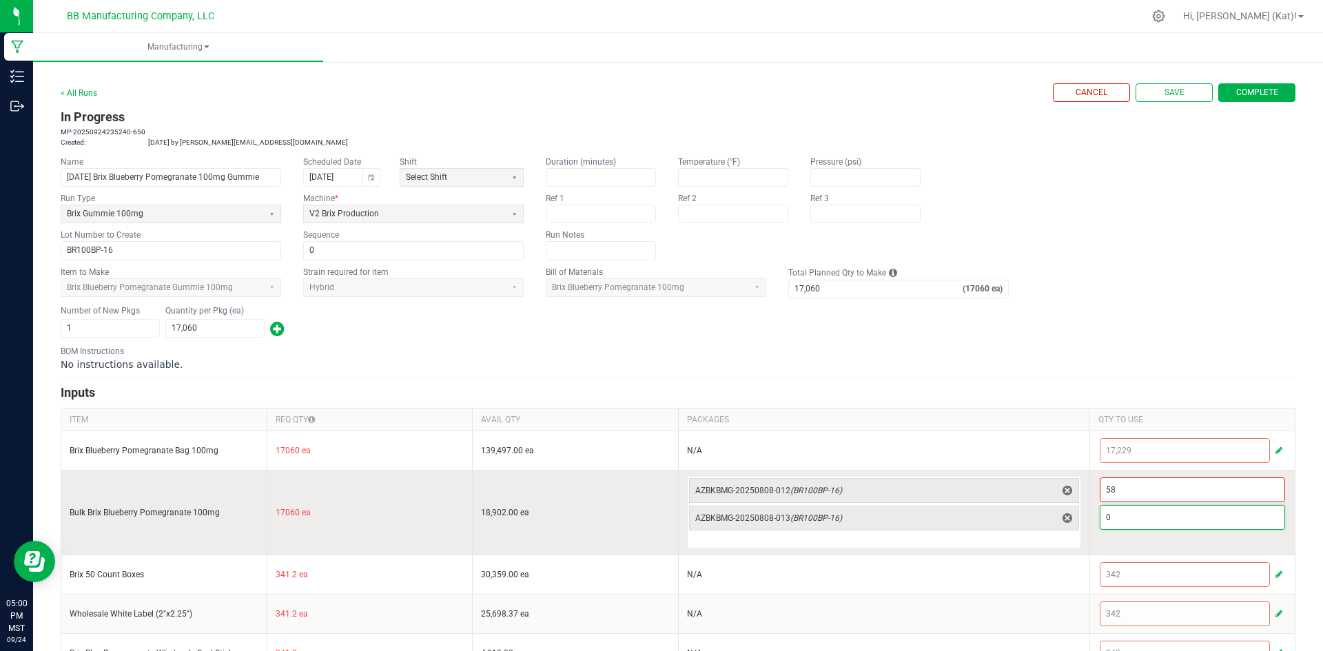
click at [1116, 516] on input "0" at bounding box center [1193, 517] width 185 height 23
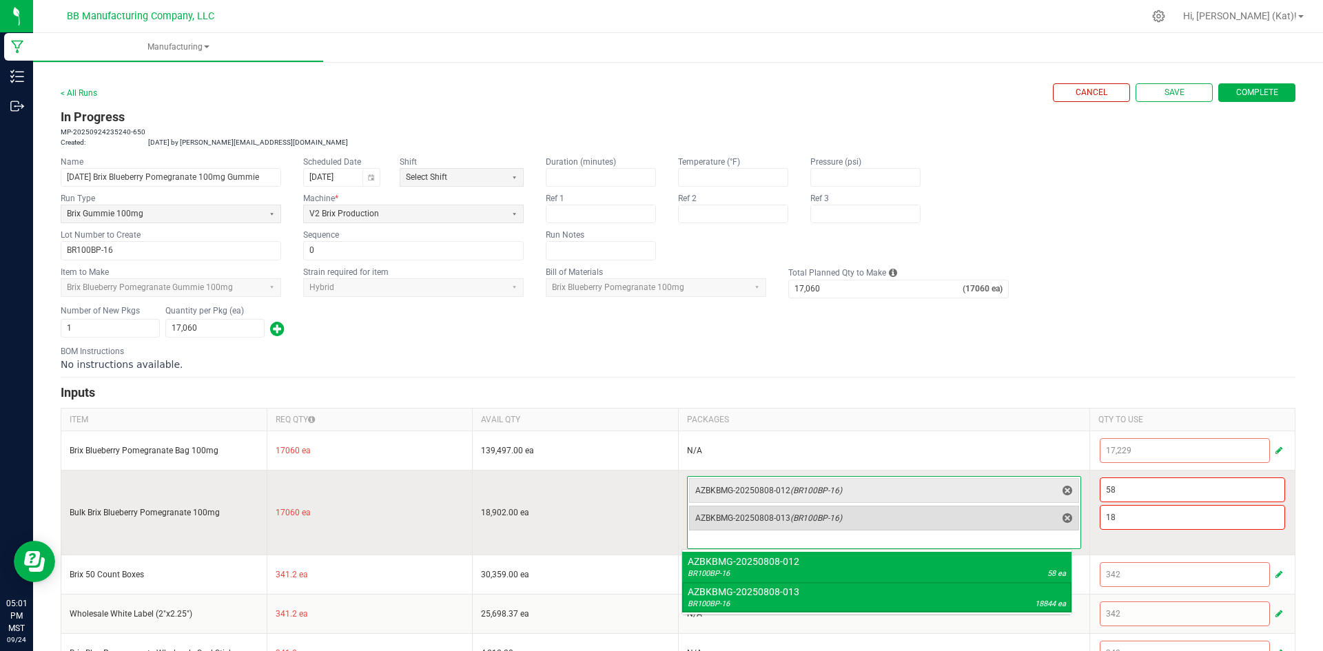
click at [946, 509] on span "AZBKBMG-20250808-013 (BR100BP-16)" at bounding box center [875, 518] width 361 height 19
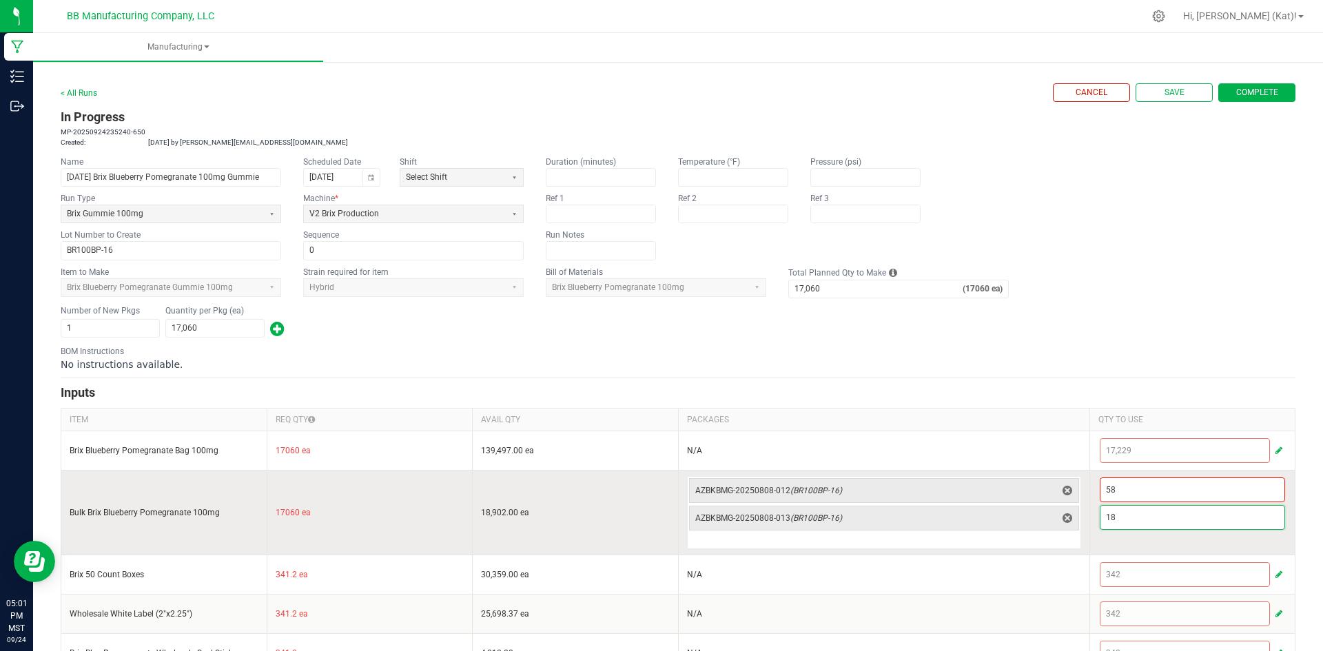
click at [1121, 518] on input "18" at bounding box center [1193, 517] width 185 height 23
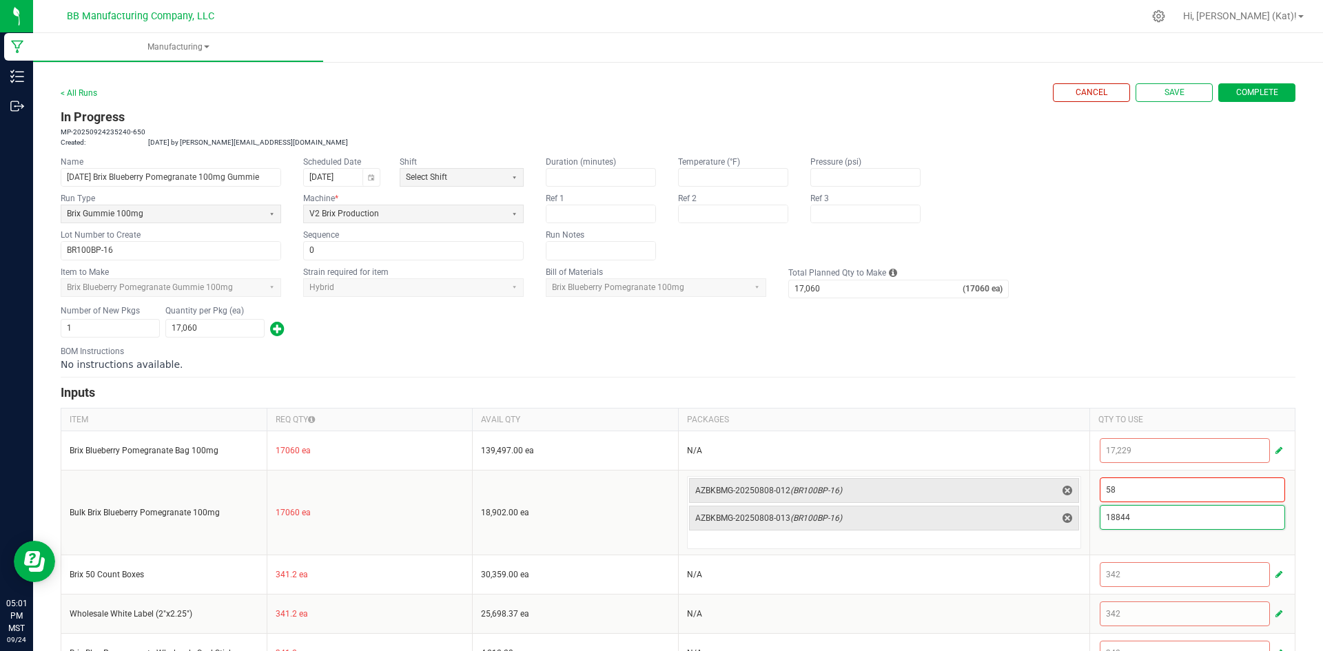
type input "18,844"
click at [1055, 376] on form "< All Runs Cancel Save Complete In Progress MP-20250924235240-650 Created: Sep …" at bounding box center [678, 378] width 1235 height 590
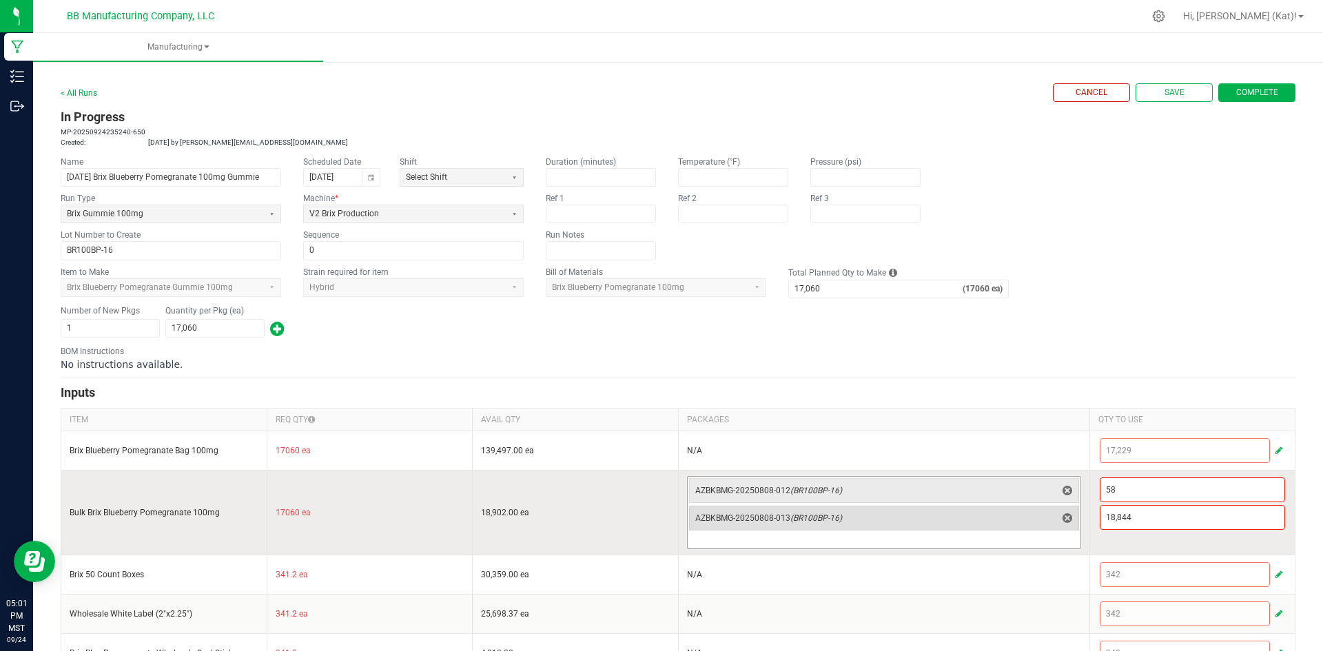
click at [1008, 527] on span "AZBKBMG-20250808-013 (BR100BP-16)" at bounding box center [875, 518] width 361 height 19
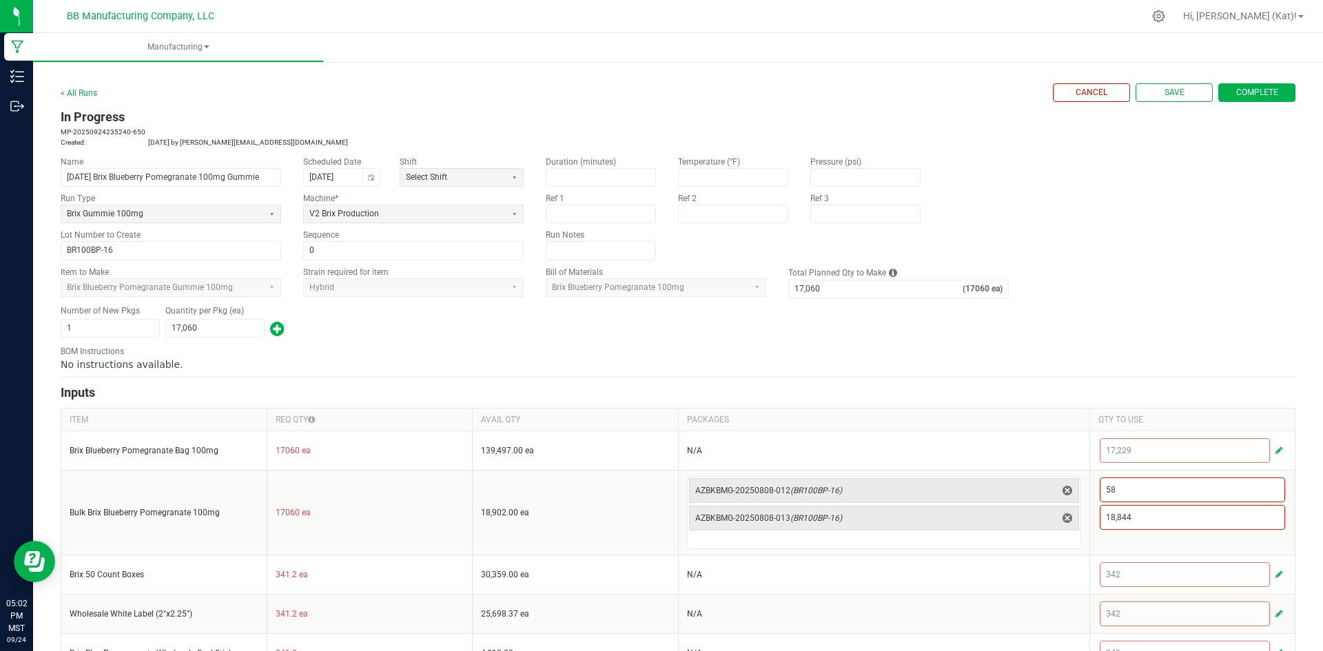
click at [1032, 347] on div "BOM Instructions No instructions available." at bounding box center [678, 358] width 1235 height 26
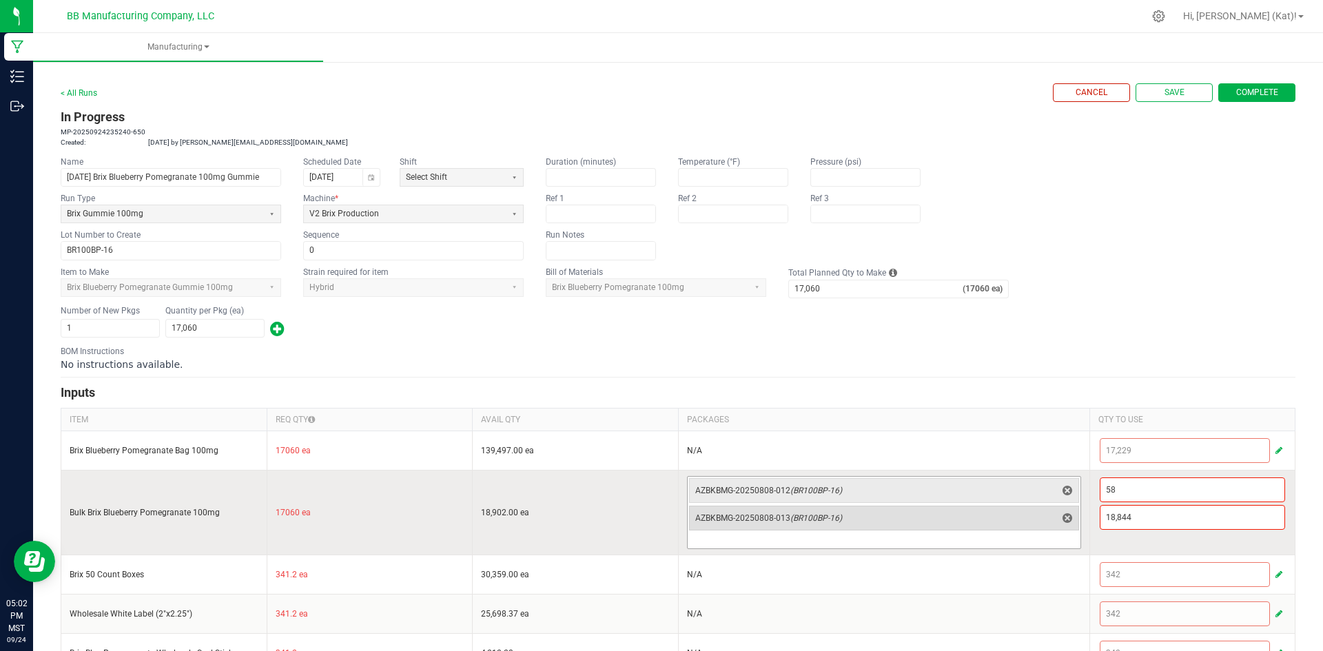
click at [913, 527] on span "AZBKBMG-20250808-013 (BR100BP-16)" at bounding box center [875, 518] width 361 height 19
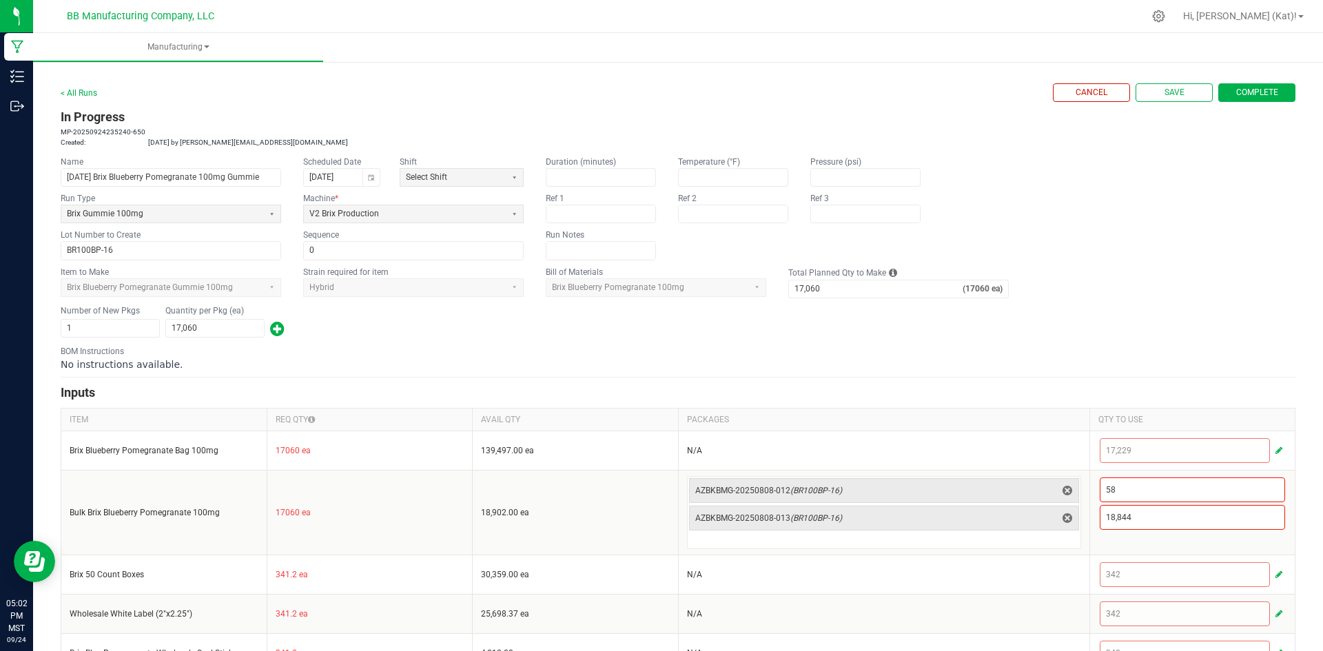
click at [1046, 343] on form "< All Runs Cancel Save Complete In Progress MP-20250924235240-650 Created: Sep …" at bounding box center [678, 378] width 1235 height 590
click at [1254, 94] on span "Complete" at bounding box center [1257, 93] width 42 height 12
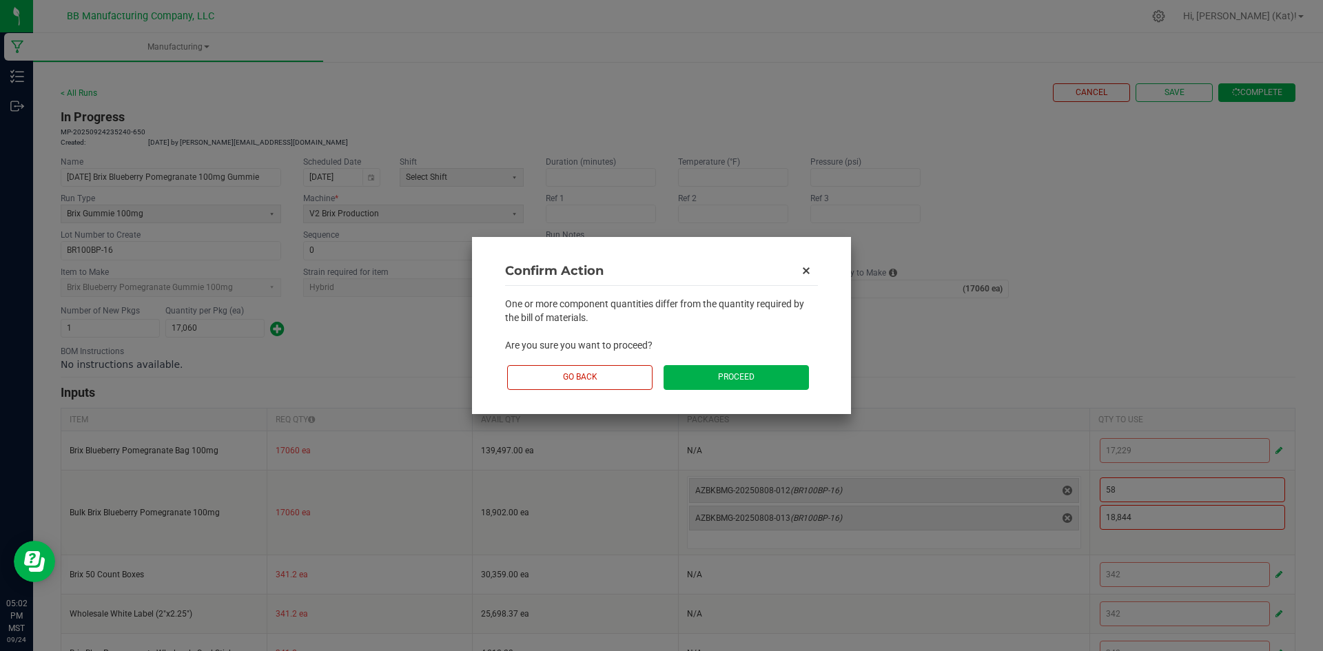
click at [769, 373] on button "Proceed" at bounding box center [736, 377] width 145 height 24
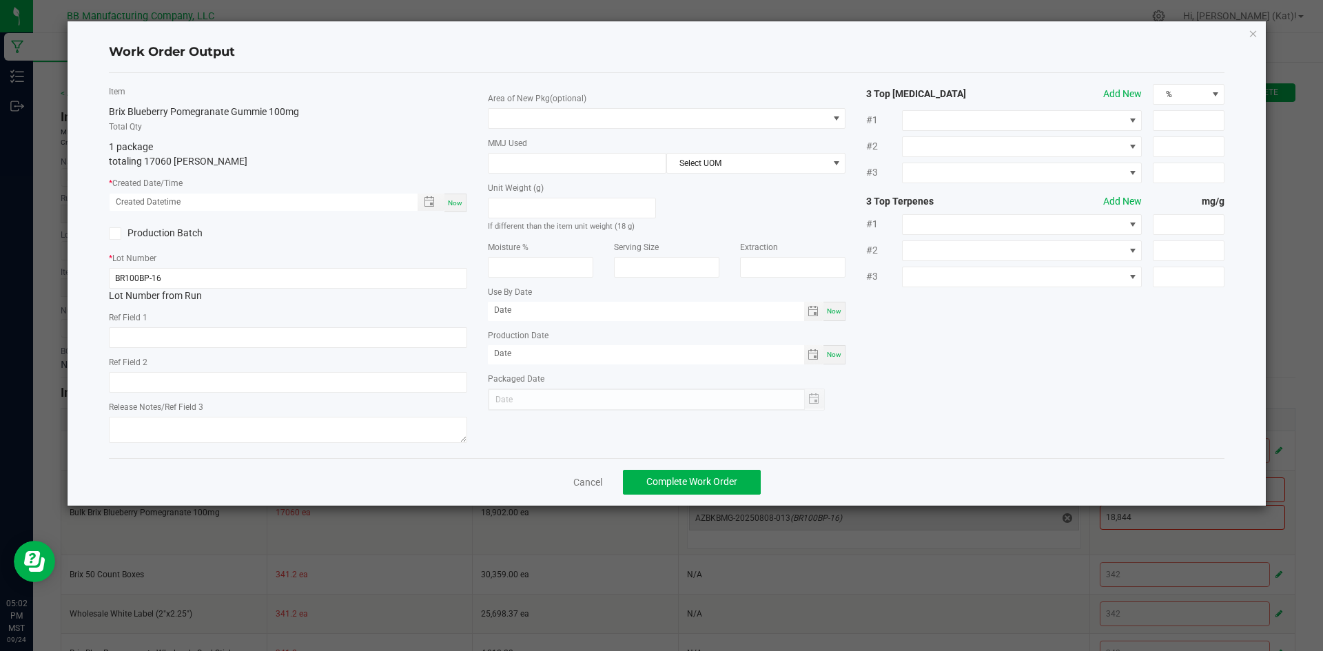
click at [453, 201] on span "Now" at bounding box center [455, 203] width 14 height 8
type input "09/24/2025 5:02 PM"
type input "[DATE]"
click at [161, 341] on input "text" at bounding box center [288, 337] width 358 height 21
paste input "23g"
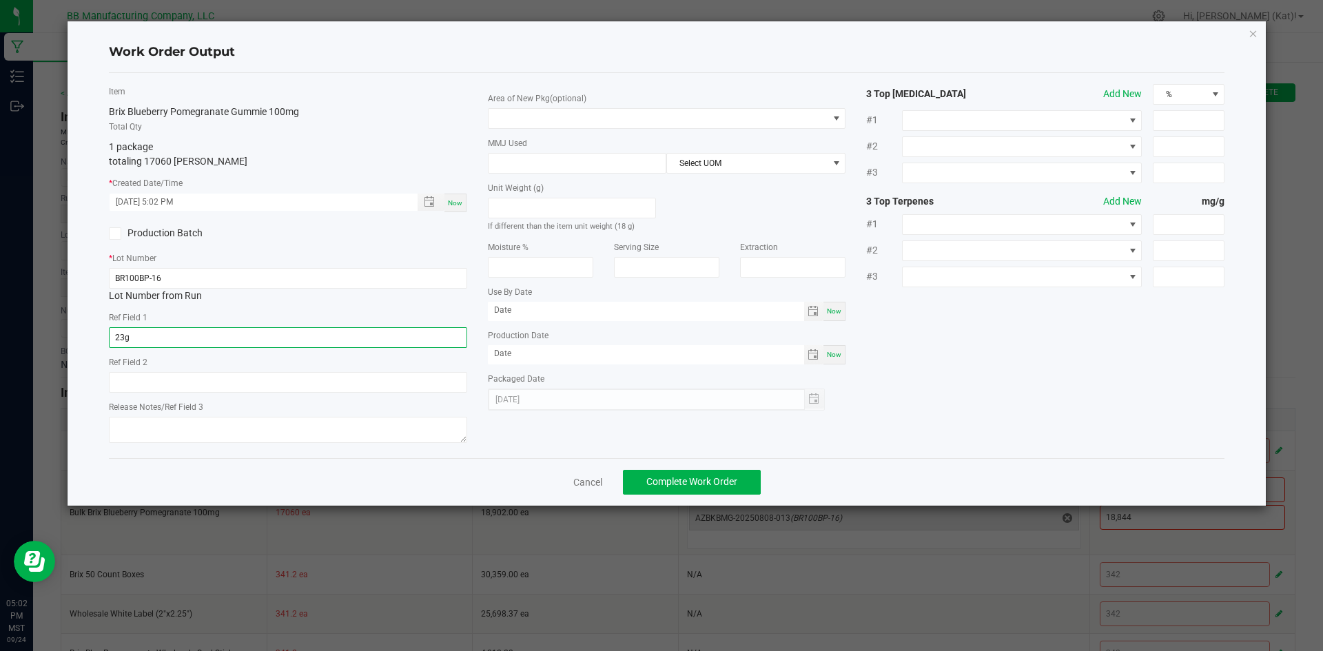
type input "23g"
click at [196, 389] on input "text" at bounding box center [288, 382] width 358 height 21
paste input "18g"
type input "18g"
click at [185, 427] on textarea at bounding box center [288, 430] width 358 height 26
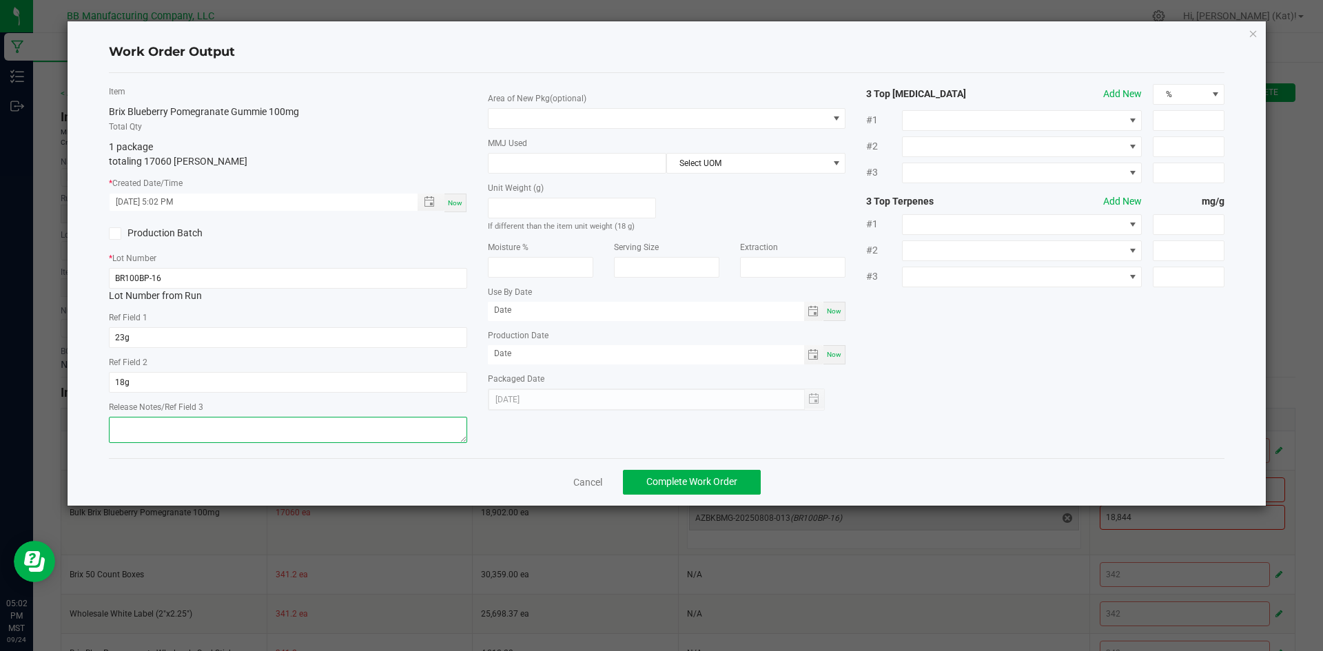
paste textarea "060425 (B) 7.9.25"
drag, startPoint x: 192, startPoint y: 427, endPoint x: 143, endPoint y: 420, distance: 49.4
click at [143, 420] on textarea "060425 (B) 7.9.25" at bounding box center [288, 430] width 358 height 26
type textarea "060425"
click at [758, 126] on span at bounding box center [659, 118] width 340 height 19
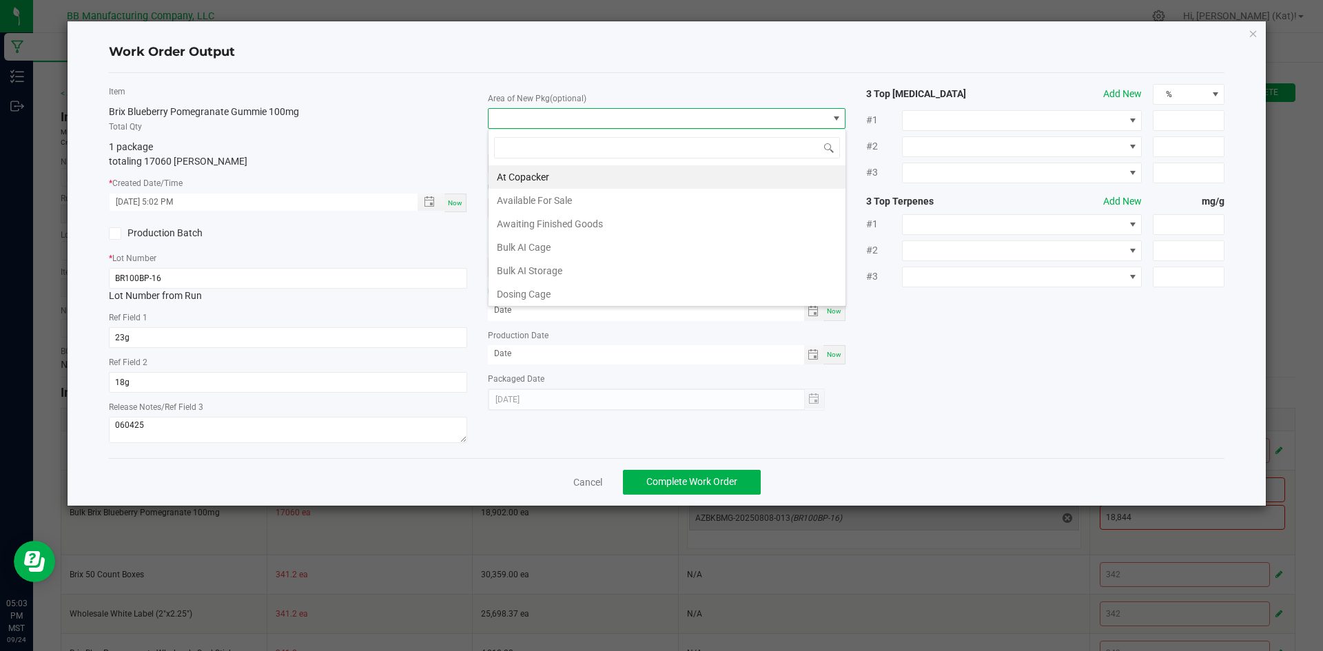
scroll to position [21, 358]
click at [567, 202] on li "Available For Sale" at bounding box center [667, 200] width 357 height 23
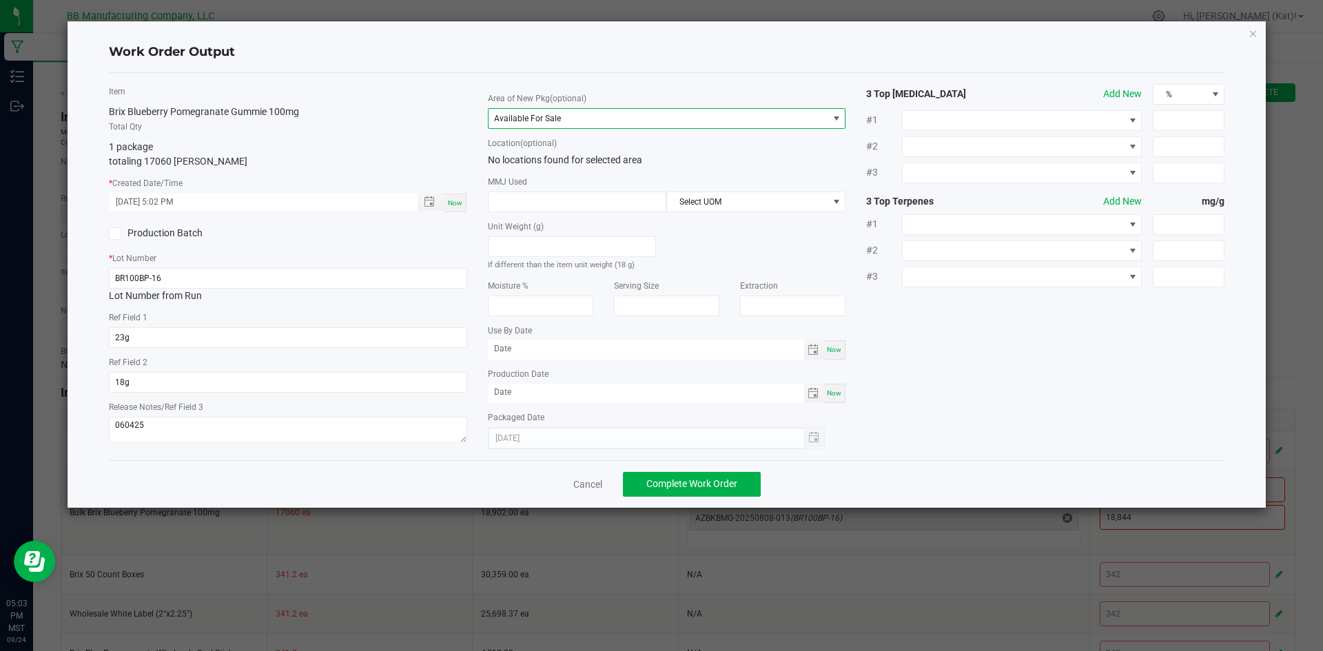
click at [831, 358] on div "Now" at bounding box center [835, 349] width 22 height 19
type input "[DATE]"
click at [831, 400] on div "Now" at bounding box center [835, 393] width 22 height 19
type input "[DATE]"
click at [501, 347] on input "[DATE]" at bounding box center [646, 348] width 316 height 17
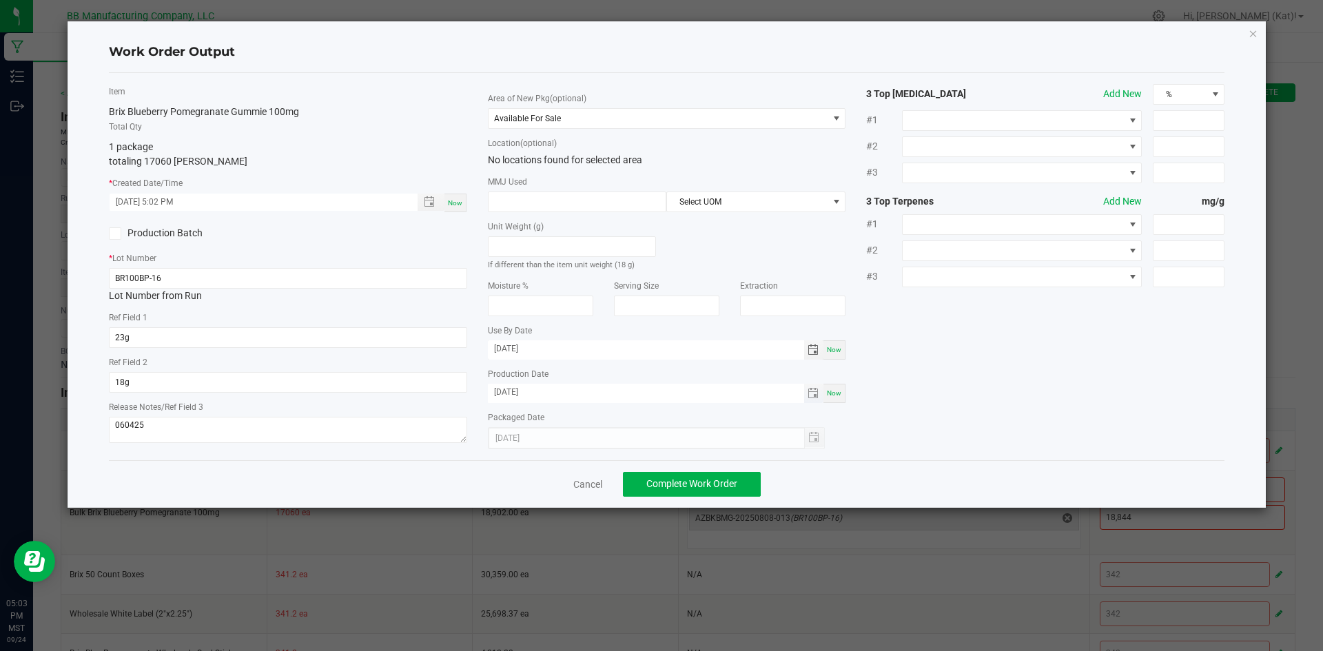
type input "08/07/2026"
click at [497, 390] on input "[DATE]" at bounding box center [646, 392] width 316 height 17
type input "08/07/2025"
click at [731, 482] on span "Complete Work Order" at bounding box center [691, 483] width 91 height 11
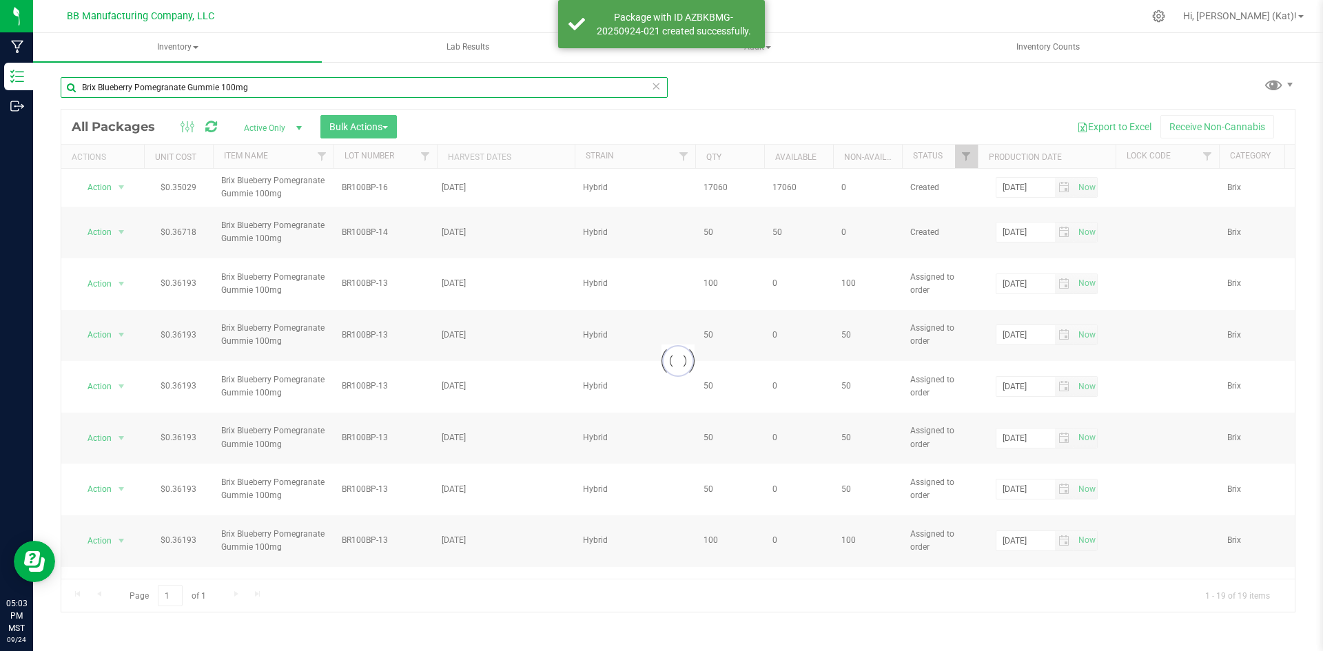
click at [316, 86] on input "Brix Blueberry Pomegranate Gummie 100mg" at bounding box center [364, 87] width 607 height 21
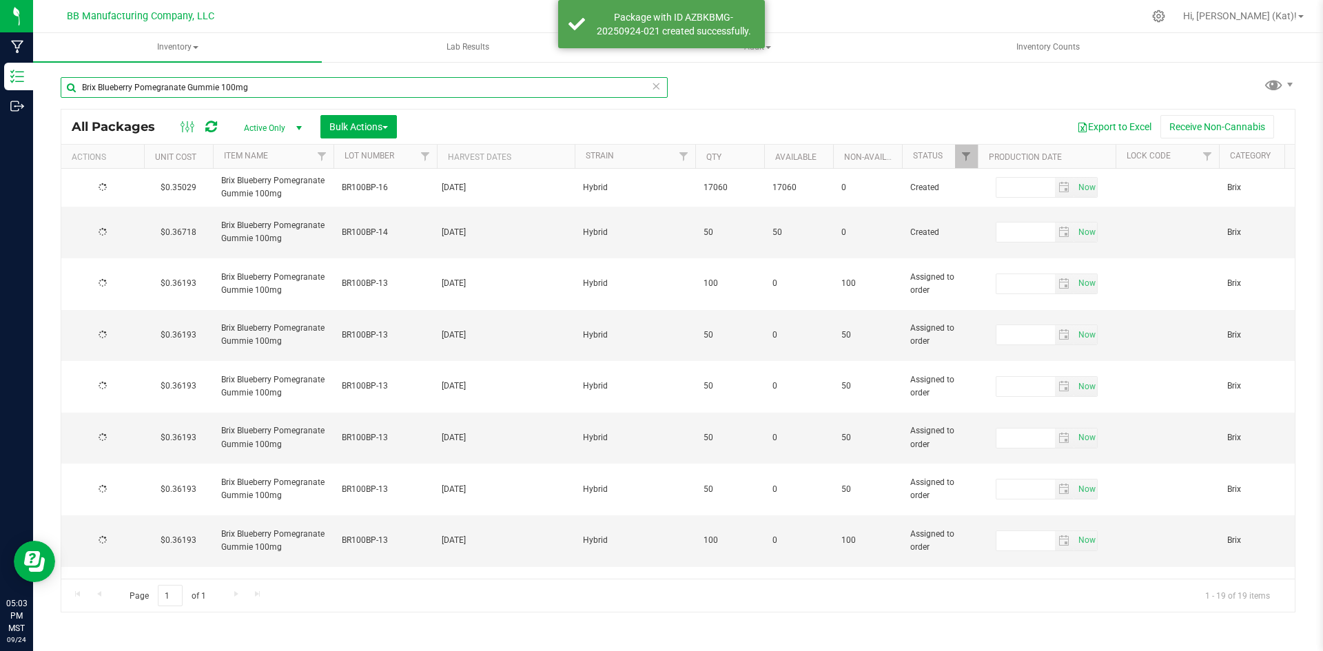
click at [316, 86] on input "Brix Blueberry Pomegranate Gummie 100mg" at bounding box center [364, 87] width 607 height 21
type input "2025-08-07"
type input "2026-08-07"
type input "2025-06-12"
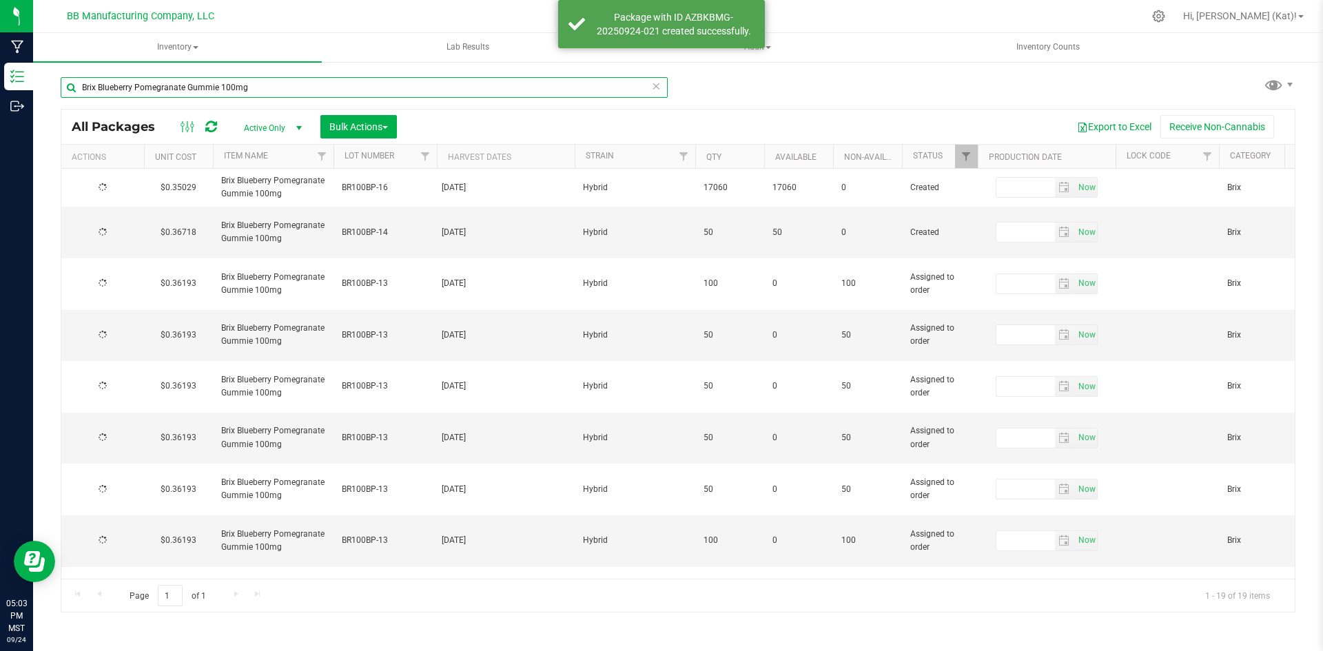
type input "2026-06-12"
type input "2025-05-08"
type input "2026-05-08"
type input "2025-05-08"
type input "2026-05-08"
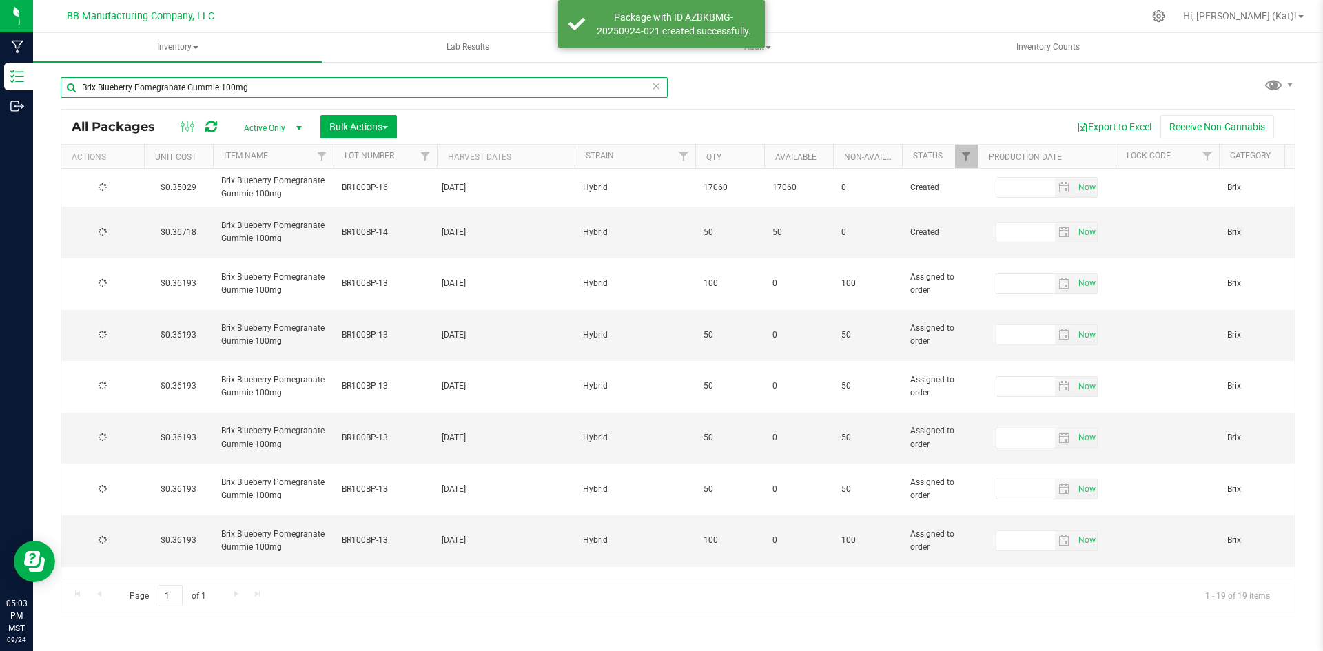
type input "2025-05-08"
type input "2026-05-08"
type input "2025-05-08"
type input "2026-05-08"
type input "2025-05-08"
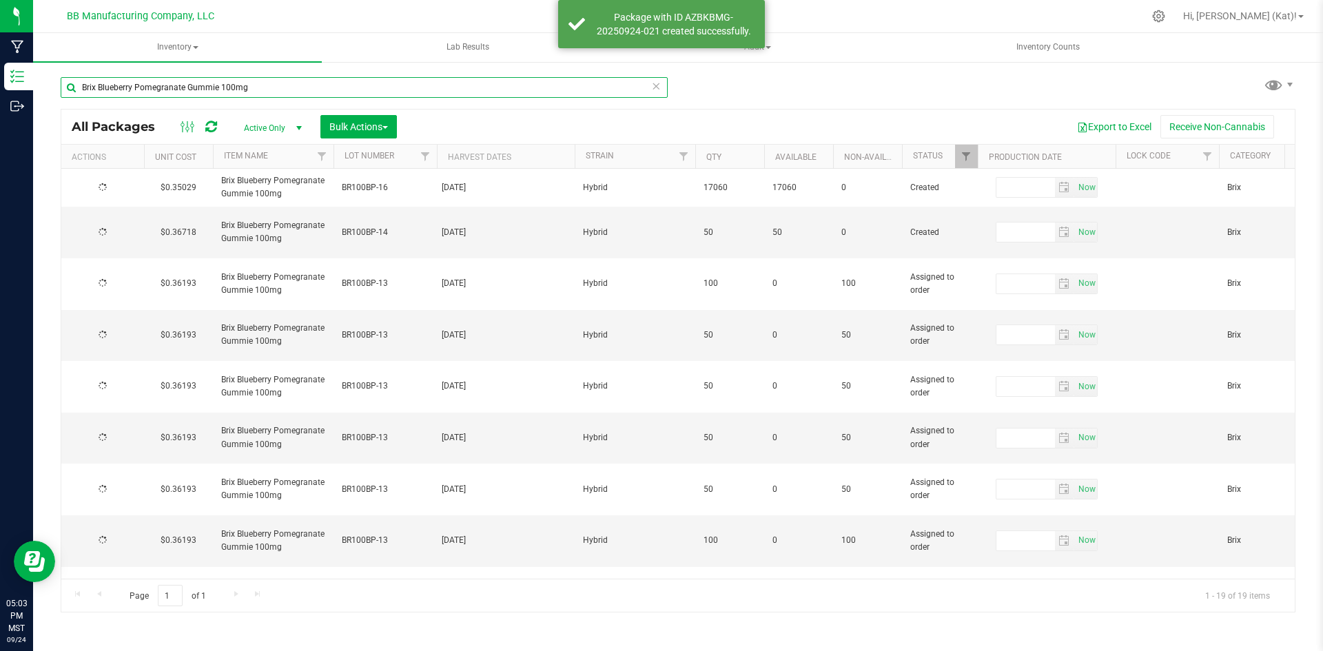
type input "2026-05-08"
type input "2025-05-08"
type input "2026-05-08"
type input "2025-05-08"
type input "2026-05-08"
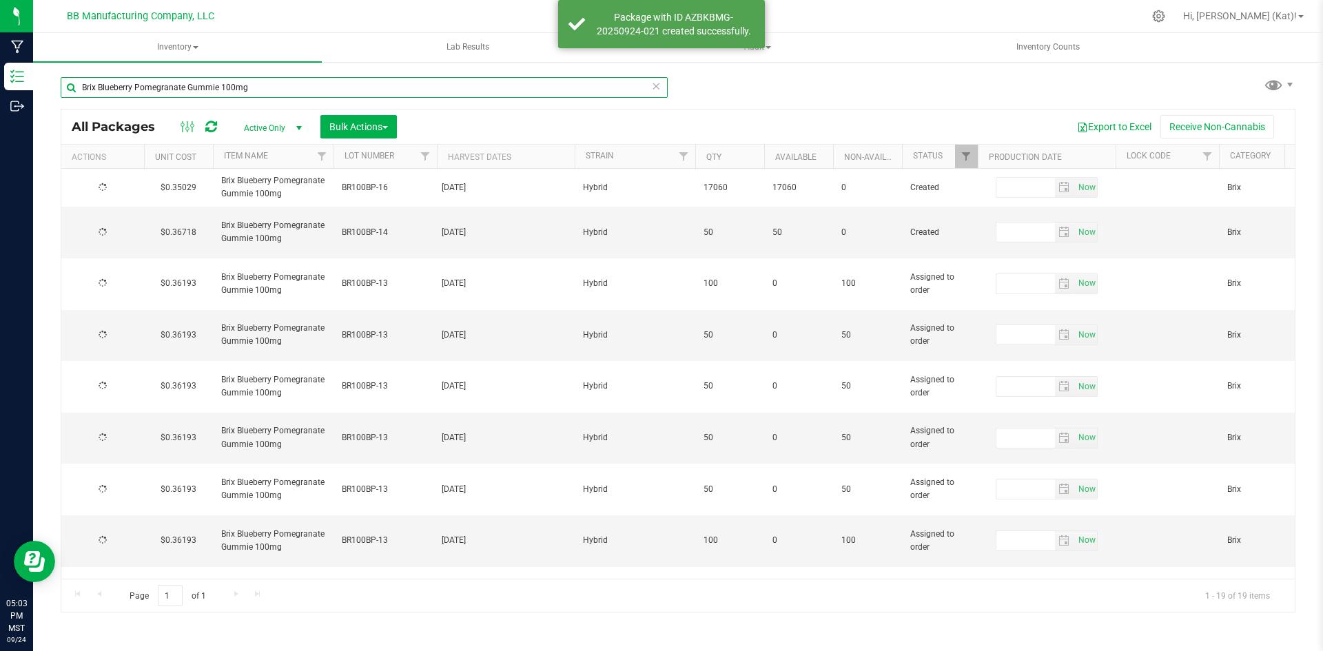
type input "2025-05-08"
type input "2026-05-08"
type input "2025-05-08"
type input "2026-05-08"
type input "2025-05-08"
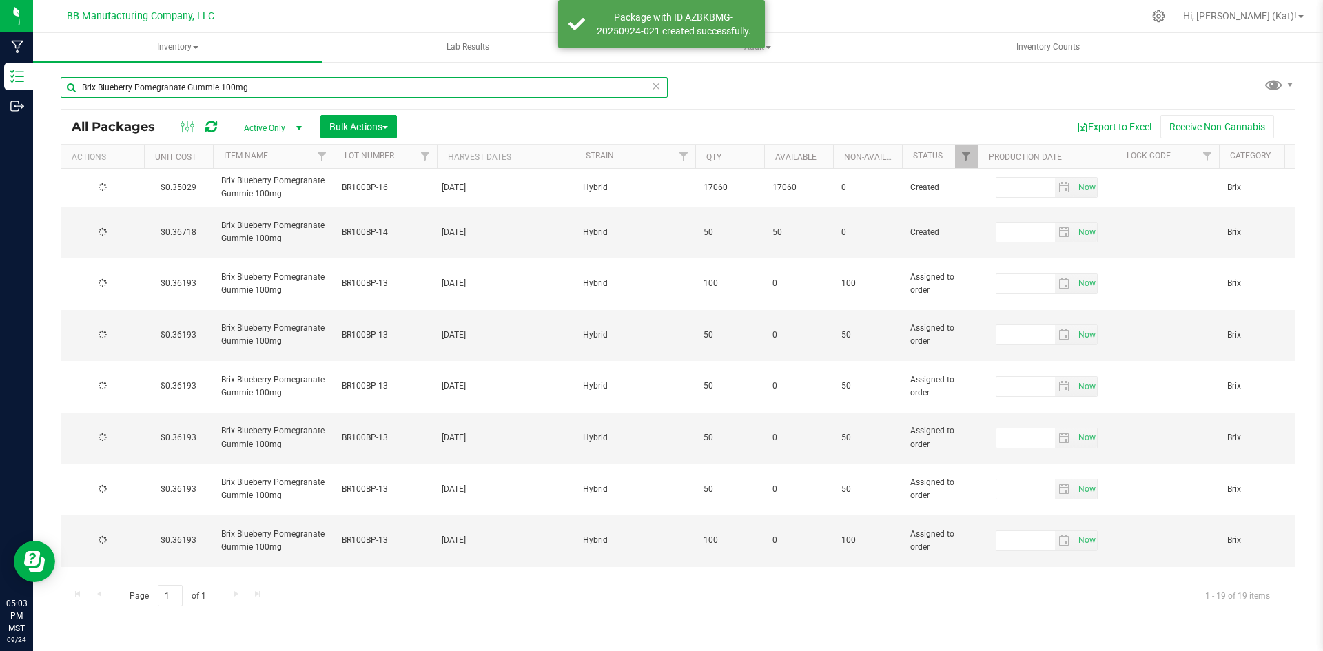
type input "2026-05-08"
type input "2025-05-08"
type input "2026-05-08"
type input "2025-06-12"
type input "2026-06-12"
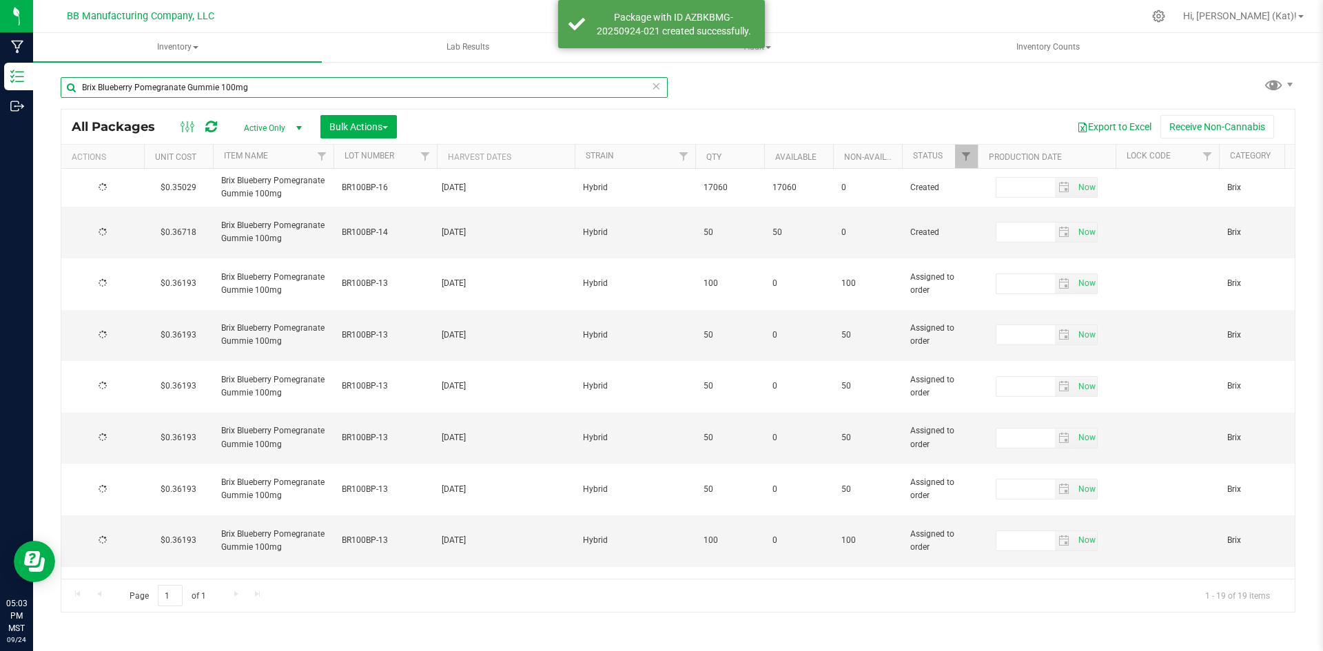
type input "2025-05-08"
type input "2026-05-08"
type input "2024-11-14"
type input "2025-11-14"
type input "2024-11-14"
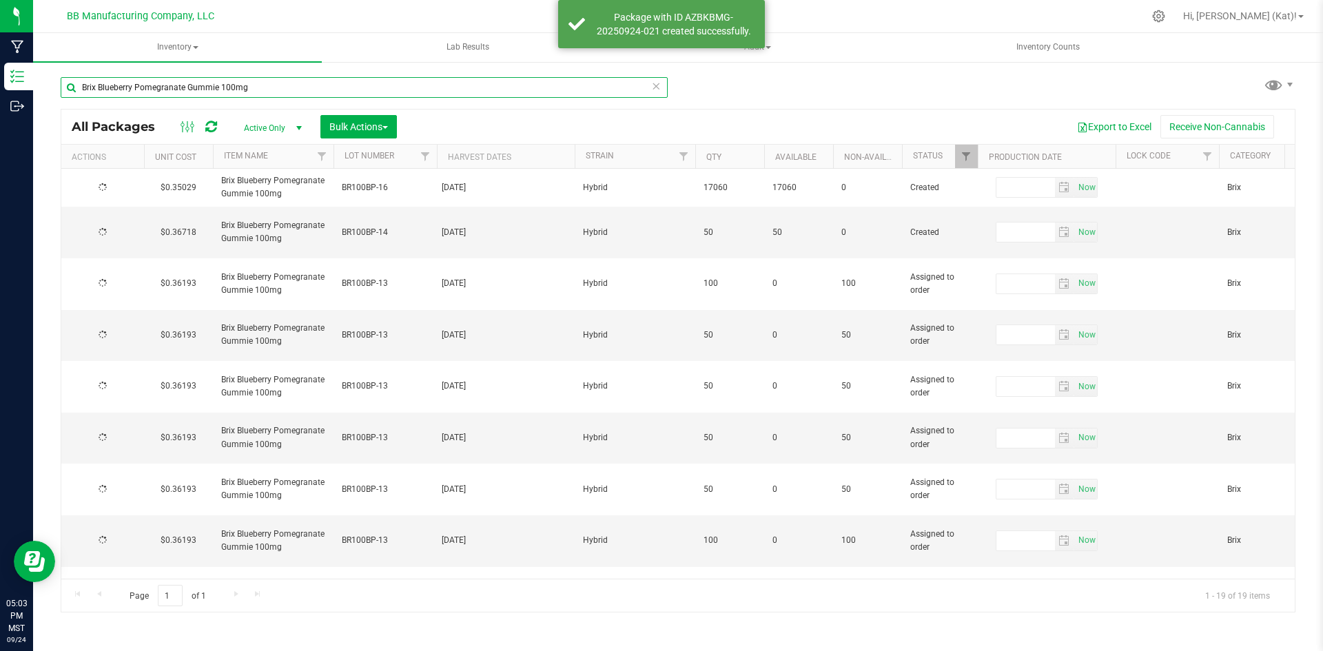
type input "2025-11-14"
type input "2025-07-03"
type input "2026-07-03"
type input "2025-02-20"
type input "2026-02-20"
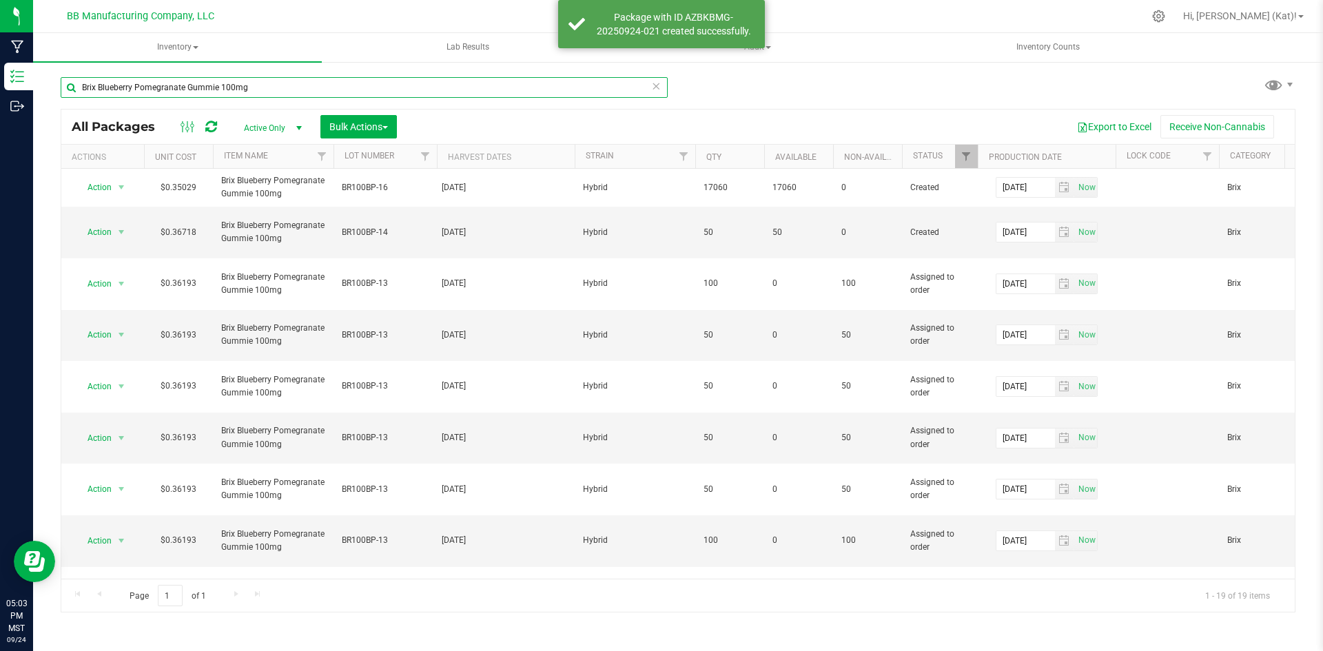
click at [316, 86] on input "Brix Blueberry Pomegranate Gummie 100mg" at bounding box center [364, 87] width 607 height 21
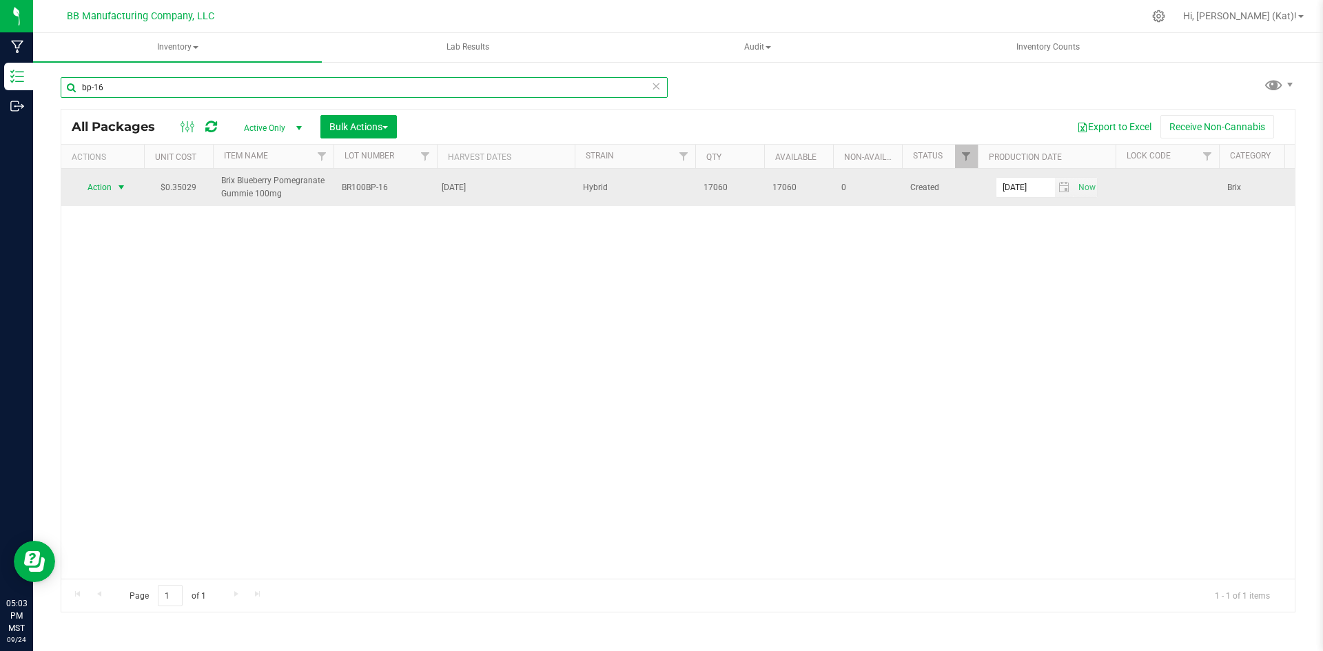
type input "bp-16"
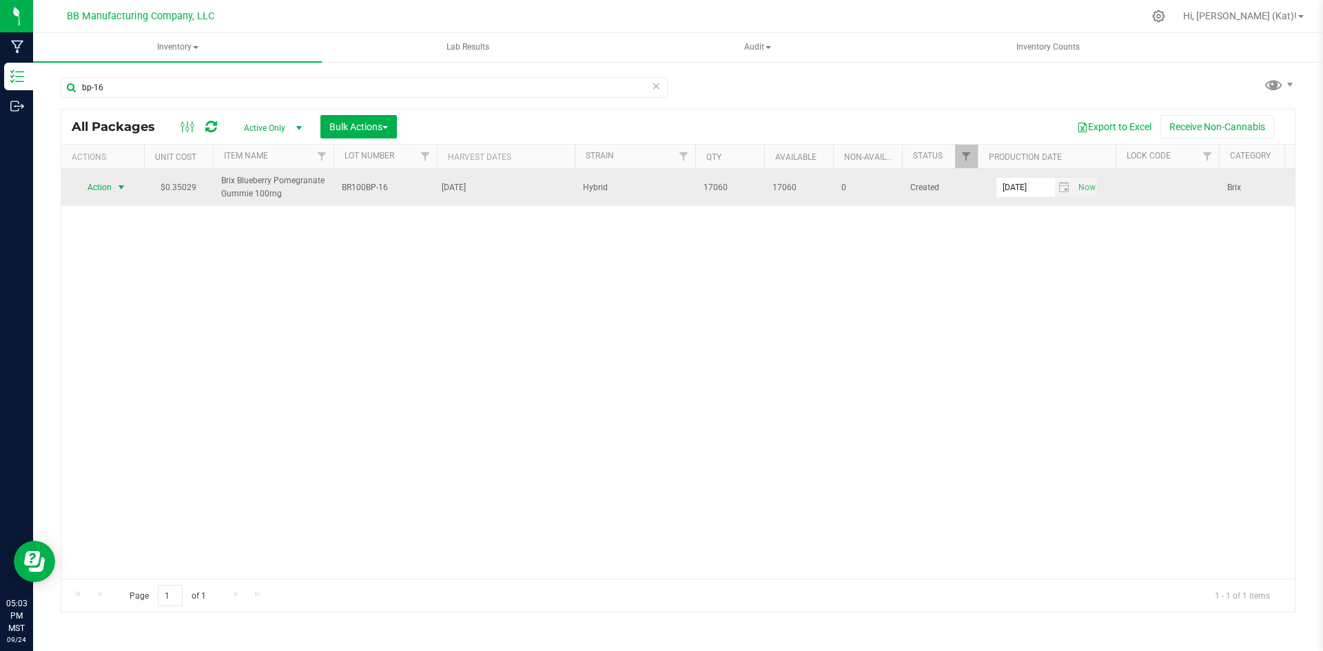
click at [105, 189] on span "Action" at bounding box center [93, 187] width 37 height 19
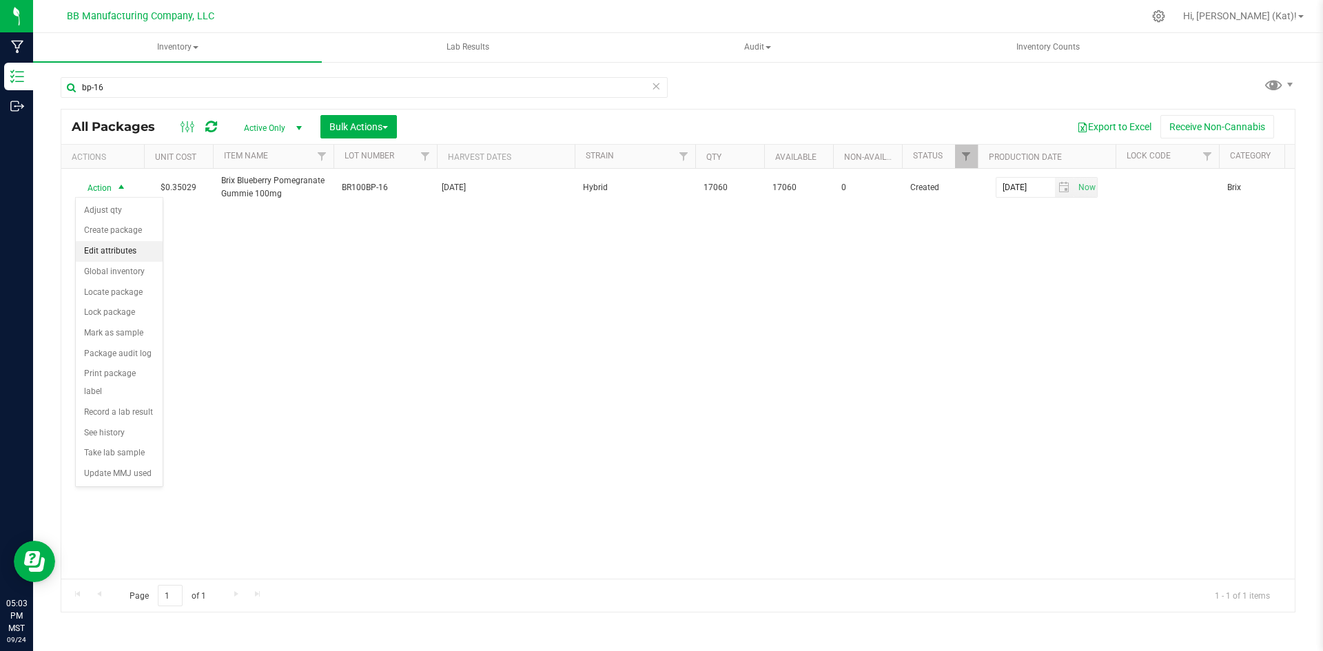
click at [130, 249] on li "Edit attributes" at bounding box center [119, 251] width 87 height 21
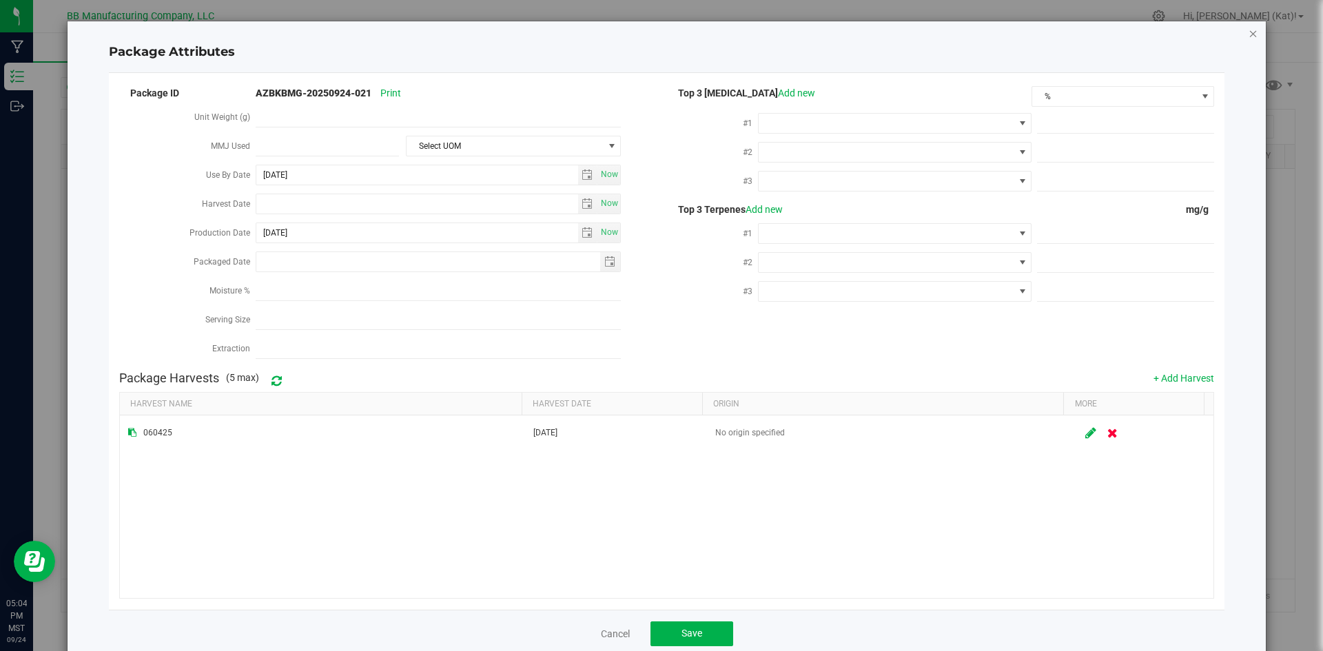
click at [1249, 34] on icon "Close modal" at bounding box center [1254, 33] width 10 height 17
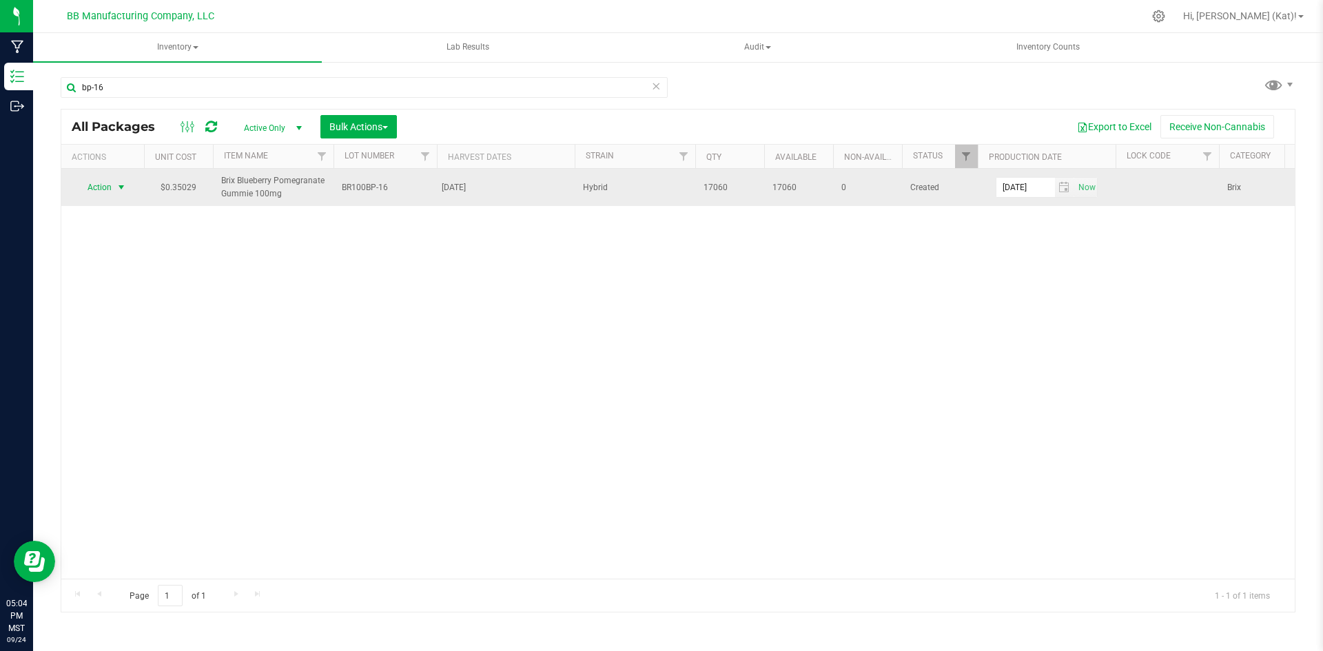
click at [99, 190] on span "Action" at bounding box center [93, 187] width 37 height 19
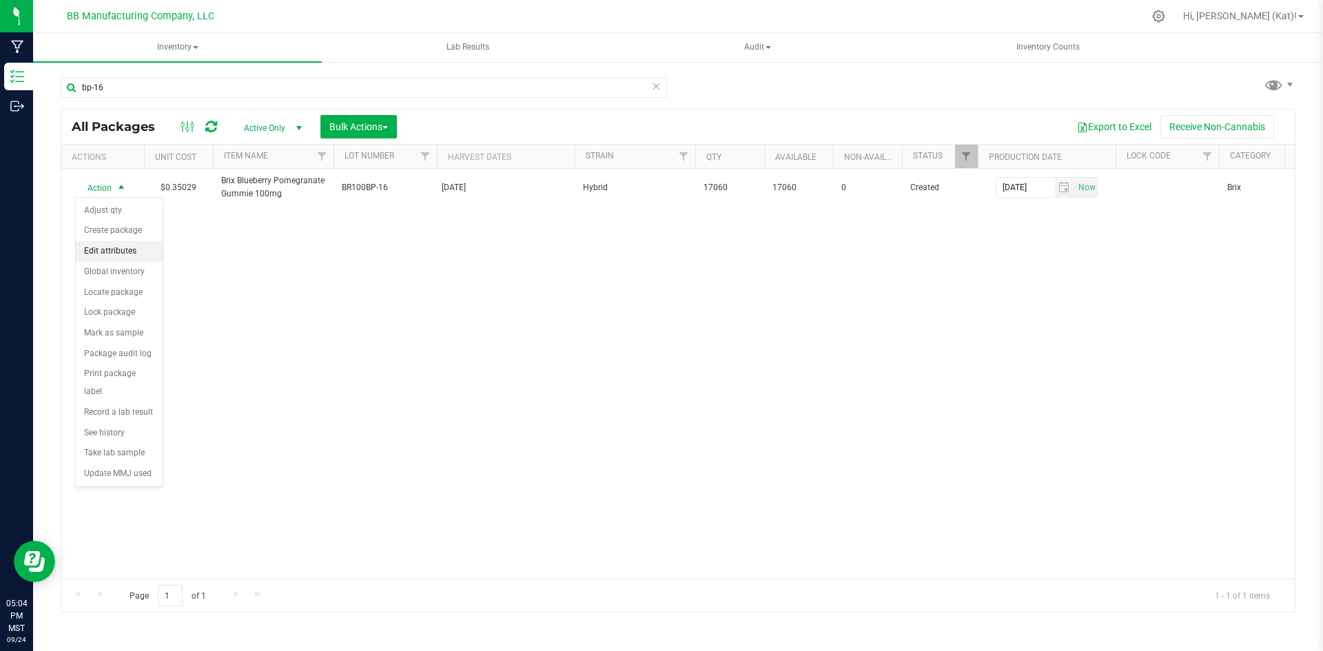
click at [125, 251] on li "Edit attributes" at bounding box center [119, 251] width 87 height 21
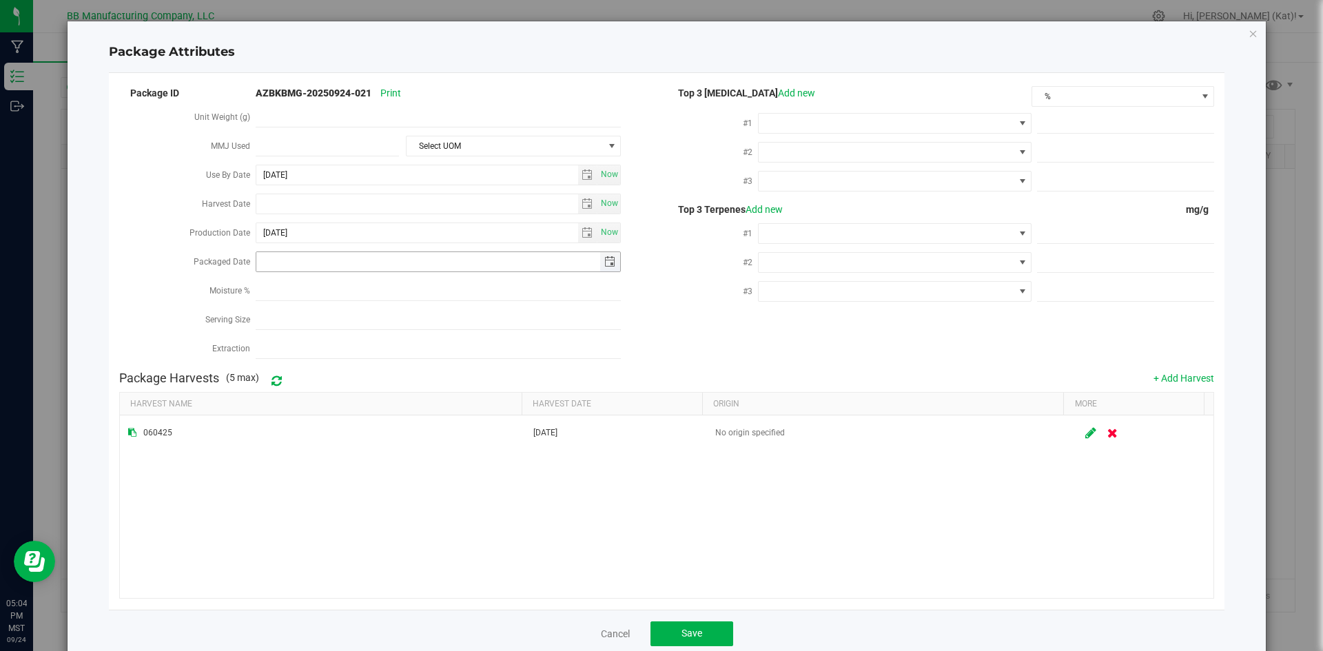
click at [297, 256] on input "Packaged Date" at bounding box center [428, 261] width 344 height 19
type input "[DATE]"
click at [715, 626] on button "Save" at bounding box center [692, 634] width 83 height 25
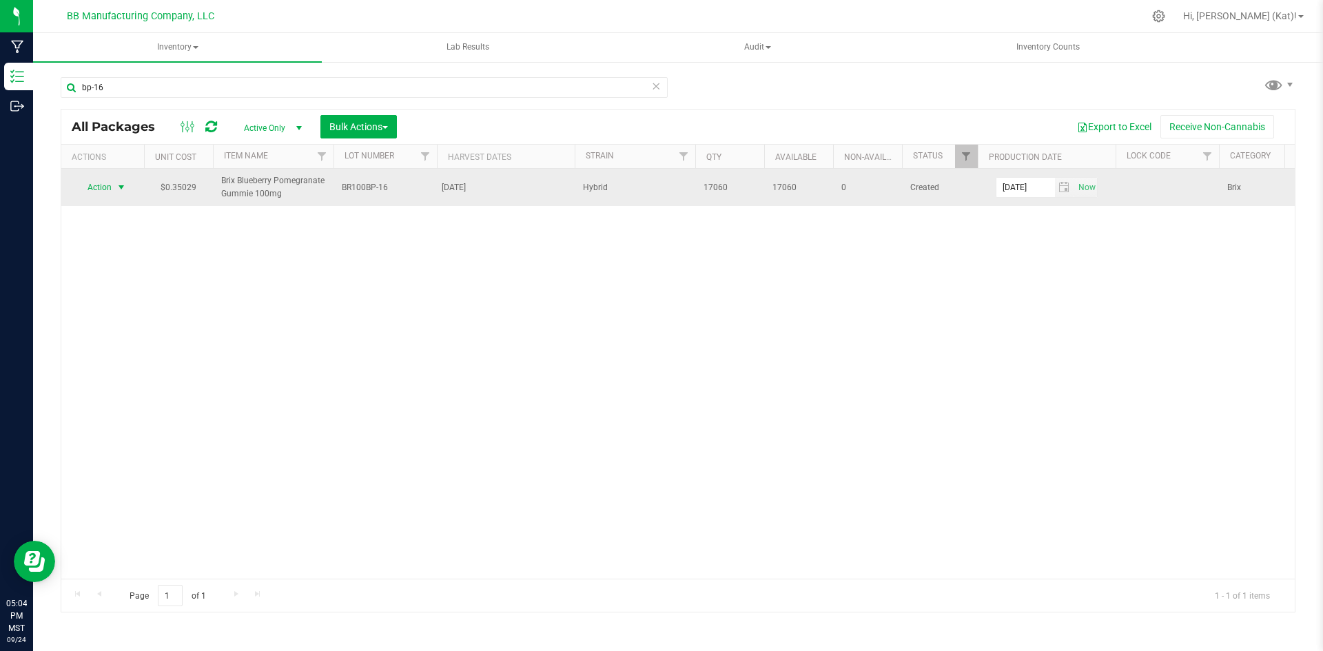
click at [121, 184] on span "select" at bounding box center [121, 187] width 11 height 11
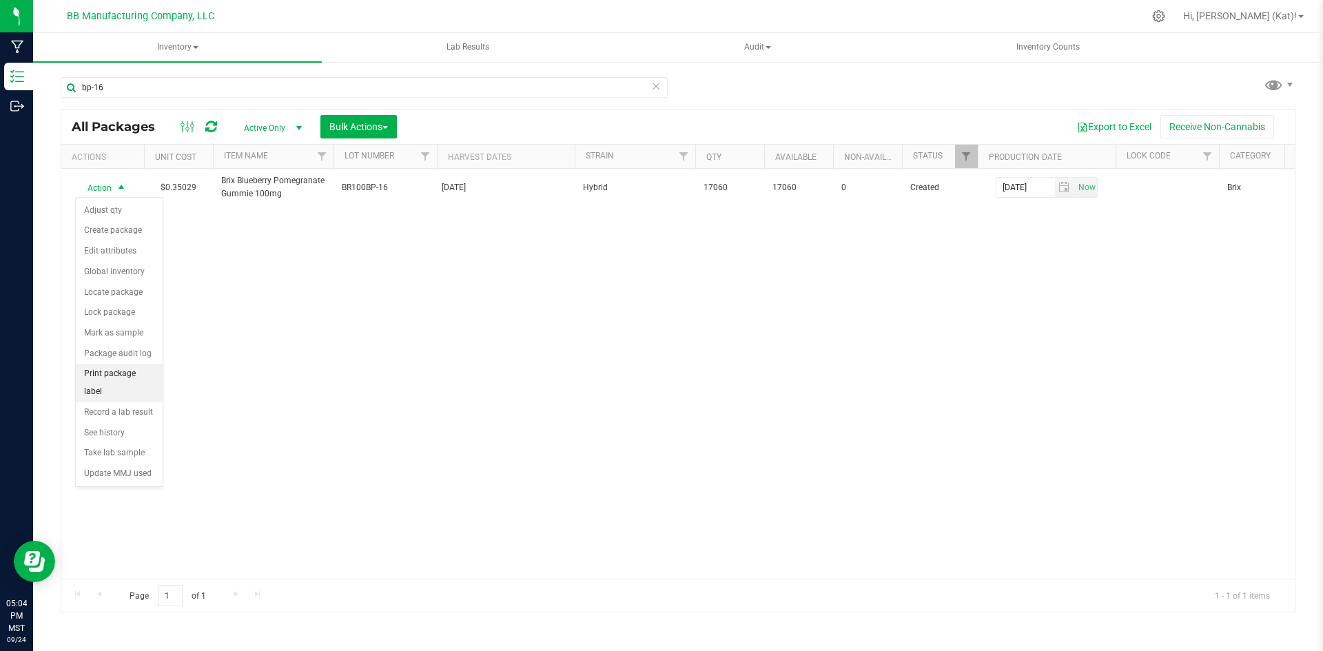
click at [139, 375] on li "Print package label" at bounding box center [119, 383] width 87 height 38
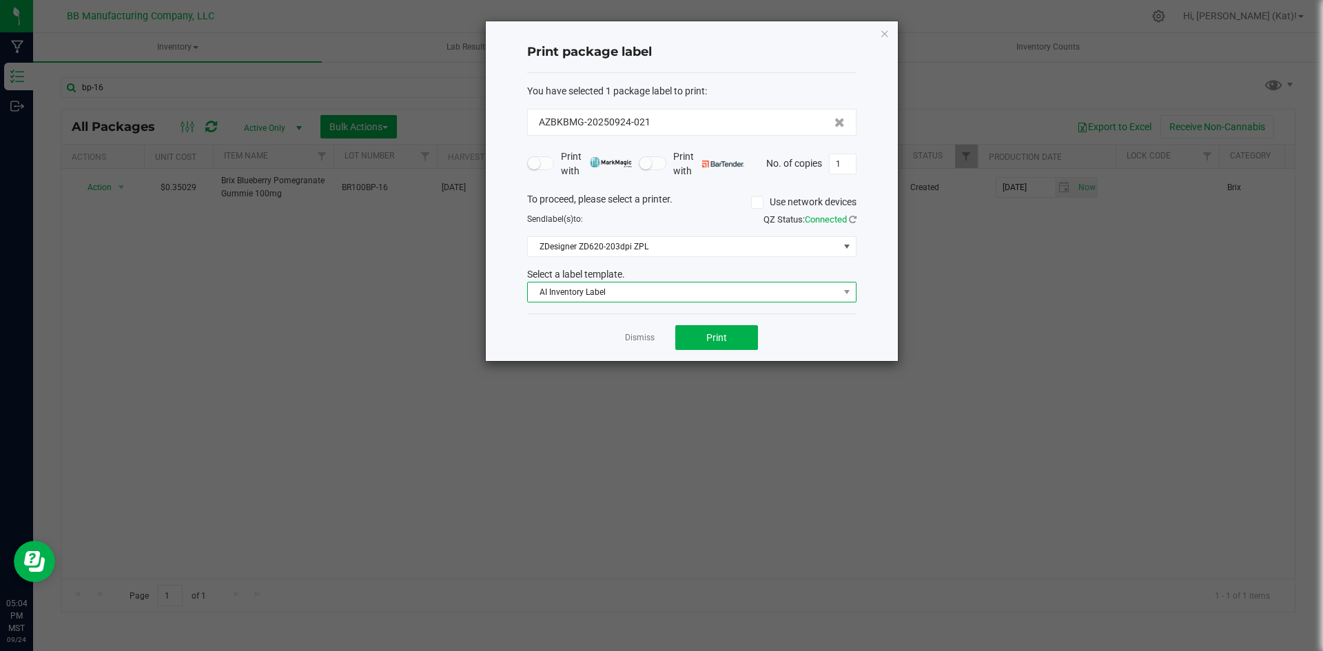
click at [712, 289] on span "AI Inventory Label" at bounding box center [683, 292] width 311 height 19
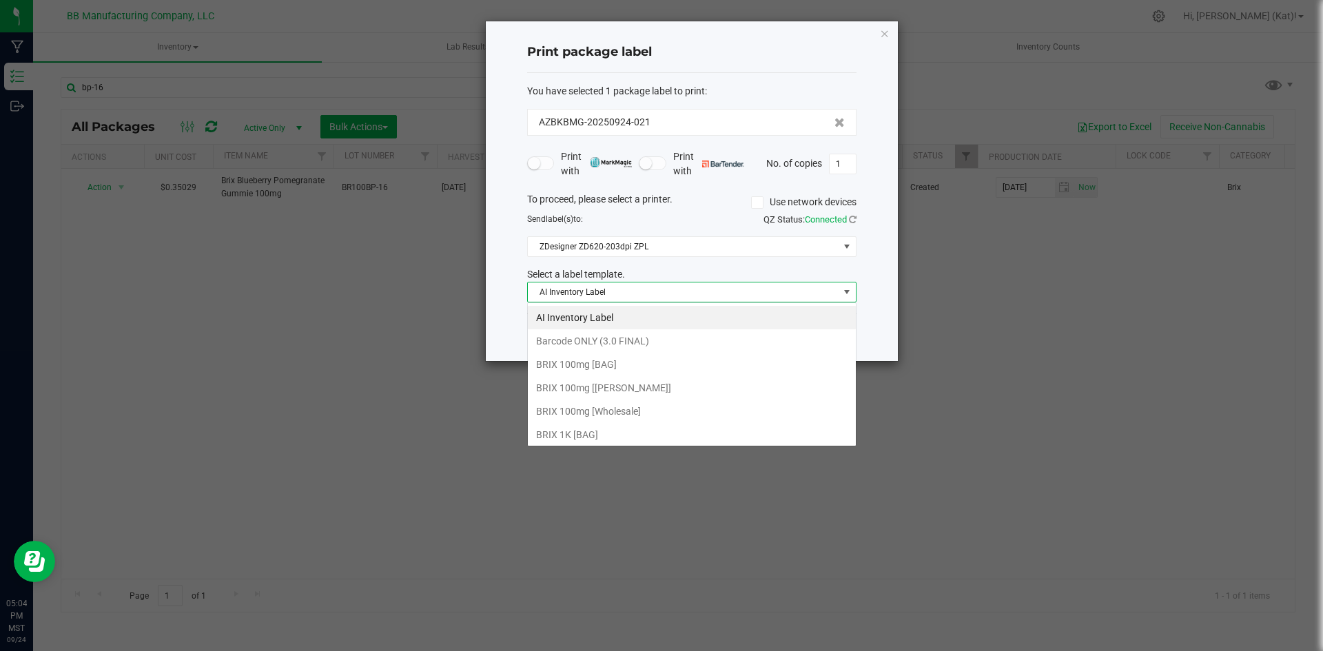
scroll to position [21, 329]
click at [692, 409] on li "BRIX 100mg [Wholesale]" at bounding box center [692, 411] width 328 height 23
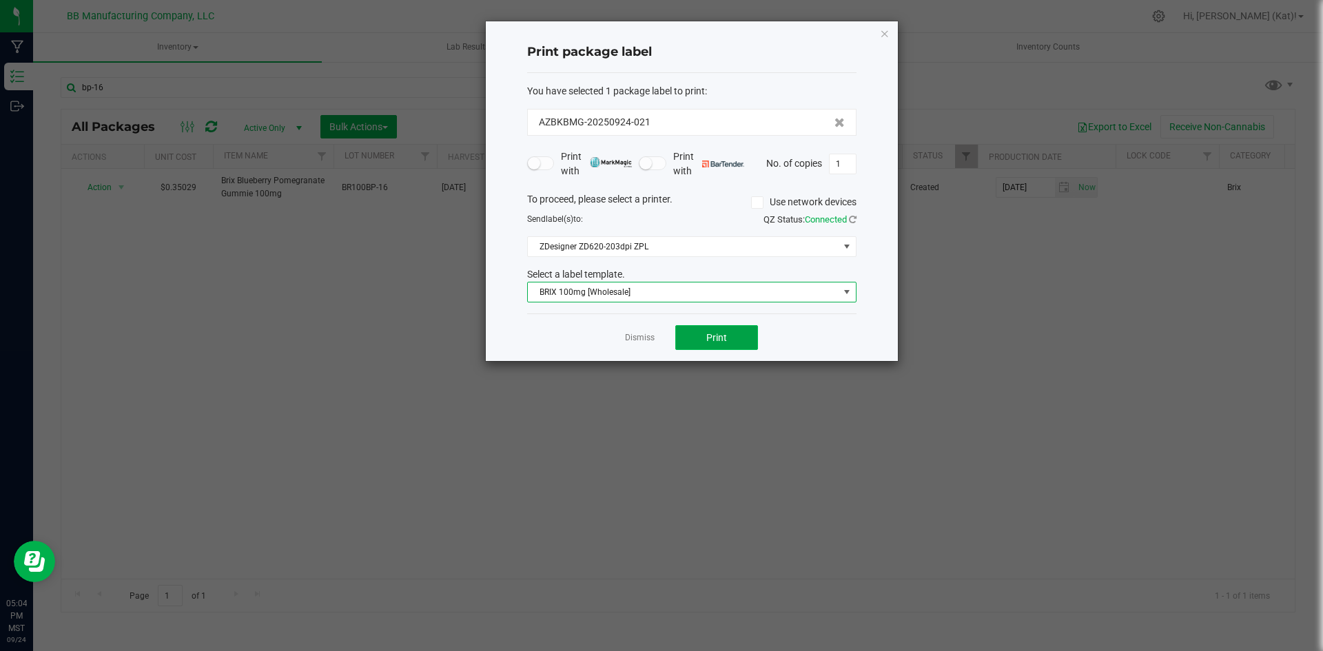
click at [716, 332] on span "Print" at bounding box center [716, 337] width 21 height 11
click at [884, 40] on icon "button" at bounding box center [885, 33] width 10 height 17
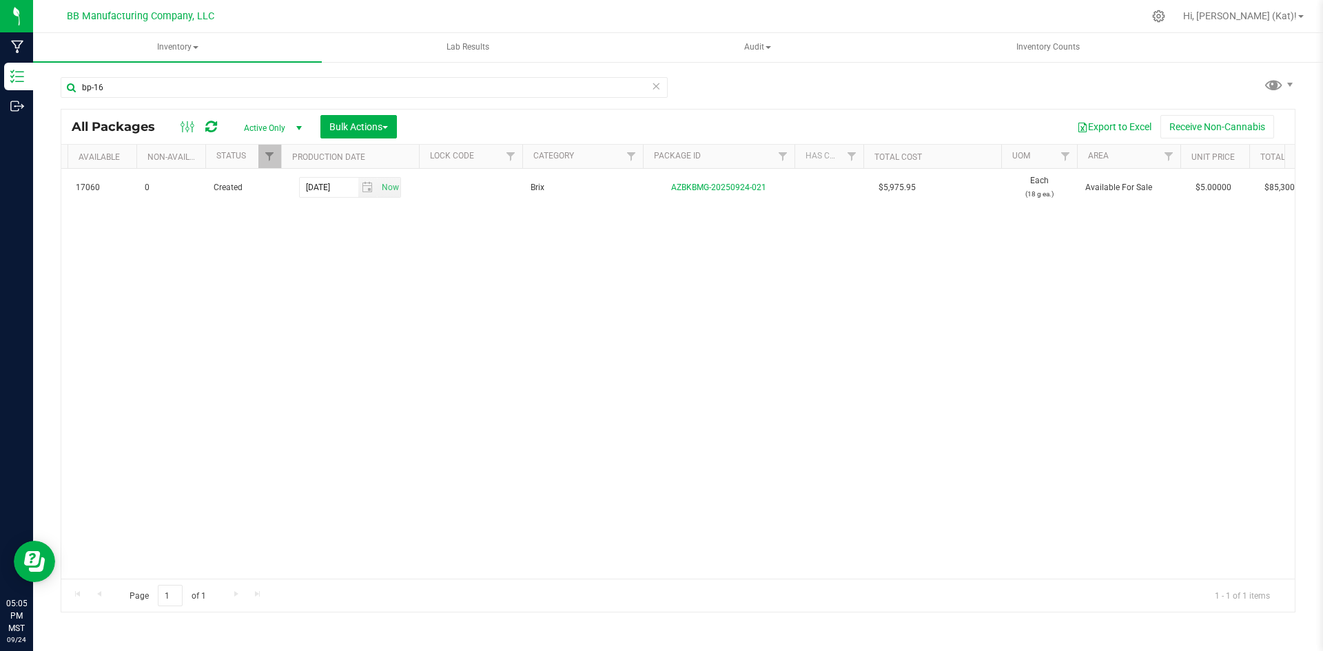
scroll to position [0, 710]
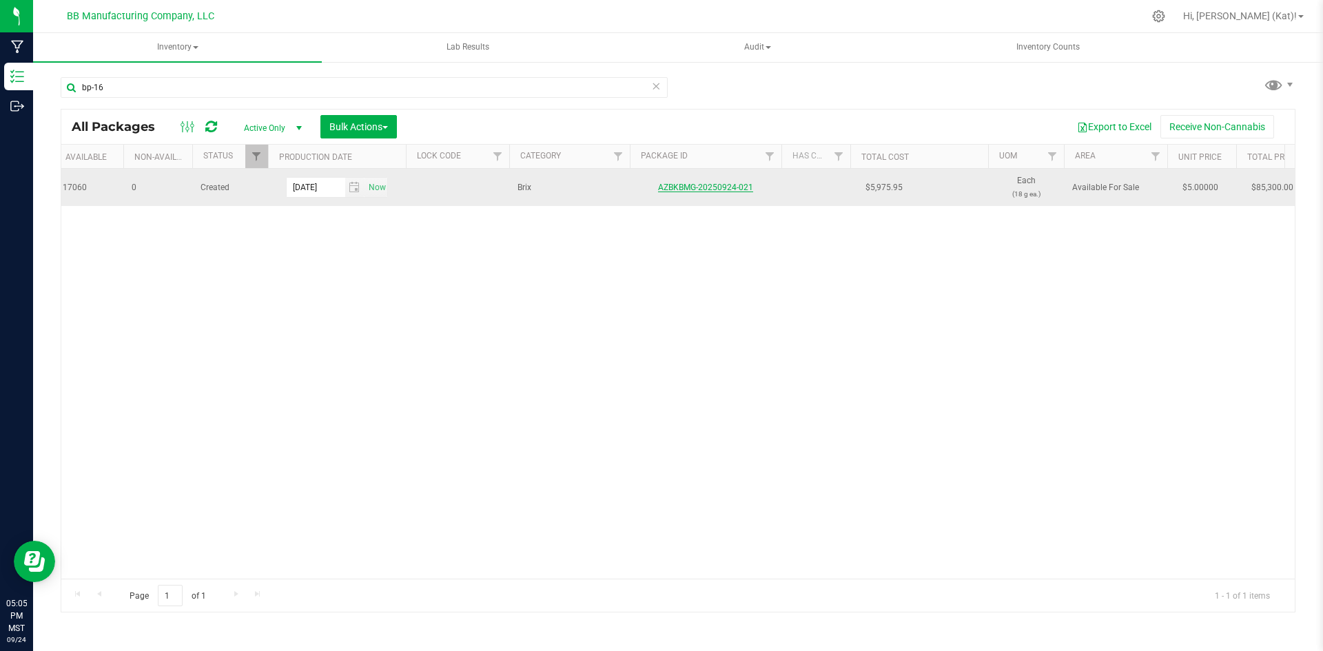
click at [744, 184] on link "AZBKBMG-20250924-021" at bounding box center [705, 188] width 95 height 10
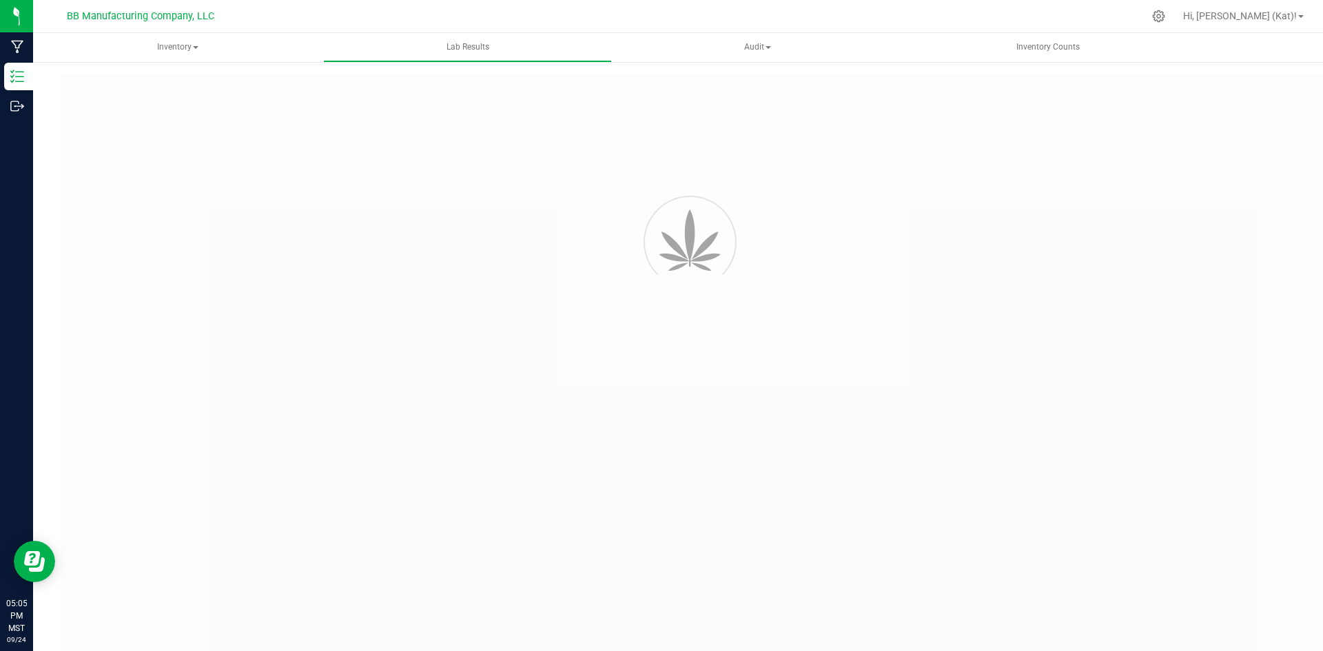
type input "AZBKBMG-20250808-013"
type input "2508APO3499.17519"
type input "AZBKBMG-20250808-013"
type input "08/12/2025 4:27 PM"
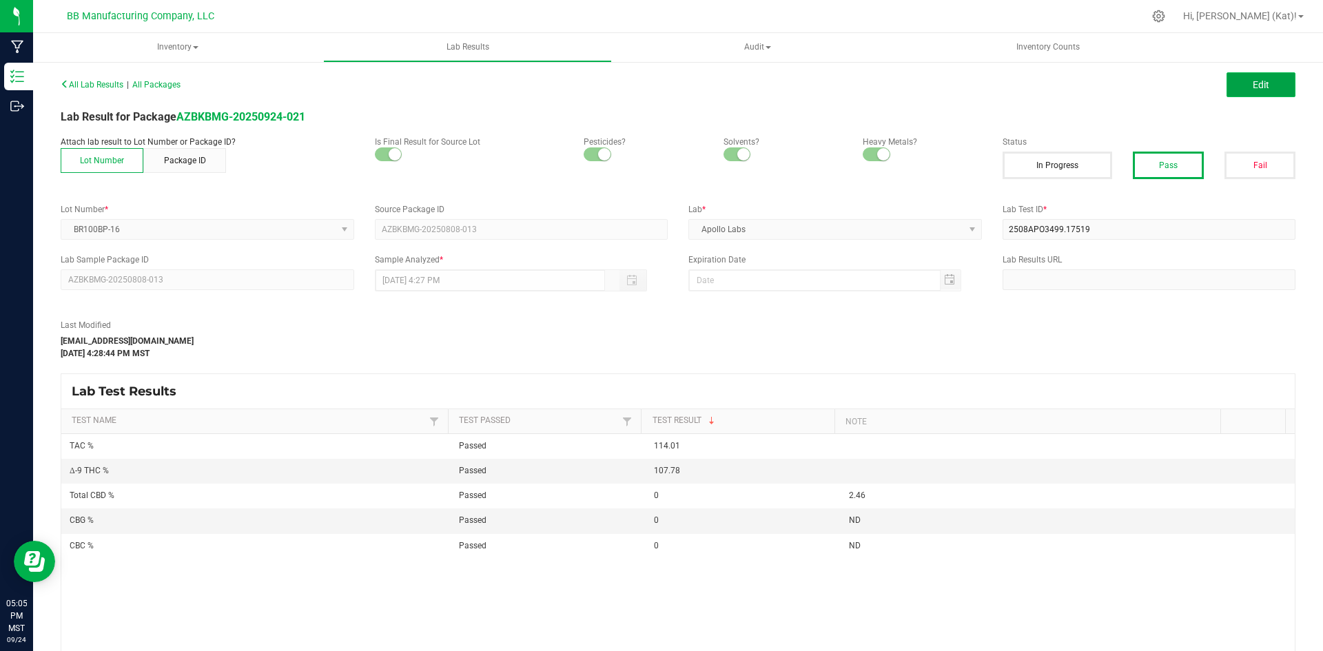
click at [1253, 87] on span "Edit" at bounding box center [1261, 84] width 17 height 11
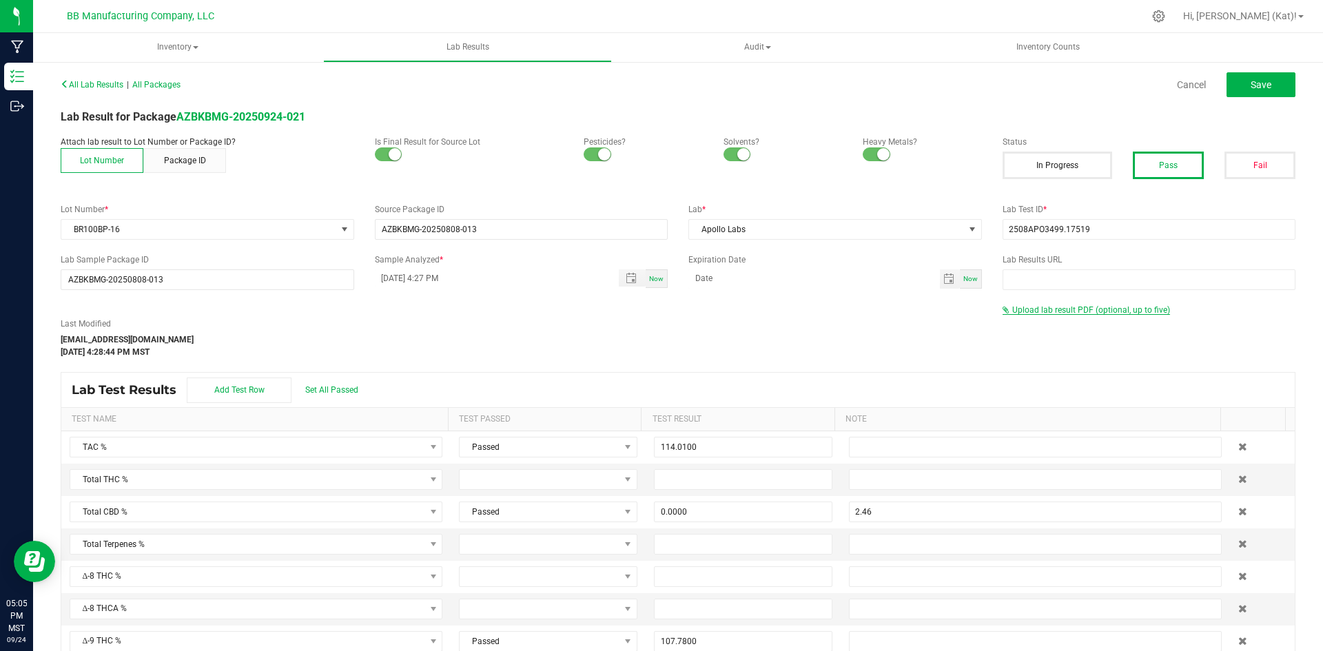
click at [1142, 311] on span "Upload lab result PDF (optional, up to five)" at bounding box center [1091, 310] width 158 height 10
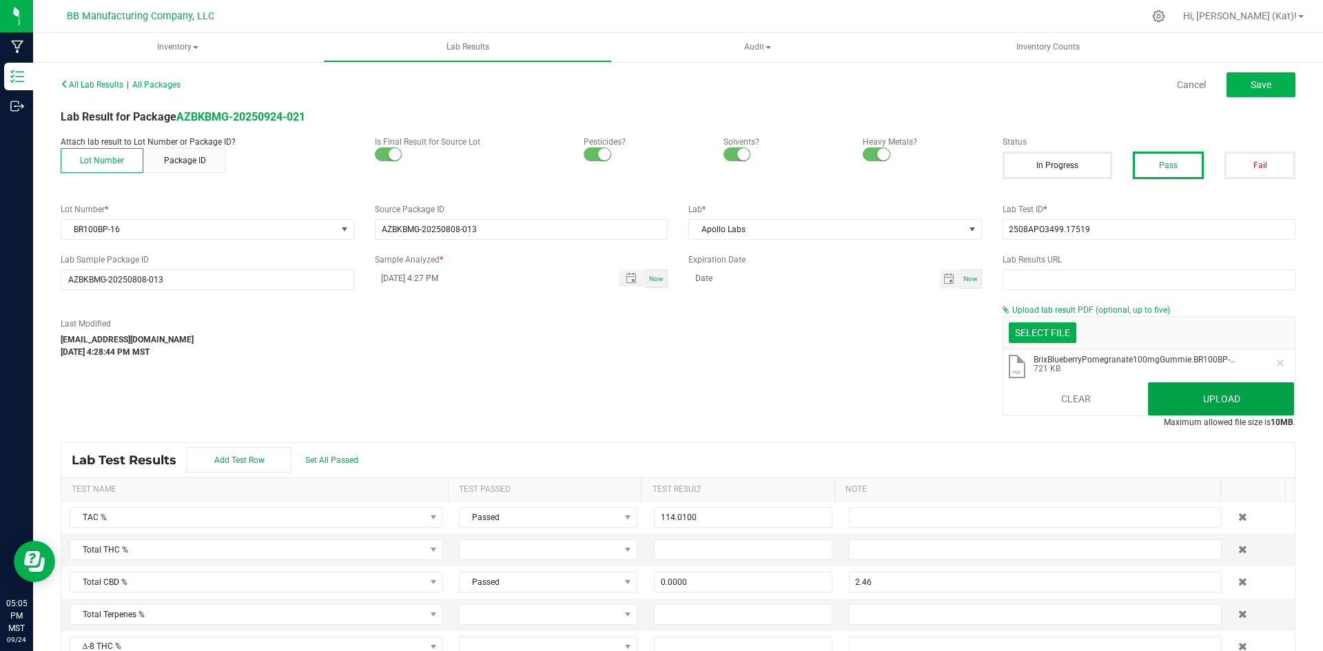
click at [1227, 398] on button "Upload" at bounding box center [1221, 399] width 146 height 33
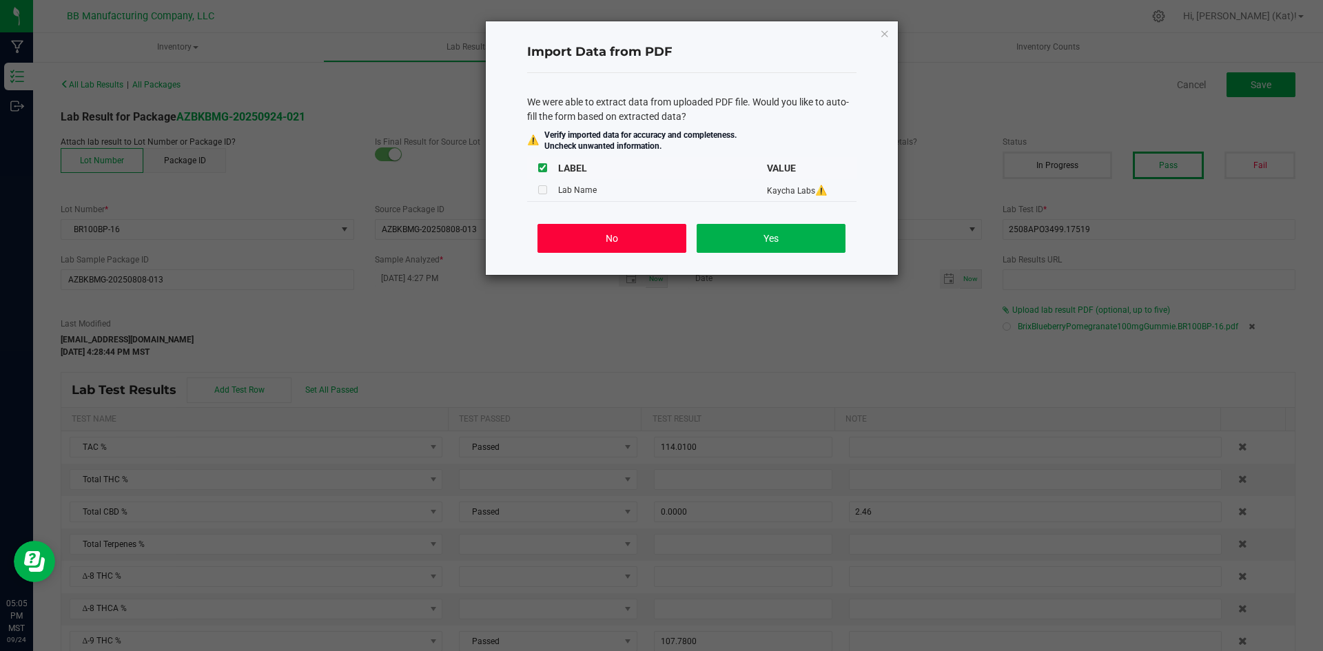
click at [630, 245] on button "No" at bounding box center [612, 238] width 148 height 29
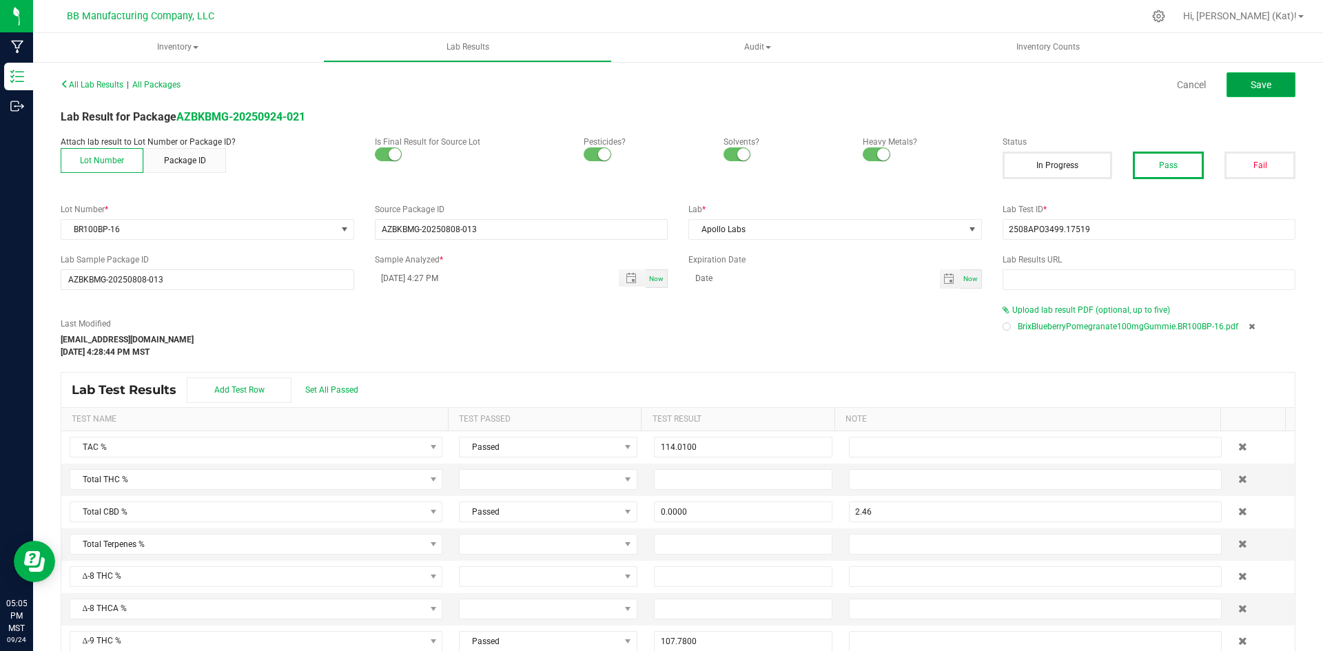
click at [1266, 79] on button "Save" at bounding box center [1261, 84] width 69 height 25
type input "0.0000"
type input "2.46"
type input "107.7800"
type input "0.0000"
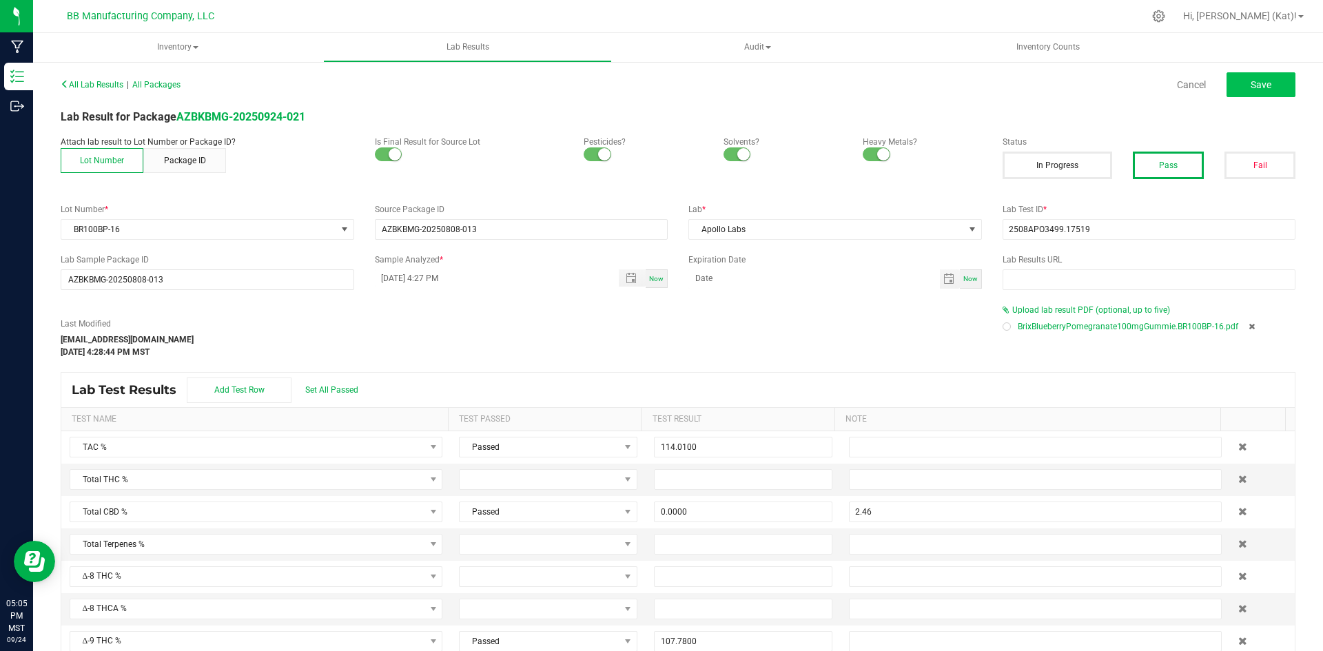
type input "ND"
type input "0.0000"
type input "ND"
